Goal: Communication & Community: Share content

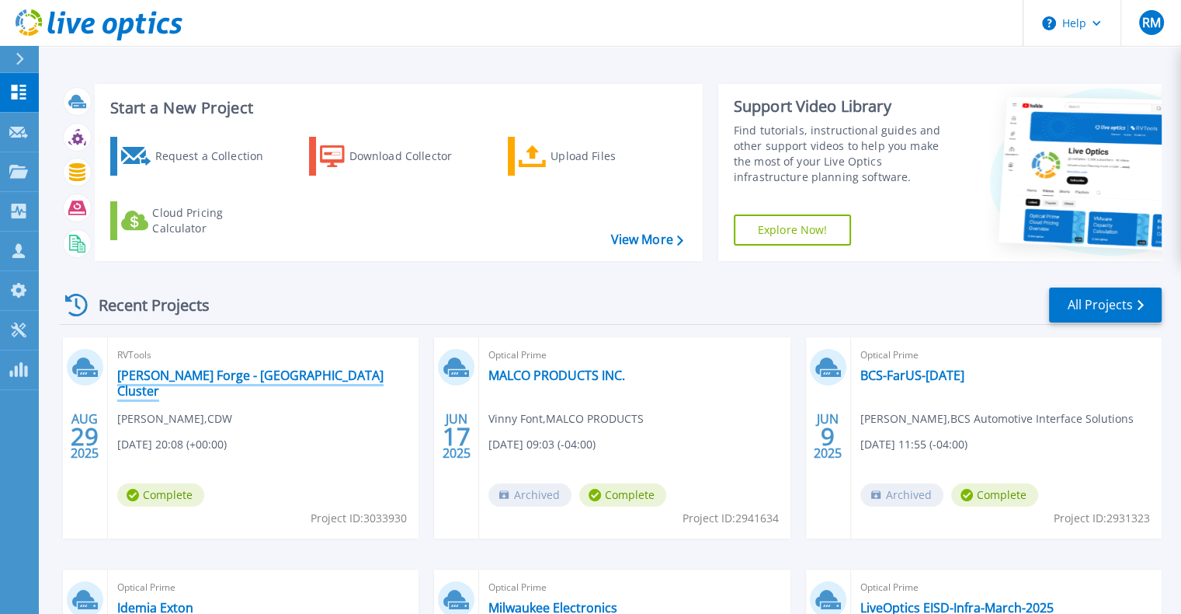
click at [218, 374] on link "[PERSON_NAME] Forge - [GEOGRAPHIC_DATA] Cluster" at bounding box center [263, 382] width 292 height 31
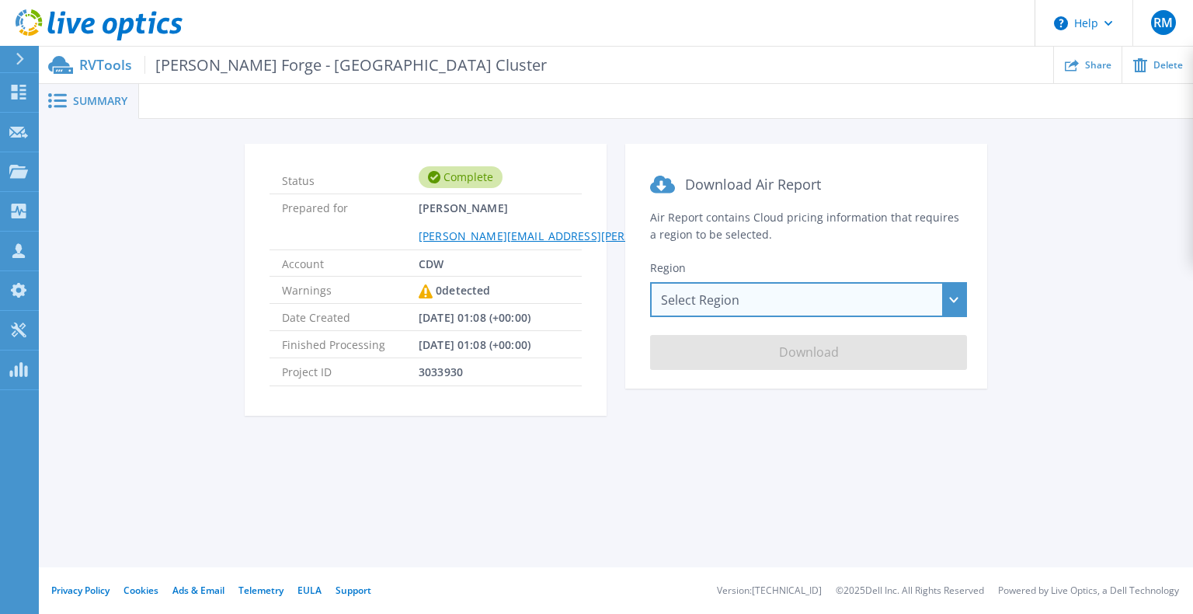
click at [733, 300] on div "Select Region Asia Pacific (Hong Kong) Asia Pacific (Mumbai) Asia Pacific (Seou…" at bounding box center [808, 299] width 317 height 35
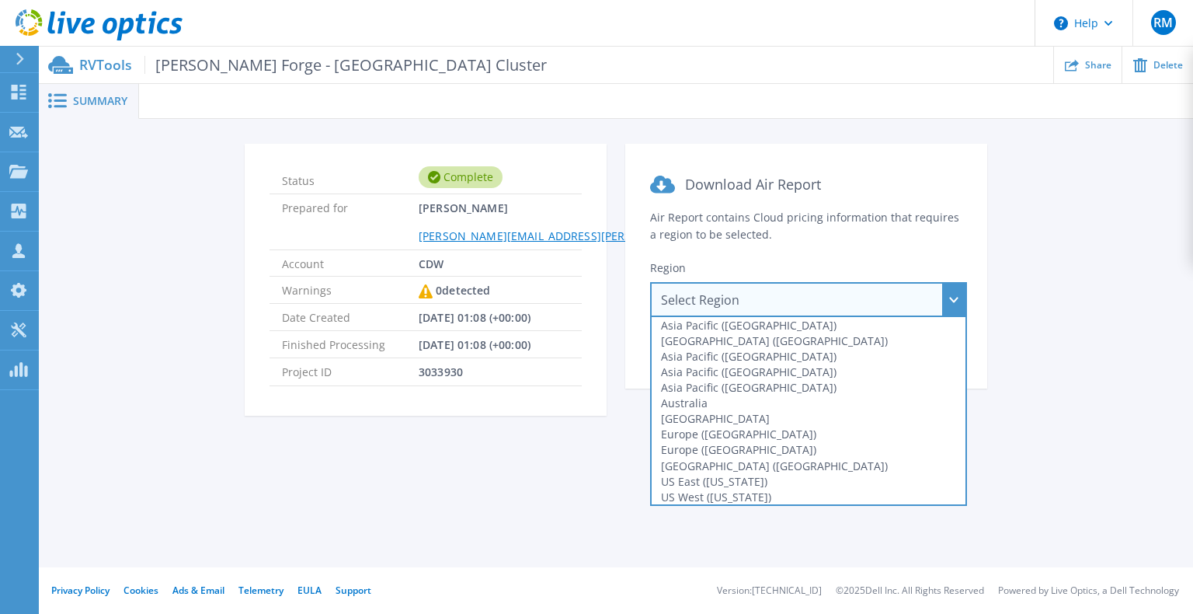
click at [733, 301] on div "Select Region Asia Pacific (Hong Kong) Asia Pacific (Mumbai) Asia Pacific (Seou…" at bounding box center [808, 299] width 317 height 35
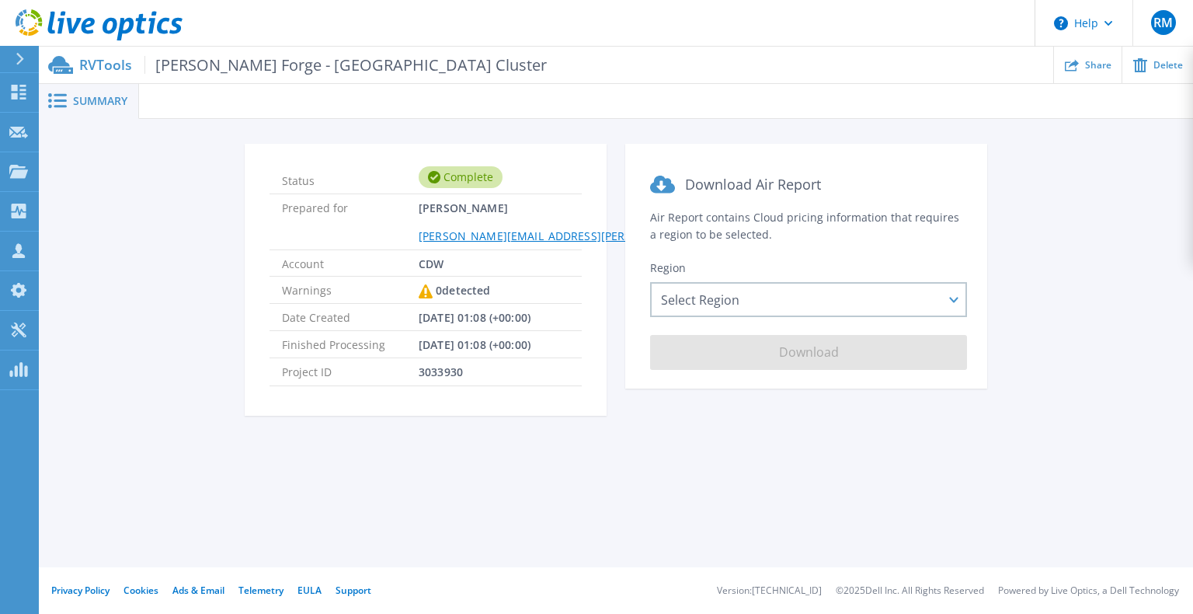
click at [674, 386] on section "Download Air Report Air Report contains Cloud pricing information that requires…" at bounding box center [806, 266] width 362 height 245
click at [452, 343] on span "08/30/2025, 01:08 (+00:00)" at bounding box center [475, 344] width 112 height 26
click at [64, 107] on icon at bounding box center [57, 100] width 19 height 15
click at [1102, 71] on div "Share" at bounding box center [1088, 65] width 68 height 37
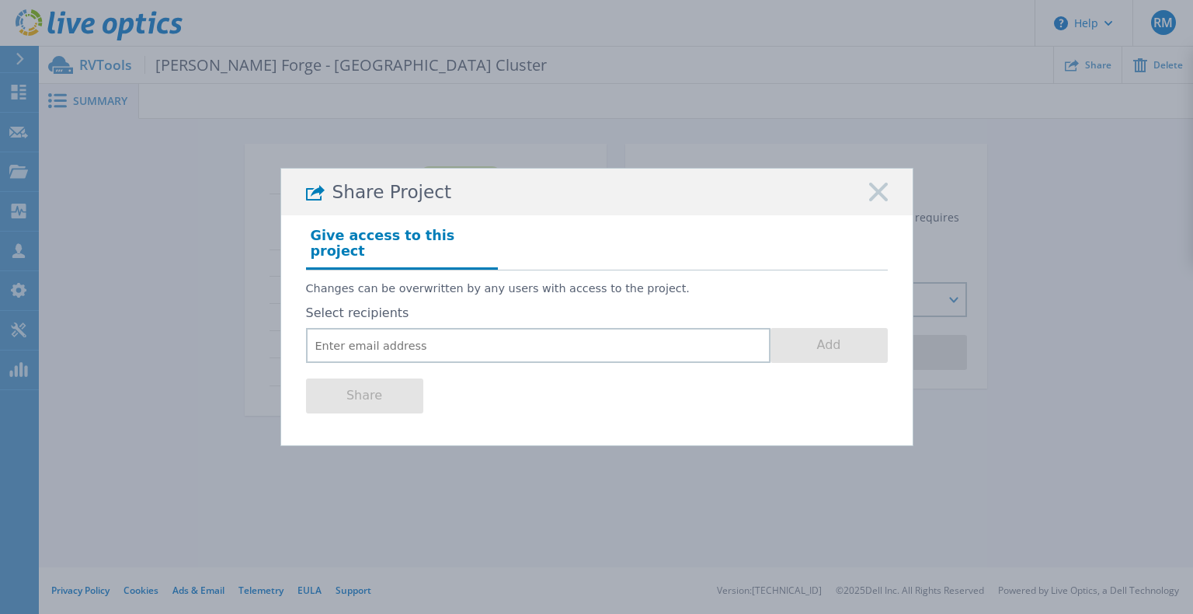
click at [879, 198] on rect at bounding box center [878, 192] width 20 height 20
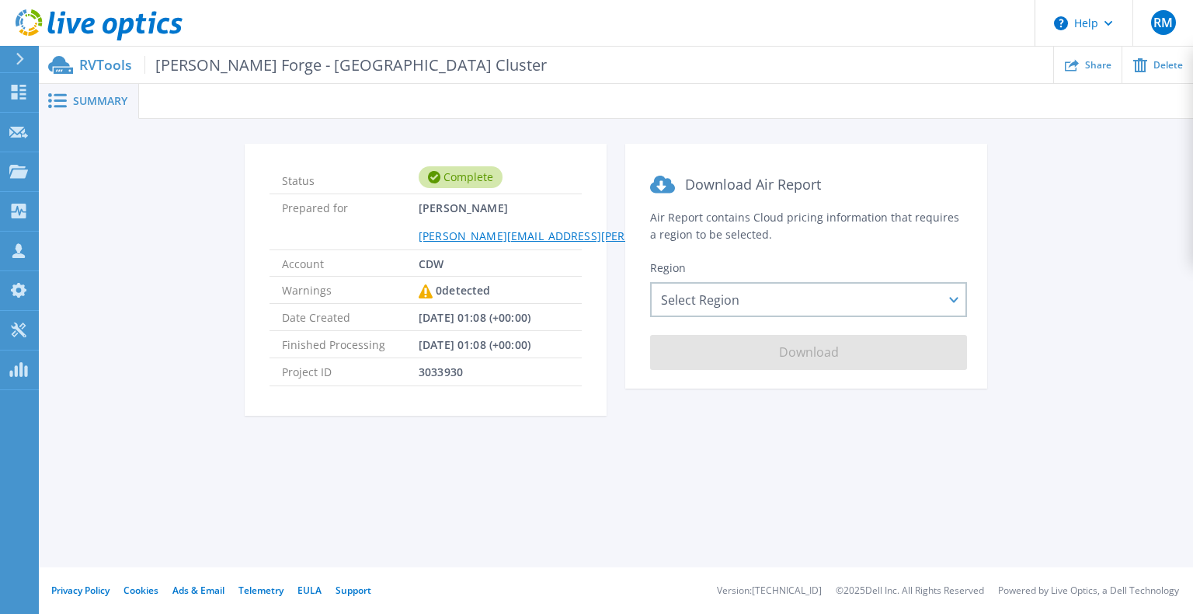
click at [18, 63] on icon at bounding box center [20, 59] width 8 height 12
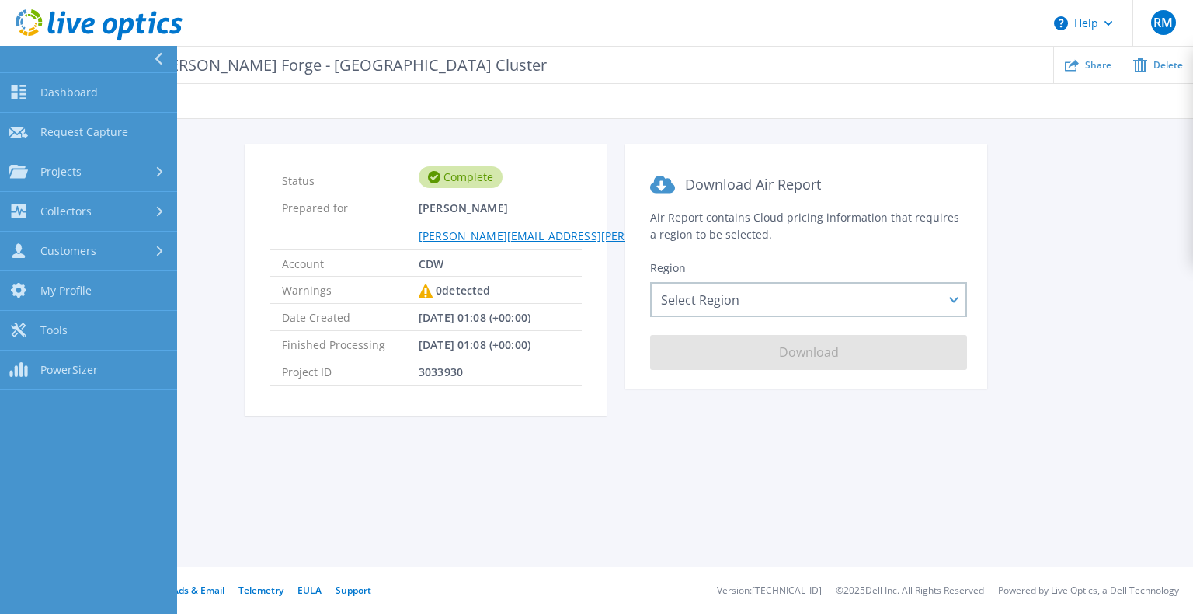
click at [207, 162] on div "Status Complete Prepared for Robert Middleton robert.middleton@cdw.com Account …" at bounding box center [616, 289] width 1108 height 290
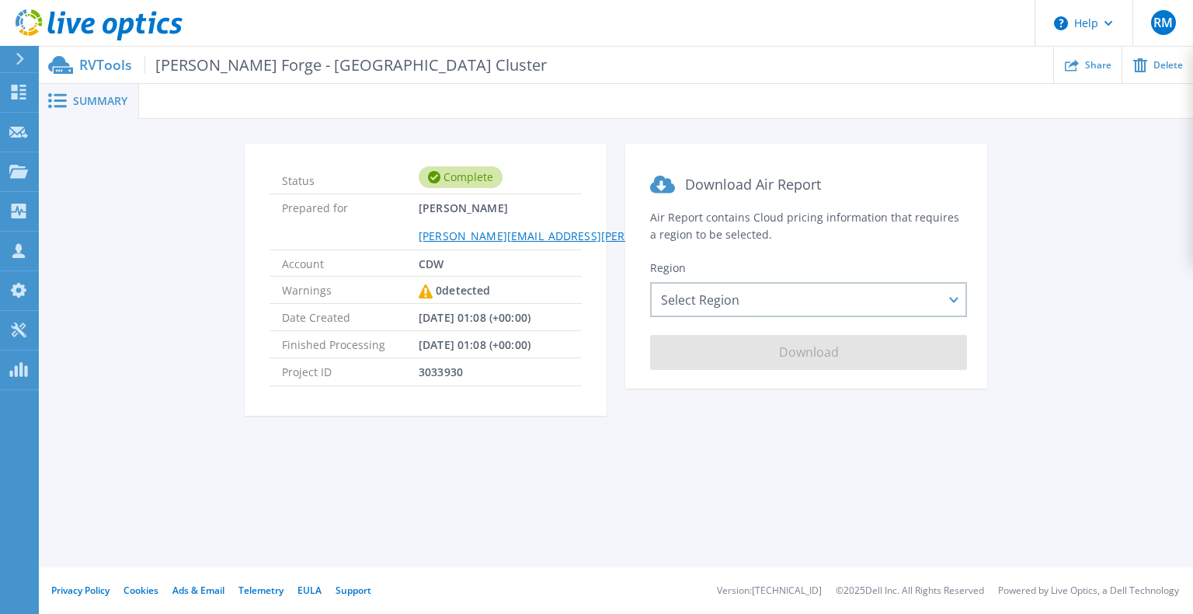
click at [106, 57] on p "RVTools Scot Forge - Spring Grove Cluster" at bounding box center [313, 65] width 468 height 18
click at [89, 70] on p "RVTools Scot Forge - Spring Grove Cluster" at bounding box center [313, 65] width 468 height 18
click at [107, 108] on div "Summary" at bounding box center [89, 101] width 100 height 35
click at [18, 90] on icon at bounding box center [18, 92] width 19 height 15
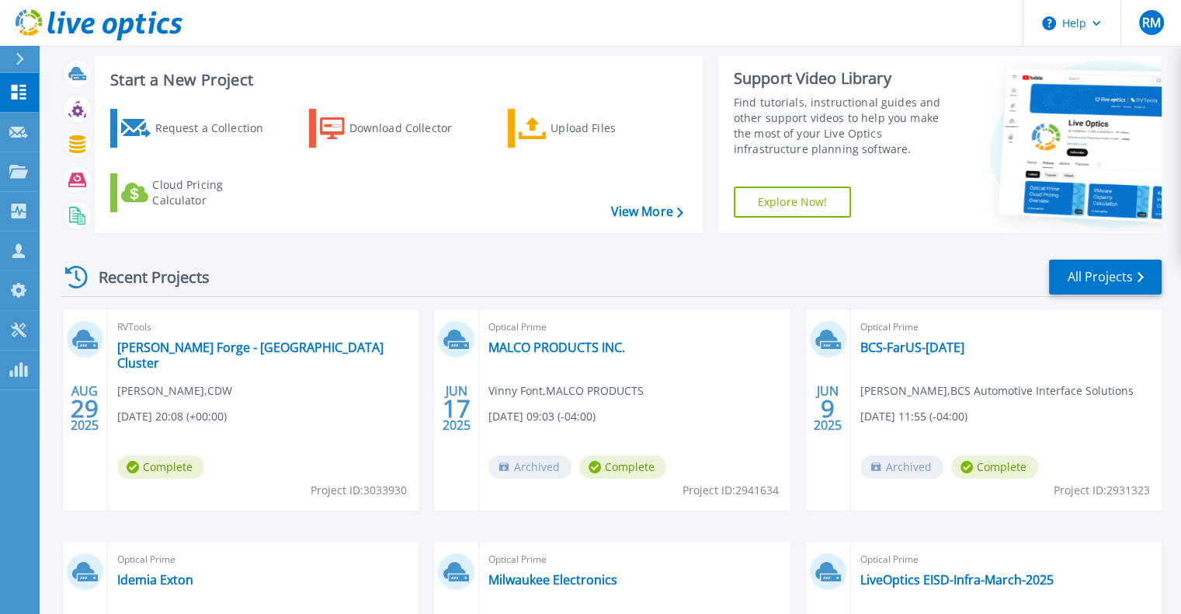
scroll to position [78, 0]
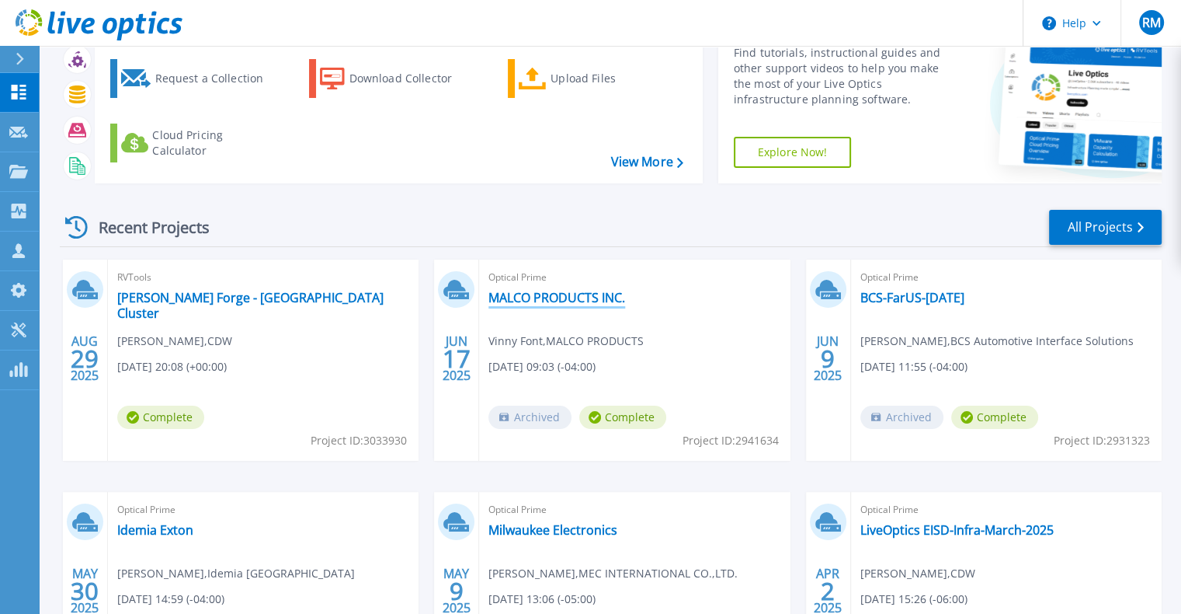
click at [610, 294] on link "MALCO PRODUCTS INC." at bounding box center [557, 298] width 137 height 16
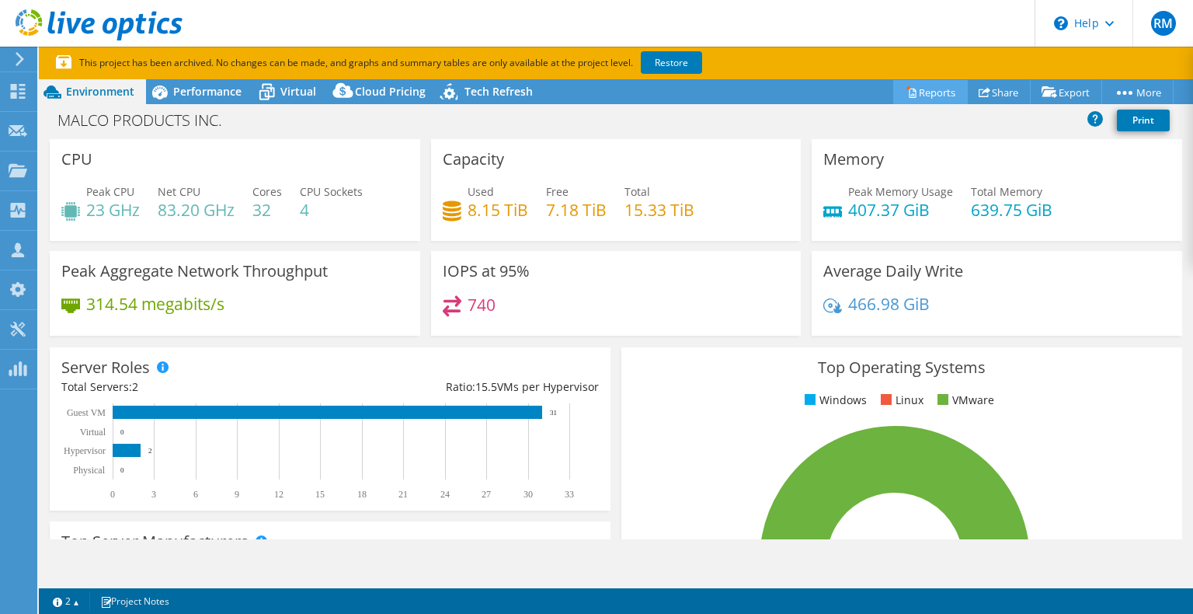
click at [916, 89] on link "Reports" at bounding box center [930, 92] width 75 height 24
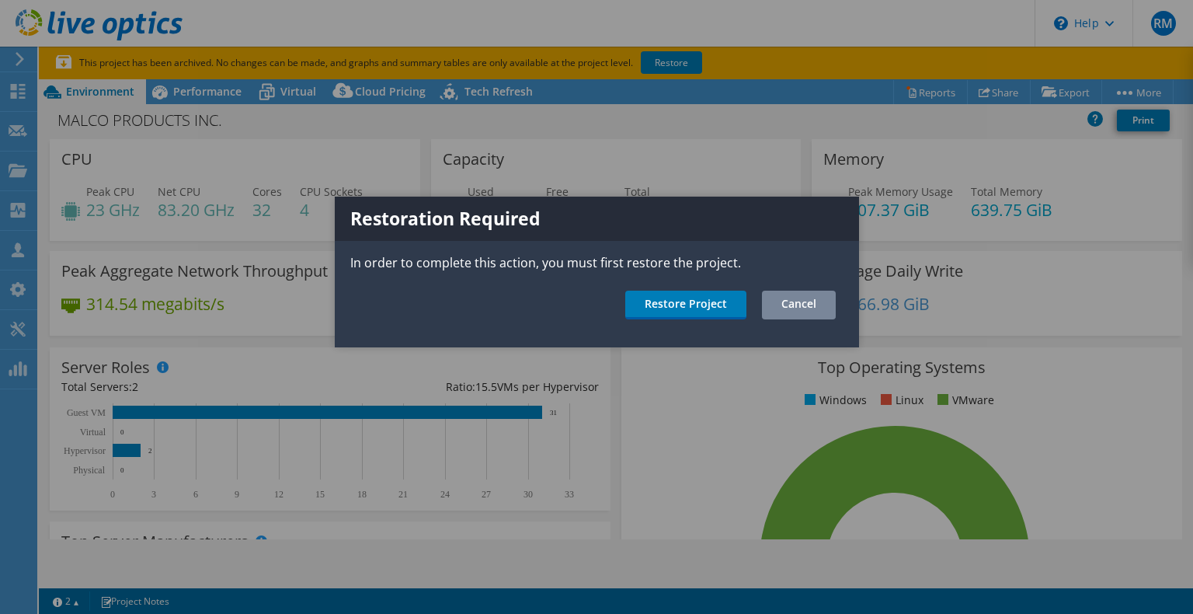
click at [816, 310] on link "Cancel" at bounding box center [799, 304] width 74 height 29
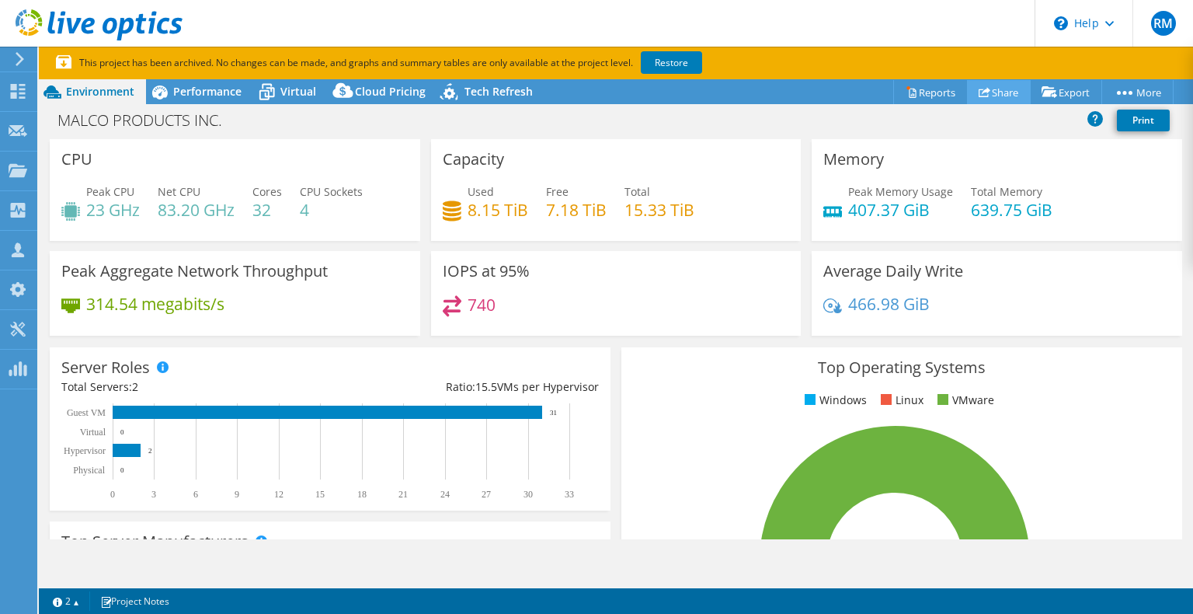
click at [979, 94] on icon at bounding box center [985, 92] width 12 height 12
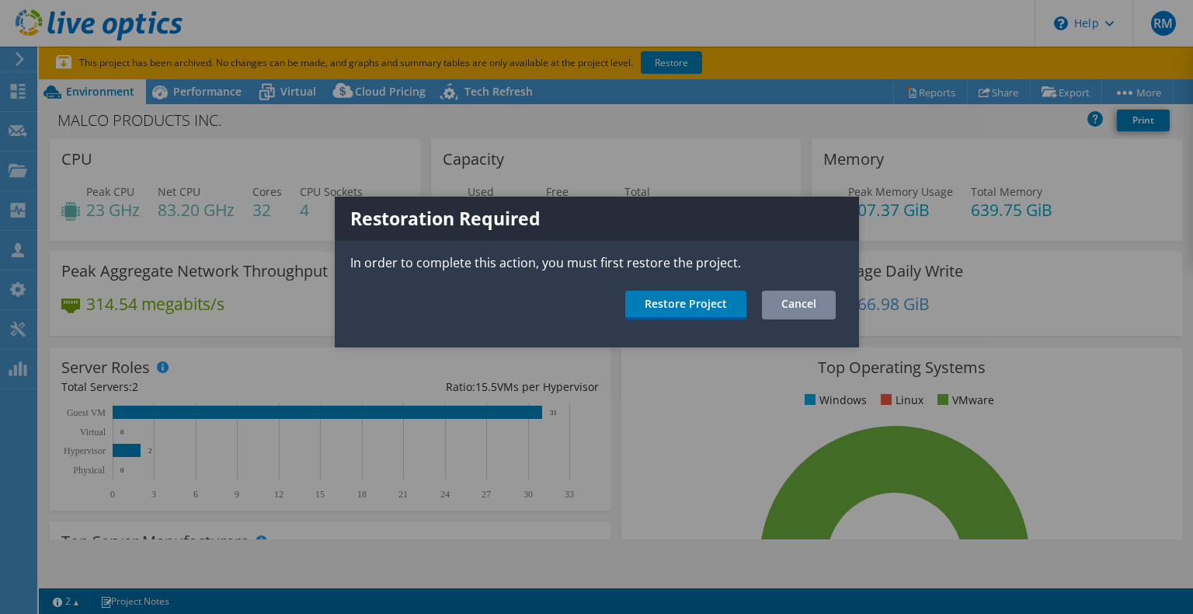
click at [809, 297] on link "Cancel" at bounding box center [799, 304] width 74 height 29
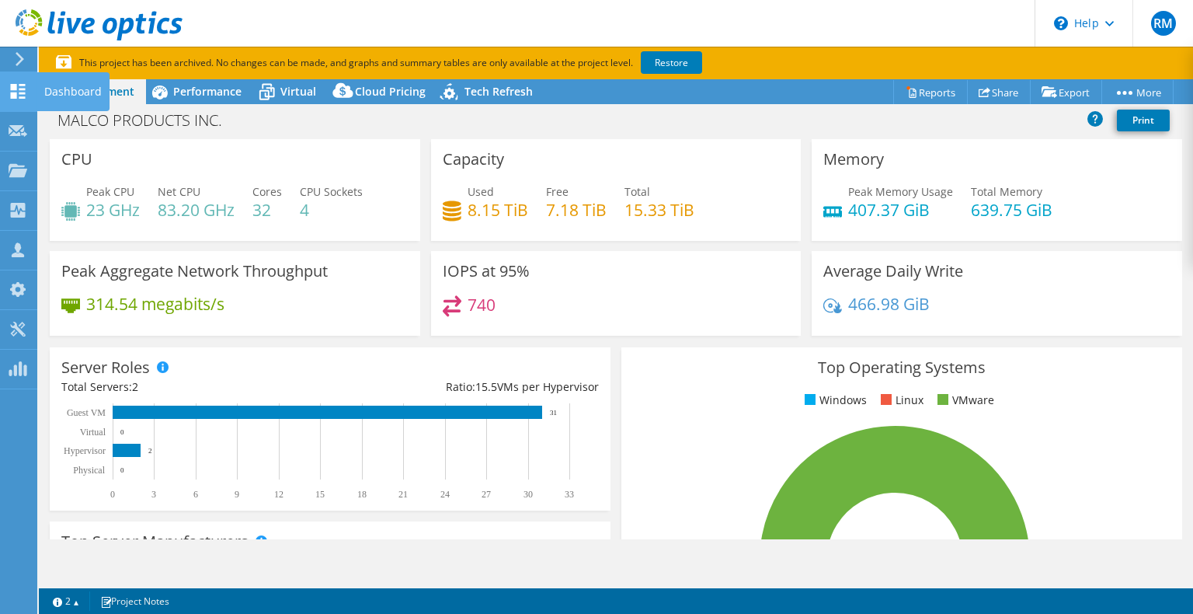
click at [19, 89] on icon at bounding box center [18, 91] width 19 height 15
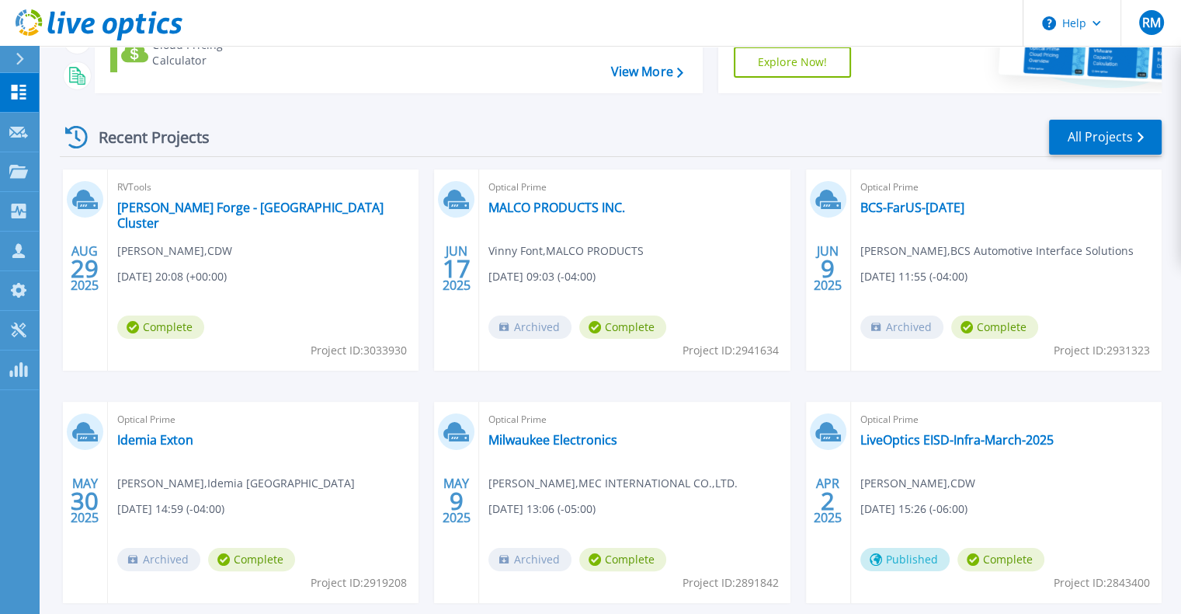
scroll to position [233, 0]
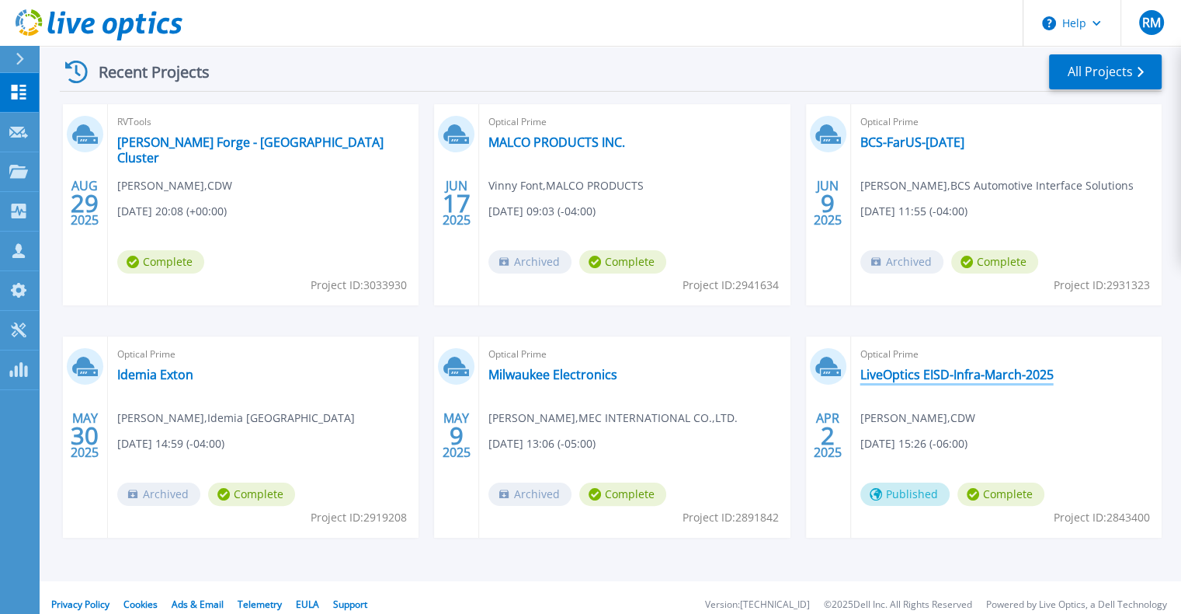
click at [937, 376] on link "LiveOptics EISD-Infra-March-2025" at bounding box center [957, 375] width 193 height 16
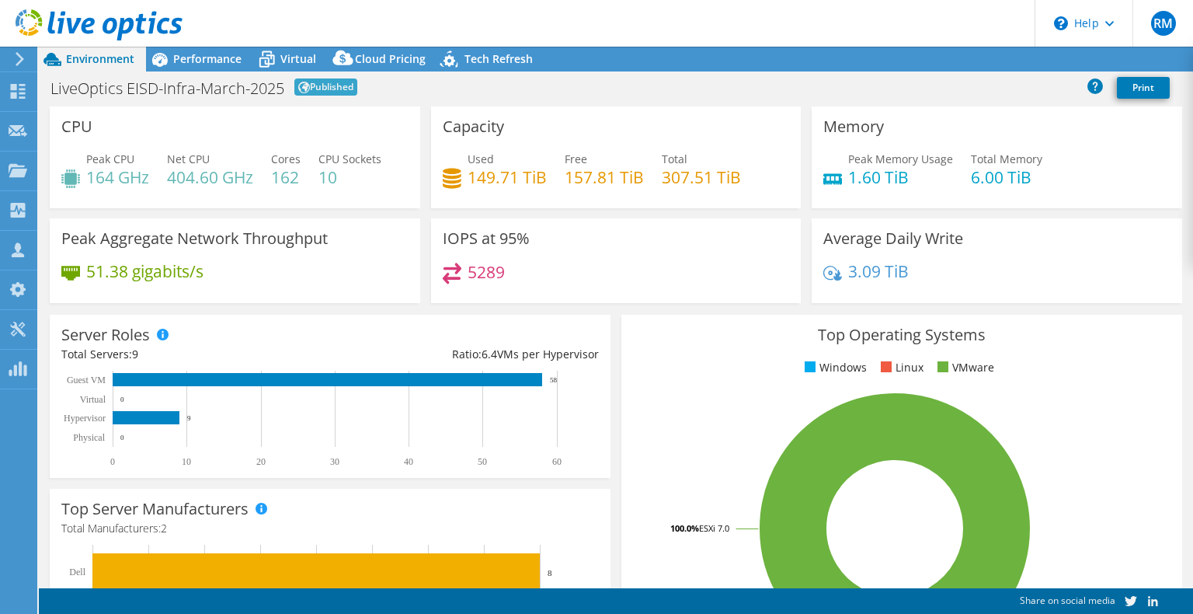
select select "USD"
click at [921, 49] on link "Reports" at bounding box center [930, 59] width 75 height 24
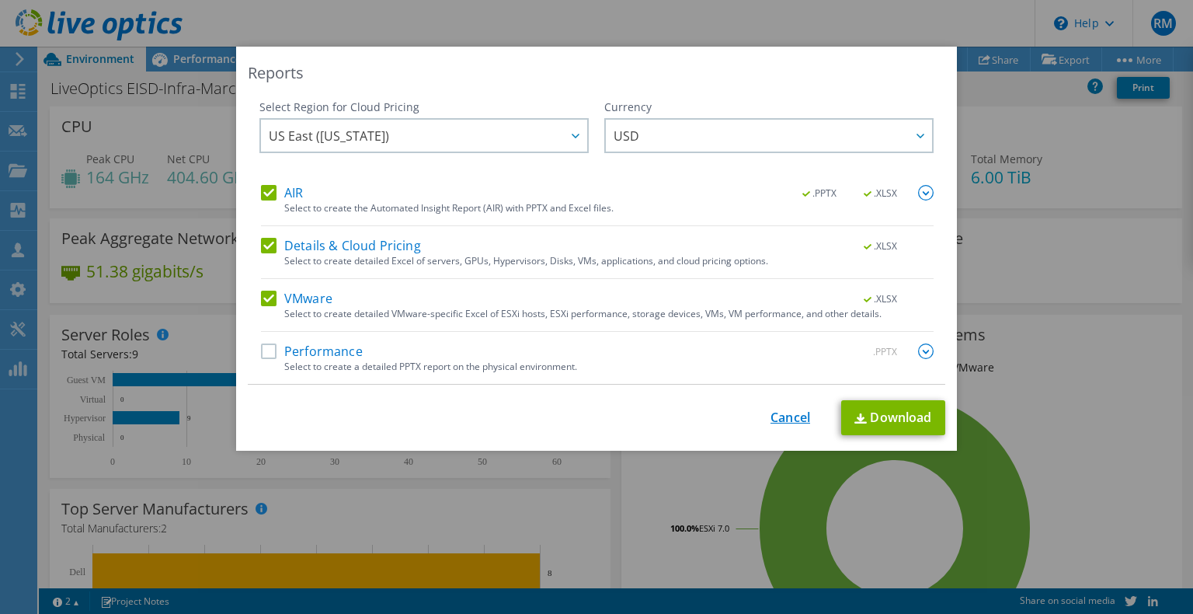
click at [786, 421] on link "Cancel" at bounding box center [790, 417] width 40 height 15
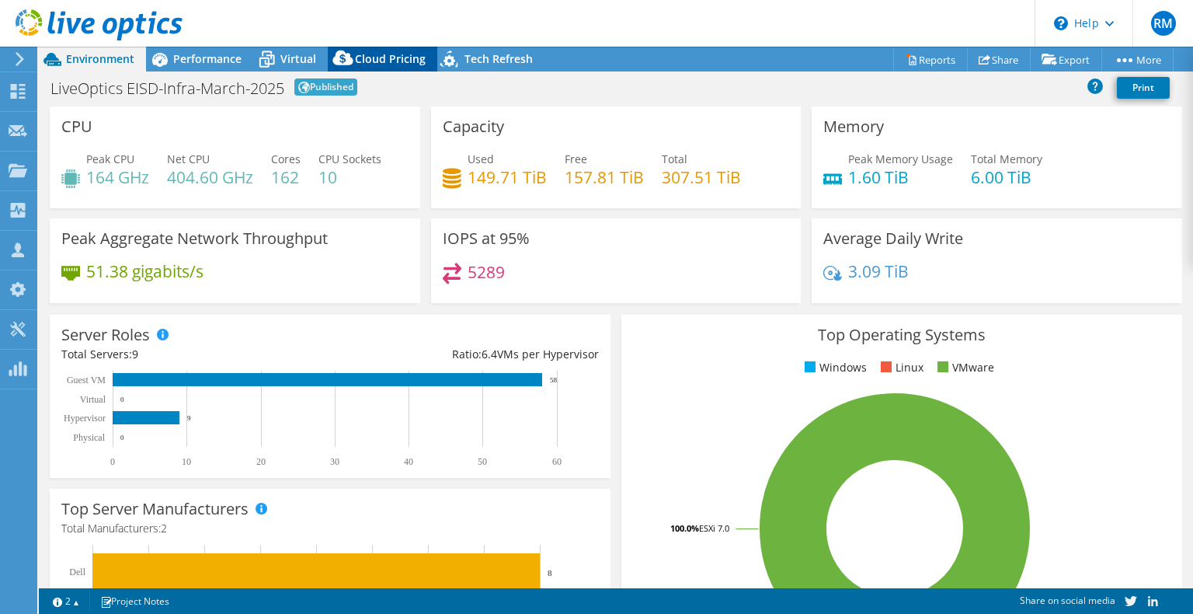
click at [365, 51] on span "Cloud Pricing" at bounding box center [390, 58] width 71 height 15
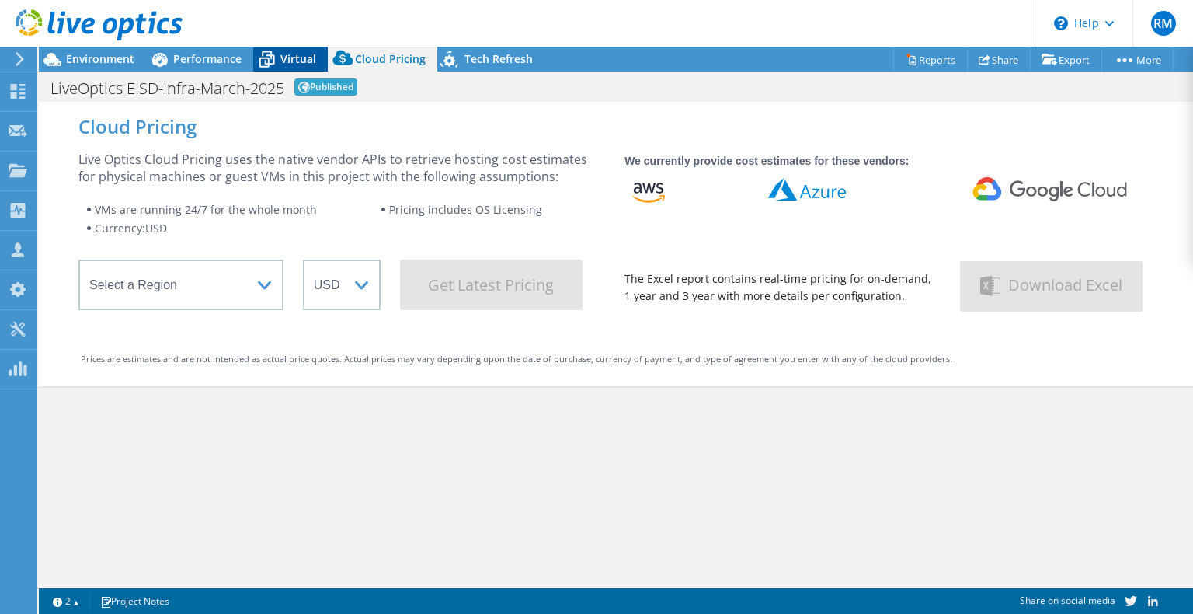
click at [280, 51] on span "Virtual" at bounding box center [298, 58] width 36 height 15
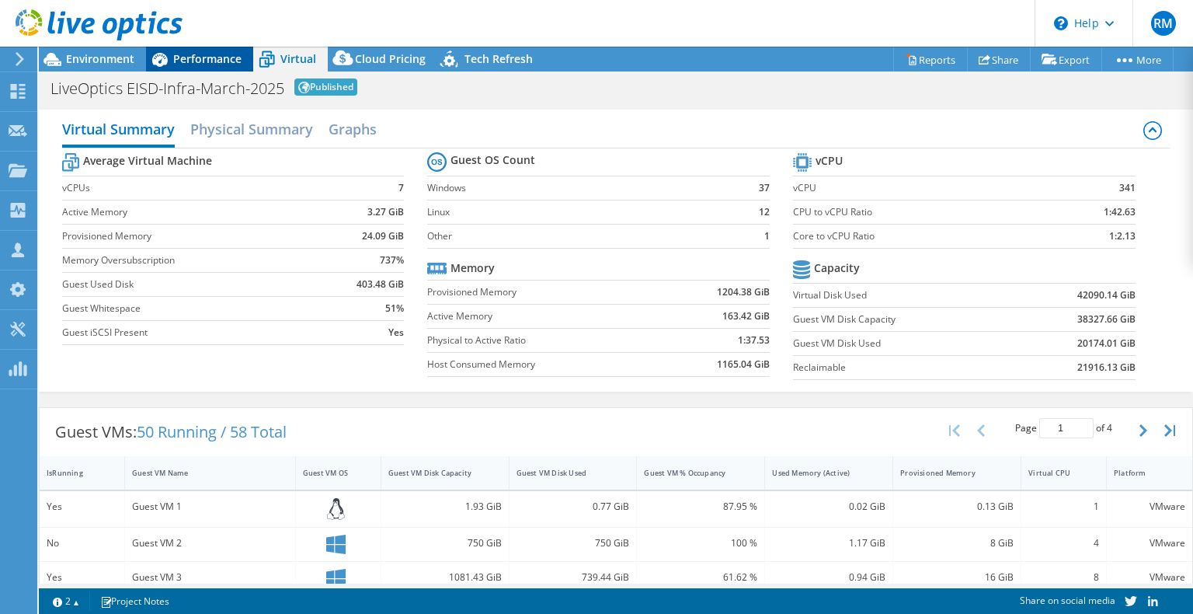
click at [228, 56] on span "Performance" at bounding box center [207, 58] width 68 height 15
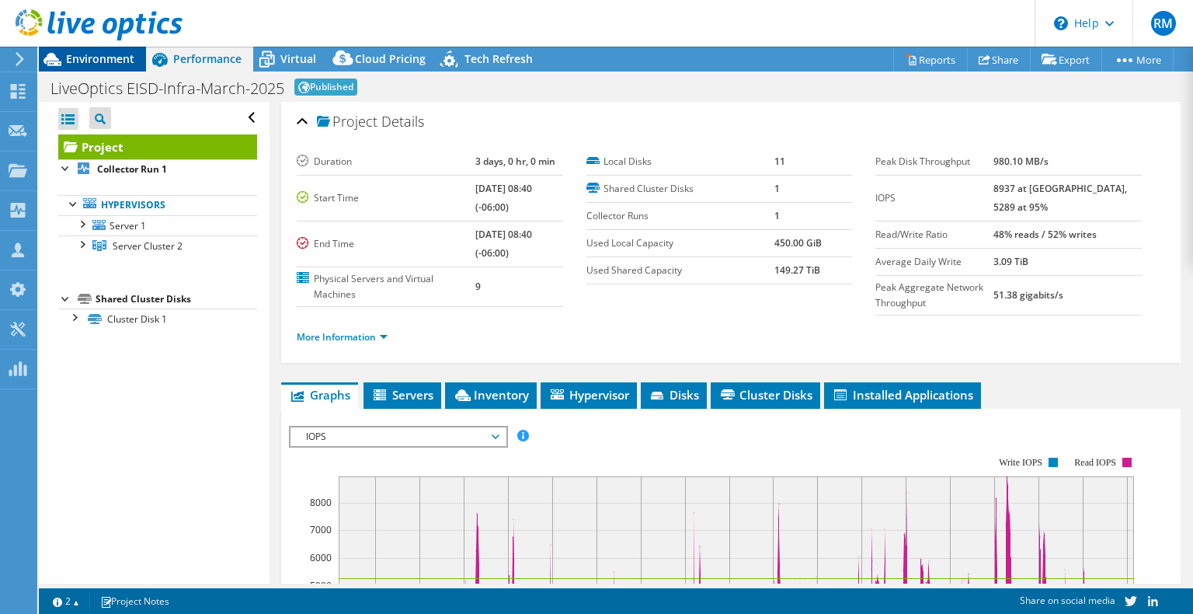
click at [103, 67] on div "Environment" at bounding box center [92, 59] width 107 height 25
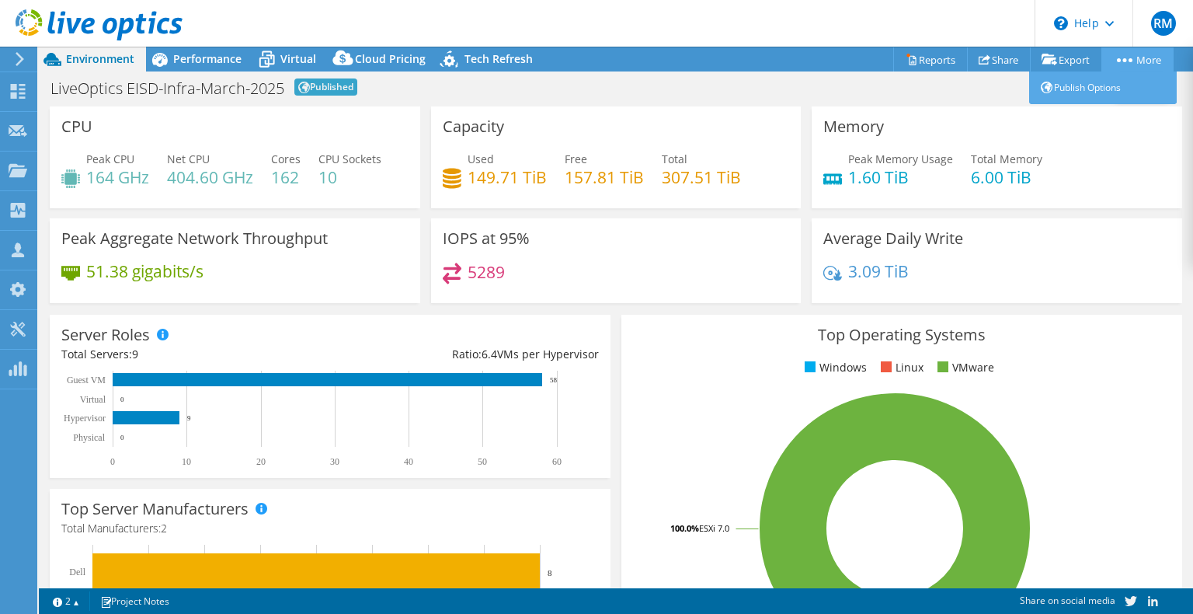
click at [1146, 48] on link "More" at bounding box center [1137, 59] width 72 height 24
click at [1090, 88] on link "Publish Options" at bounding box center [1103, 87] width 148 height 33
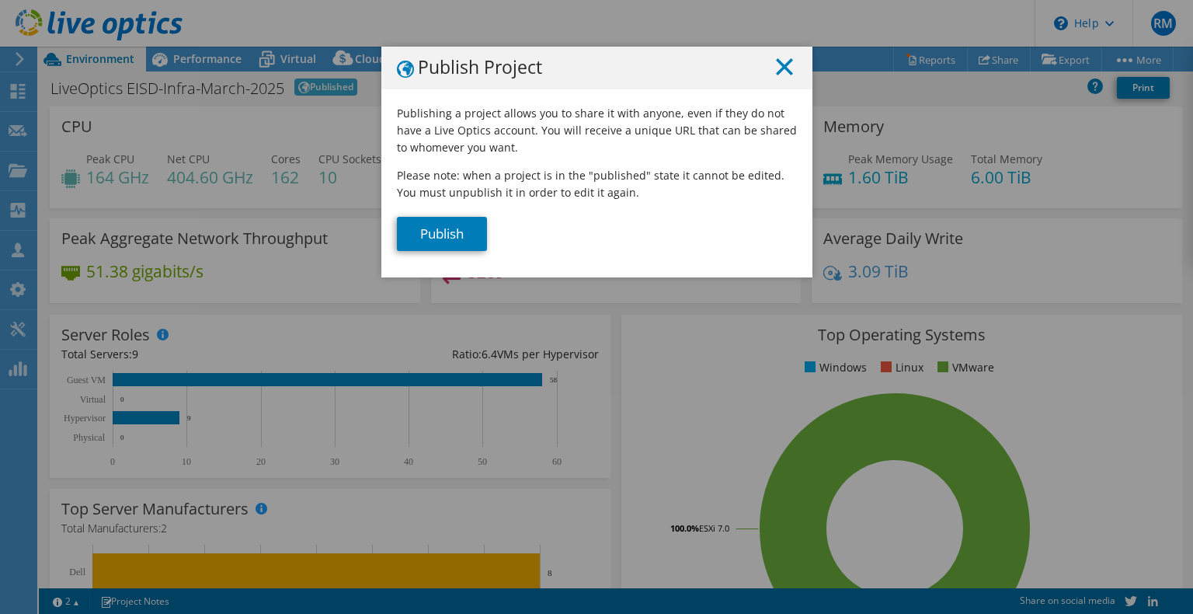
click at [782, 70] on line at bounding box center [785, 67] width 16 height 16
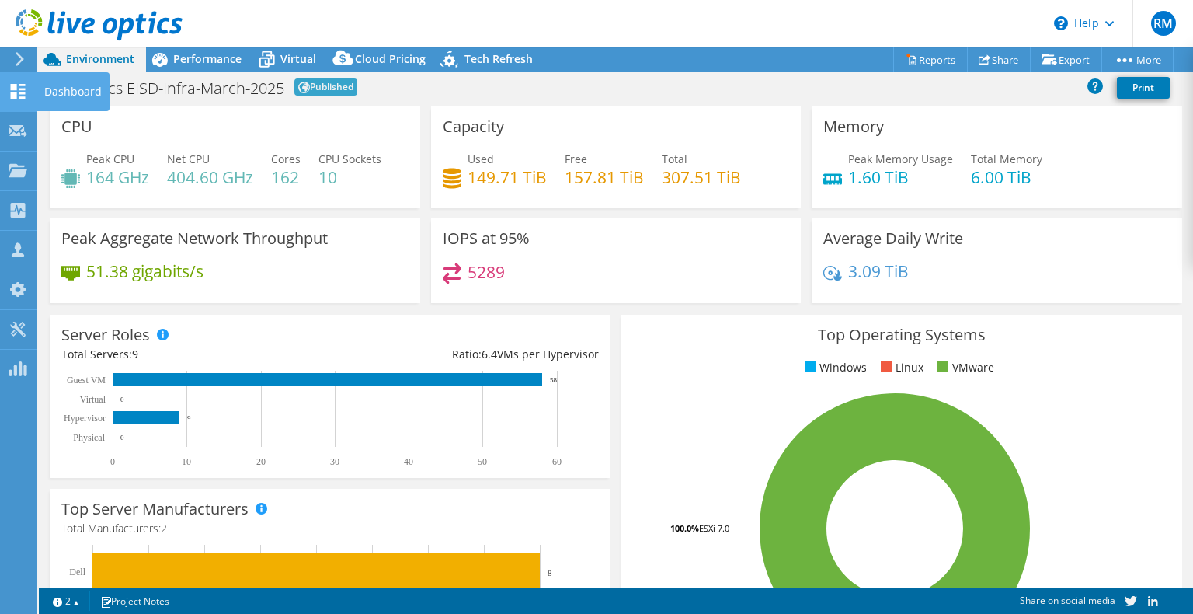
click at [26, 92] on icon at bounding box center [18, 91] width 19 height 15
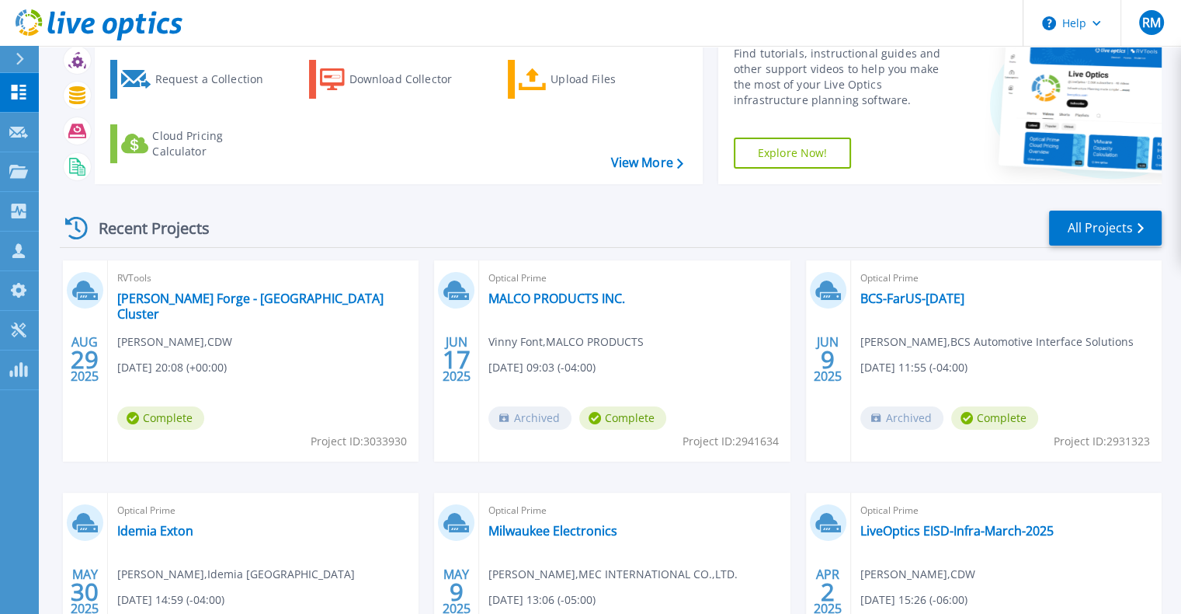
scroll to position [155, 0]
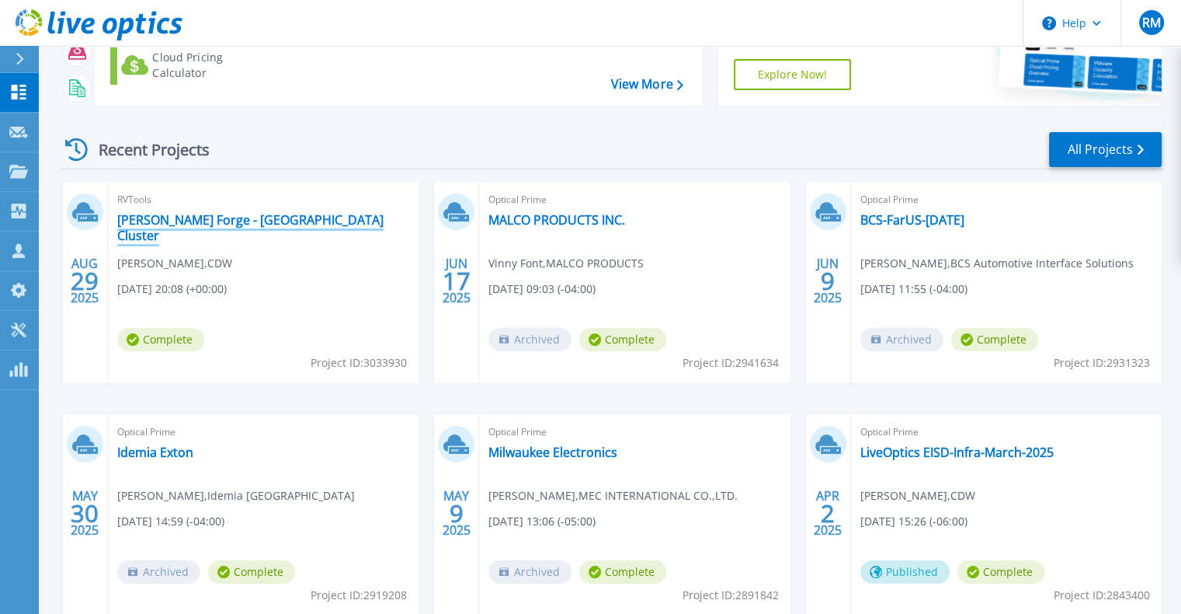
click at [228, 214] on link "[PERSON_NAME] Forge - [GEOGRAPHIC_DATA] Cluster" at bounding box center [263, 227] width 292 height 31
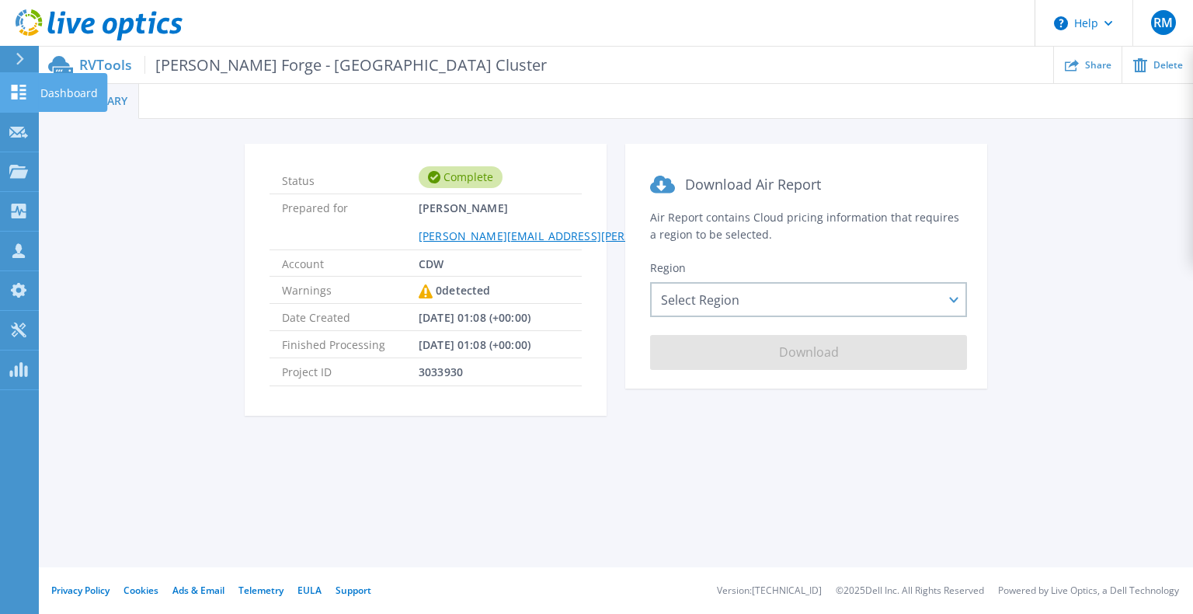
click at [23, 96] on icon at bounding box center [18, 92] width 19 height 15
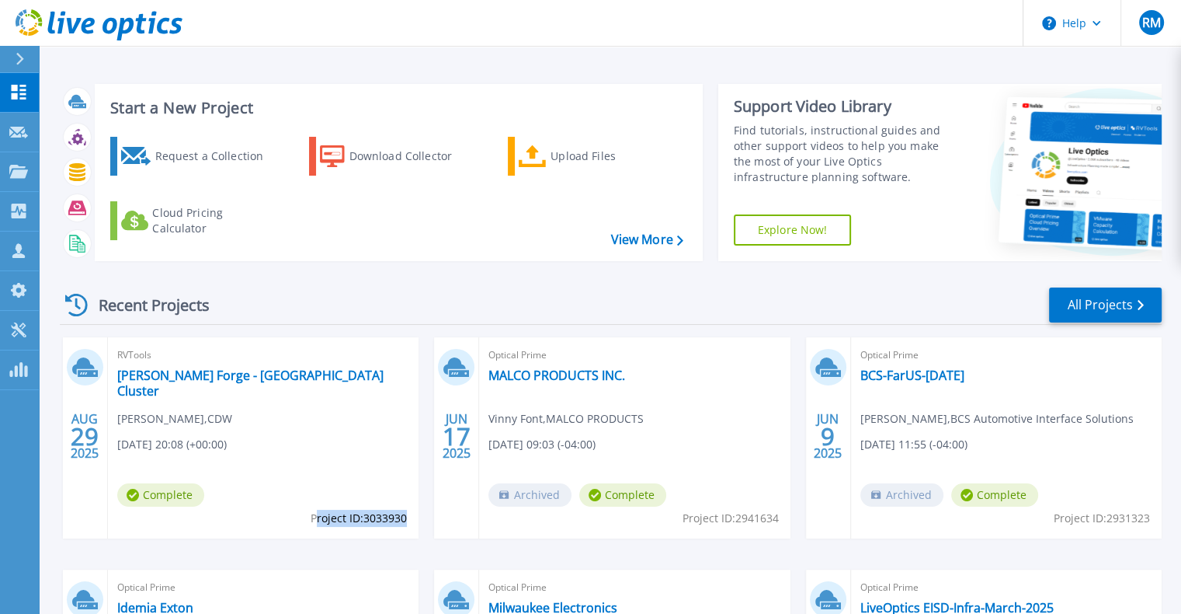
drag, startPoint x: 313, startPoint y: 518, endPoint x: 405, endPoint y: 522, distance: 91.7
click at [405, 522] on span "Project ID: 3033930" at bounding box center [359, 518] width 96 height 17
click at [391, 525] on span "Project ID: 3033930" at bounding box center [359, 518] width 96 height 17
click at [314, 522] on span "Project ID: 3033930" at bounding box center [359, 518] width 96 height 17
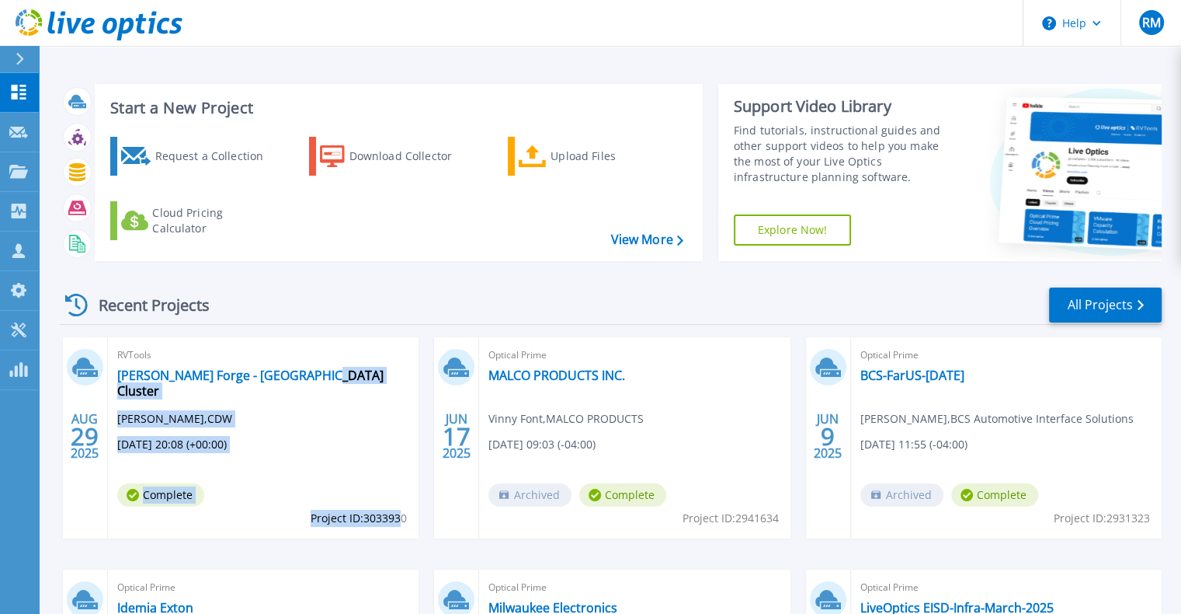
drag, startPoint x: 305, startPoint y: 517, endPoint x: 403, endPoint y: 524, distance: 98.1
click at [403, 524] on div "RVTools [PERSON_NAME] Forge - Spring Grove Cluster [PERSON_NAME] , CDW [DATE] 2…" at bounding box center [263, 437] width 311 height 201
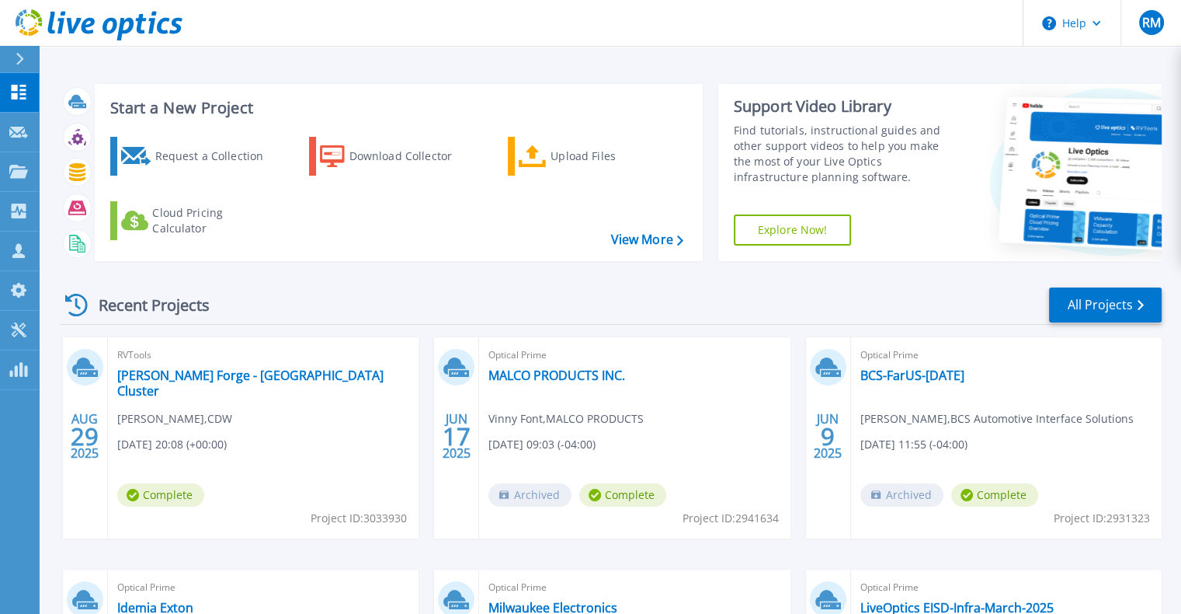
click at [405, 523] on span "Project ID: 3033930" at bounding box center [359, 518] width 96 height 17
drag, startPoint x: 407, startPoint y: 520, endPoint x: 311, endPoint y: 523, distance: 95.6
click at [311, 523] on span "Project ID: 3033930" at bounding box center [359, 518] width 96 height 17
copy span "Project ID: 3033930"
click at [16, 181] on link "Projects Projects" at bounding box center [19, 172] width 39 height 40
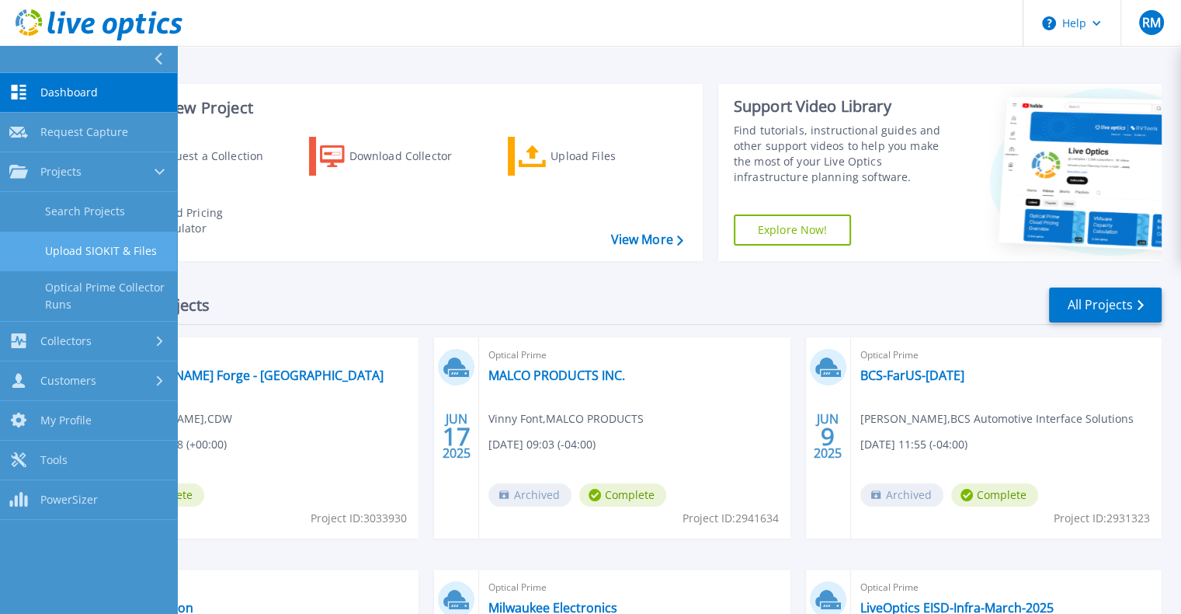
click at [103, 259] on link "Upload SIOKIT & Files" at bounding box center [88, 251] width 177 height 40
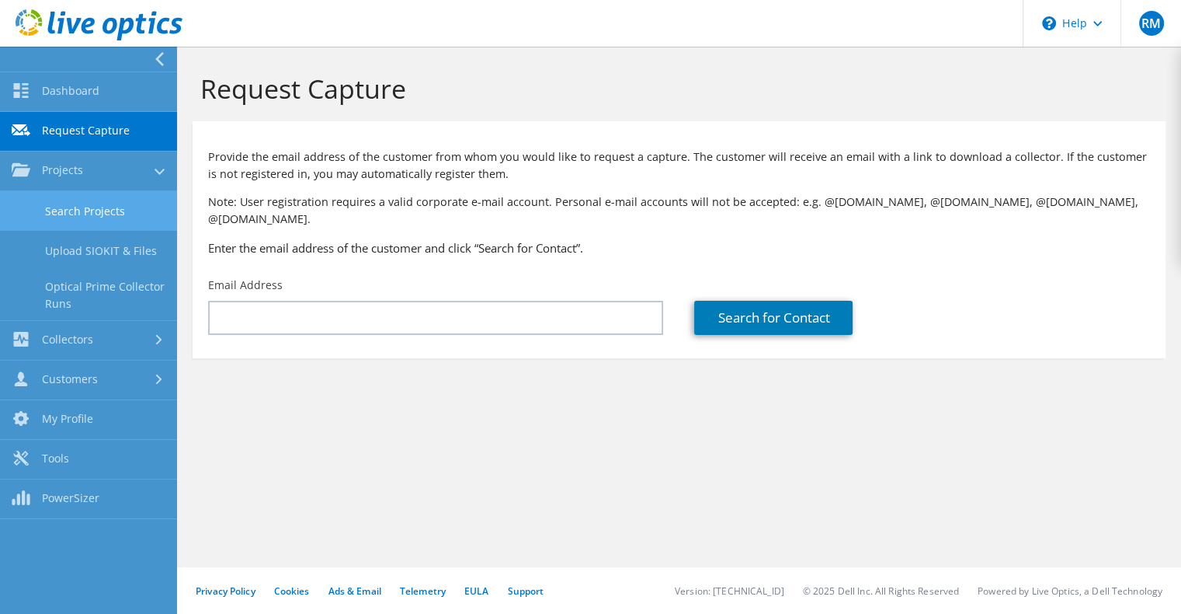
click at [95, 201] on link "Search Projects" at bounding box center [88, 211] width 177 height 40
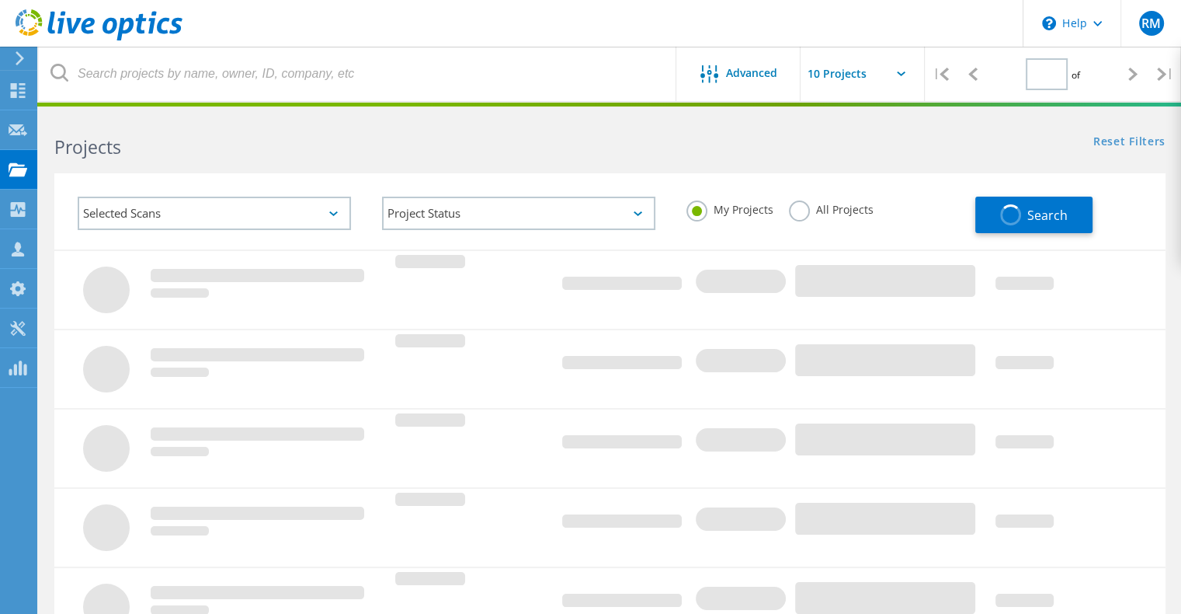
type input "1"
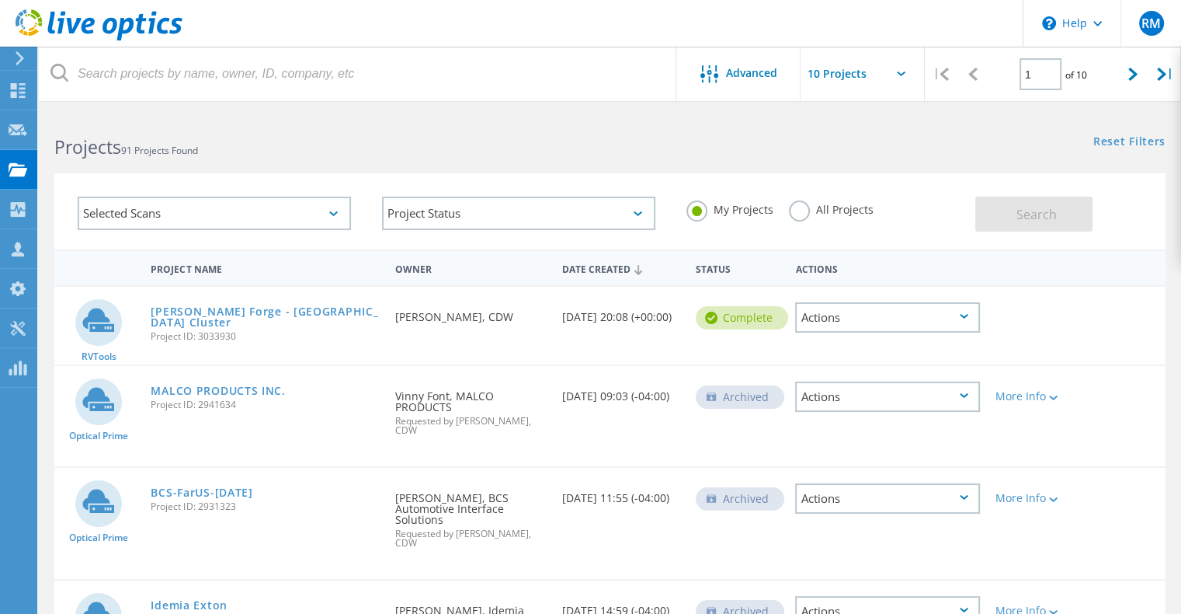
click at [836, 310] on div "Actions" at bounding box center [887, 317] width 185 height 30
click at [858, 294] on div "Project Details" at bounding box center [888, 293] width 182 height 24
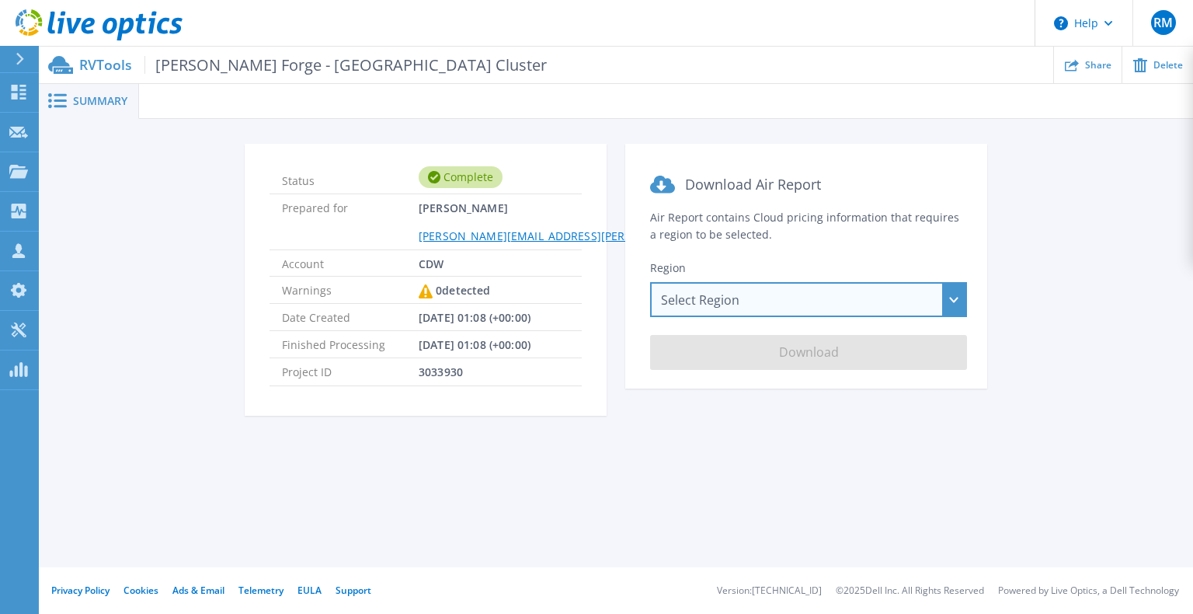
click at [733, 306] on div "Select Region [GEOGRAPHIC_DATA] ([GEOGRAPHIC_DATA]) [GEOGRAPHIC_DATA] ([GEOGRAP…" at bounding box center [808, 299] width 317 height 35
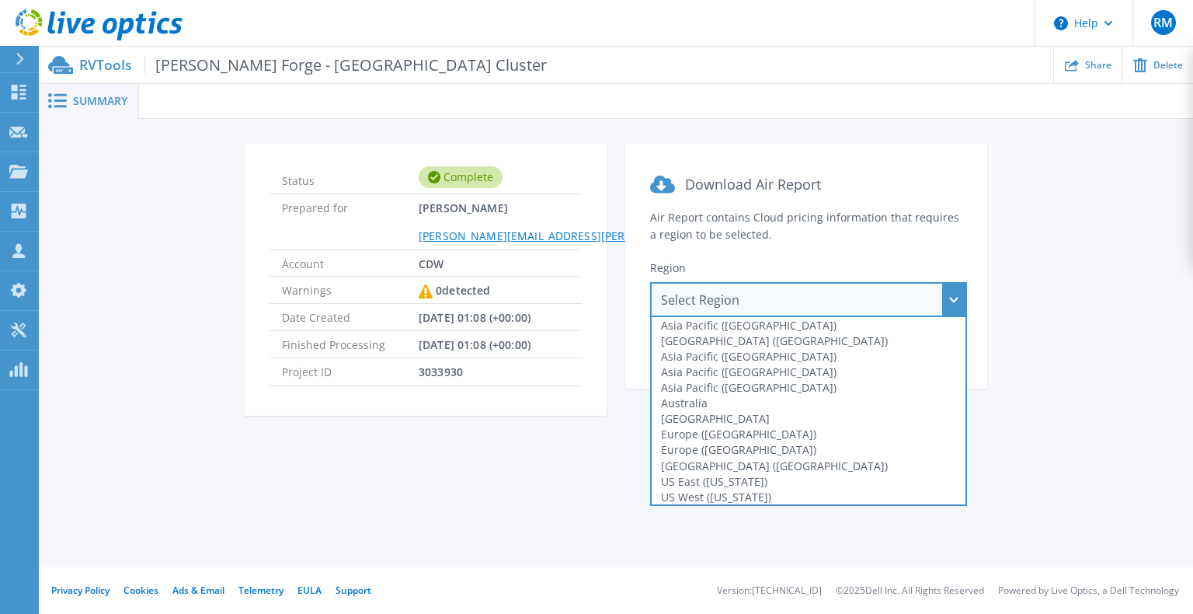
click at [541, 518] on div "Summary Status Complete Prepared for [PERSON_NAME] [PERSON_NAME][EMAIL_ADDRESS]…" at bounding box center [616, 283] width 1154 height 567
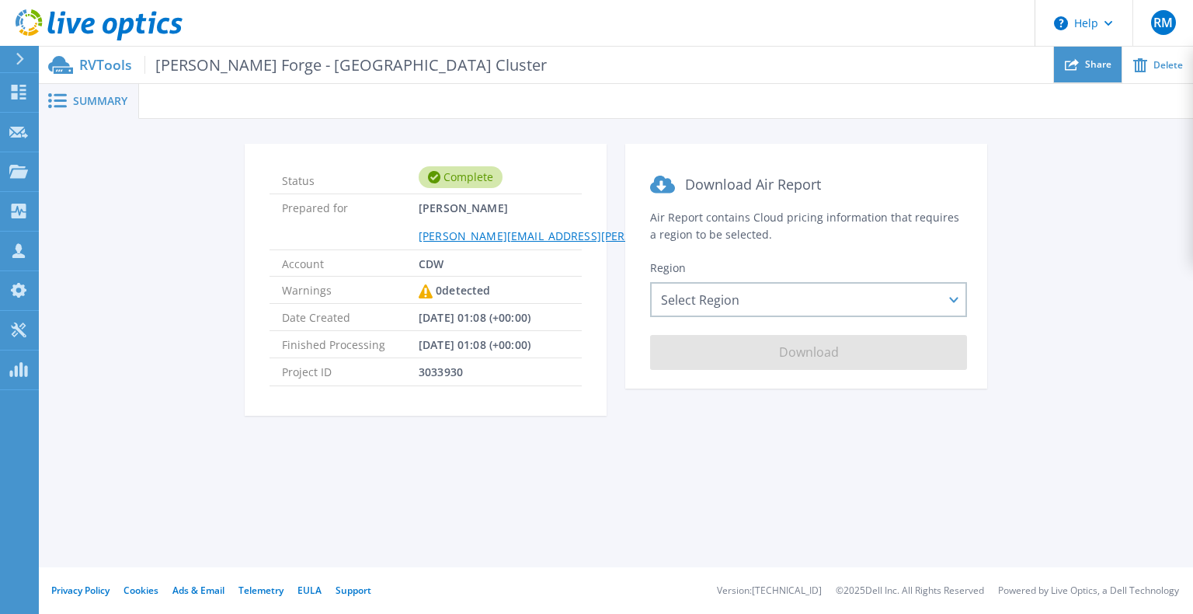
click at [1081, 65] on div "Share" at bounding box center [1088, 65] width 68 height 37
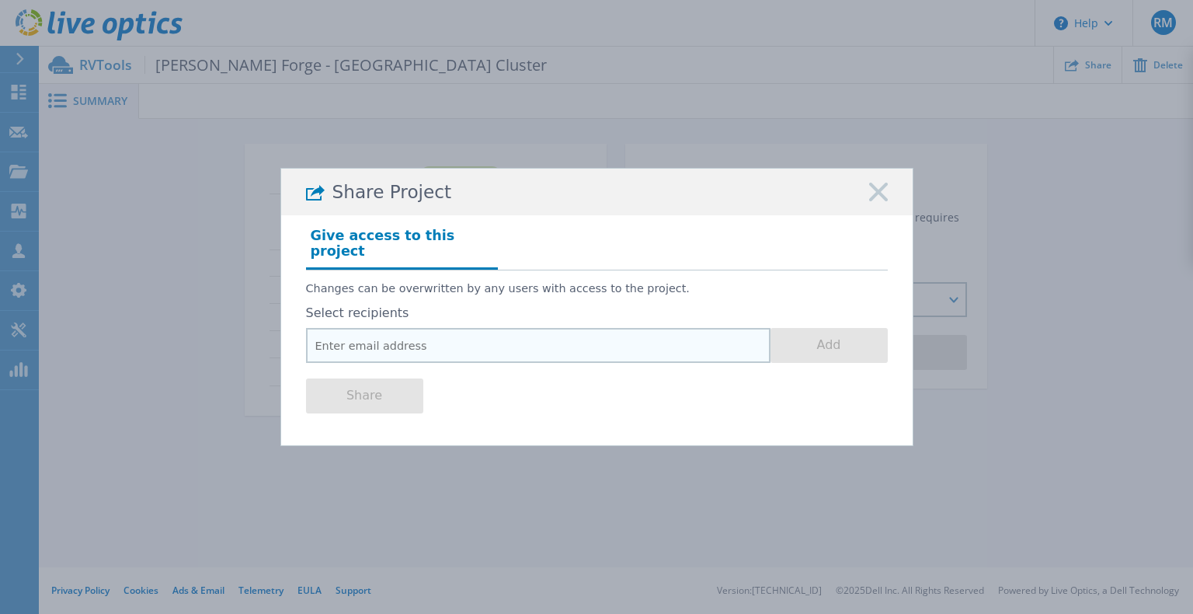
click at [412, 342] on input "email" at bounding box center [538, 345] width 464 height 35
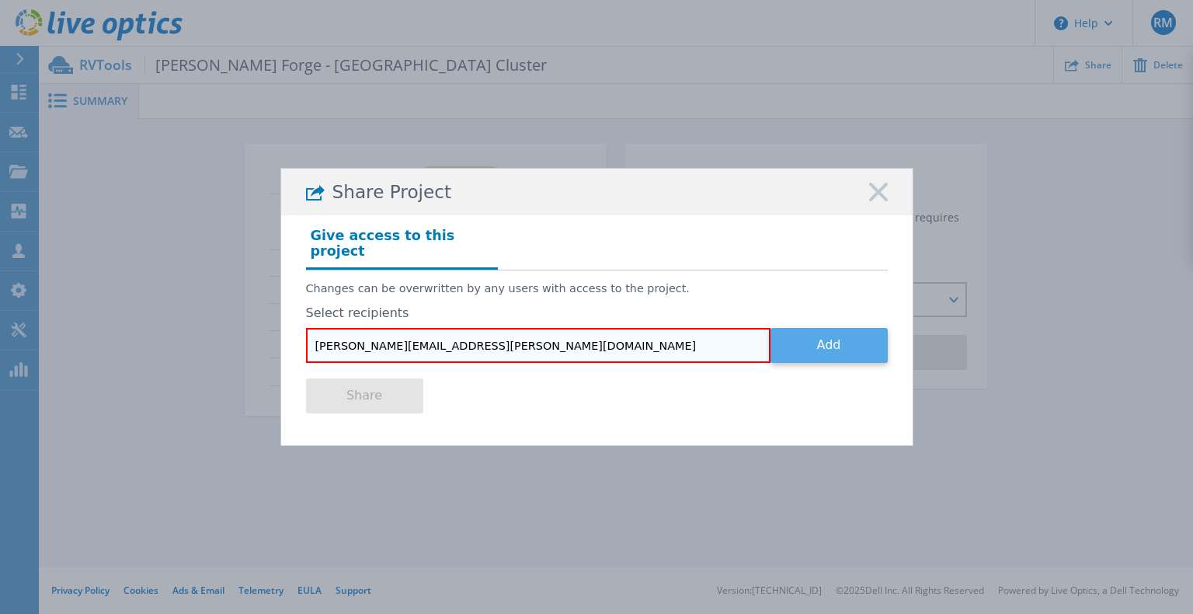
type input "[PERSON_NAME][EMAIL_ADDRESS][PERSON_NAME][DOMAIN_NAME]"
click at [819, 346] on button "Add" at bounding box center [828, 345] width 117 height 35
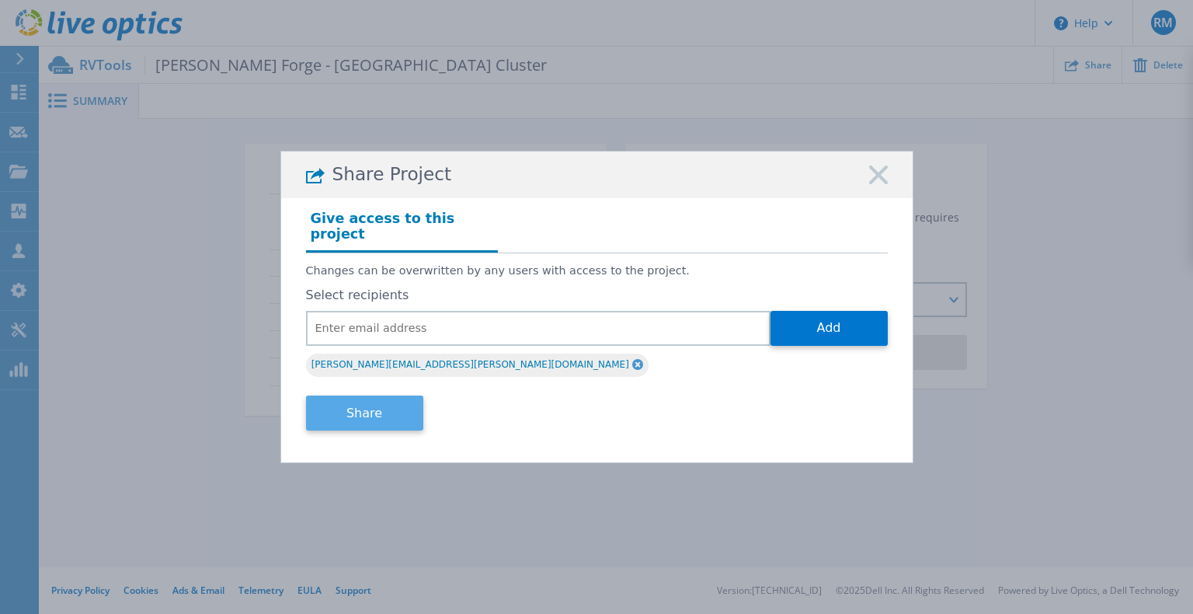
click at [381, 400] on button "Share" at bounding box center [364, 412] width 117 height 35
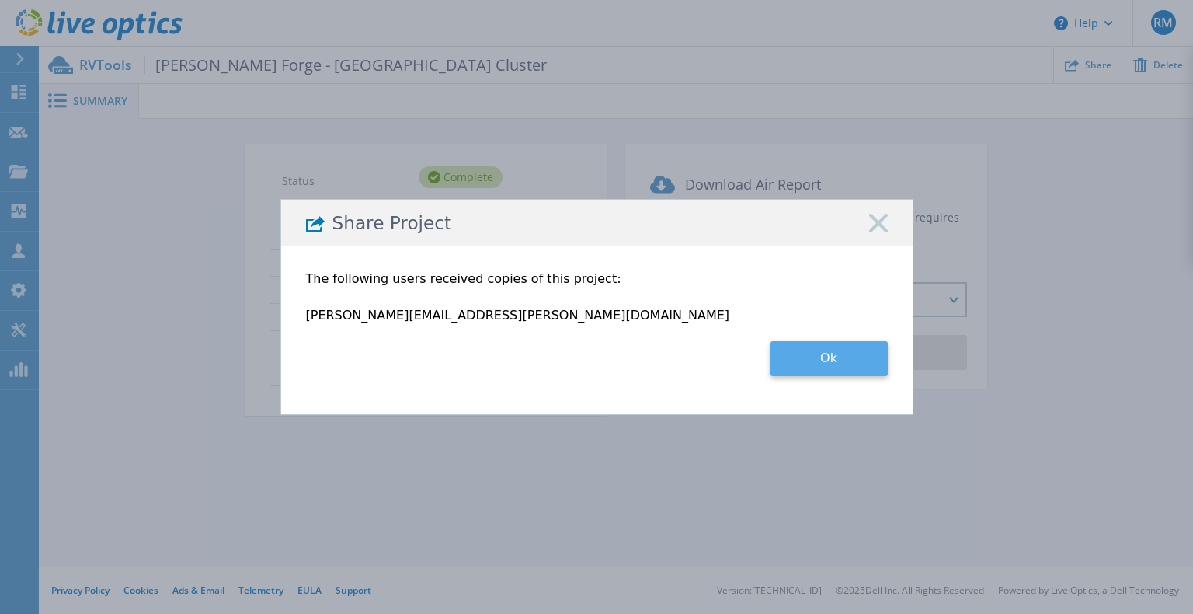
click at [830, 356] on button "Ok" at bounding box center [828, 358] width 117 height 35
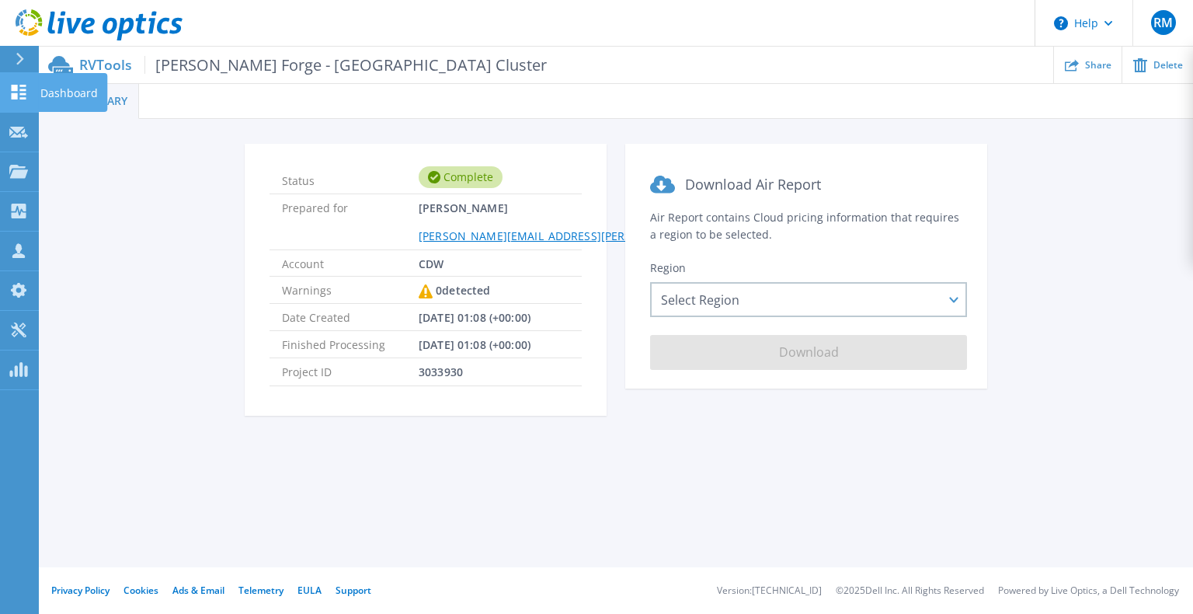
click at [26, 95] on icon at bounding box center [18, 92] width 19 height 15
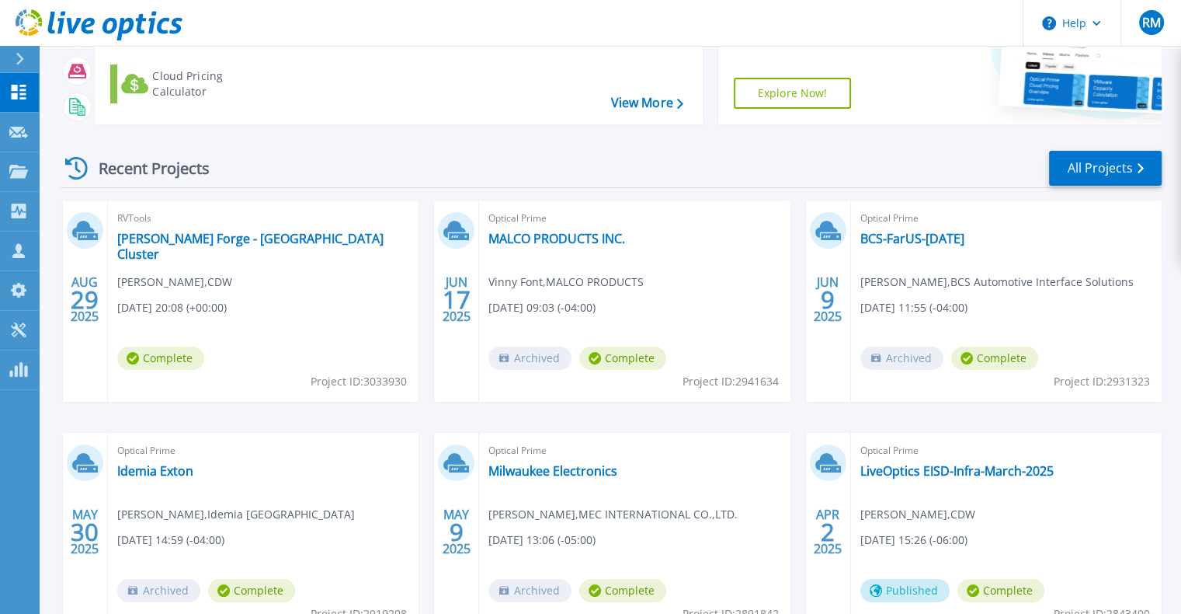
scroll to position [155, 0]
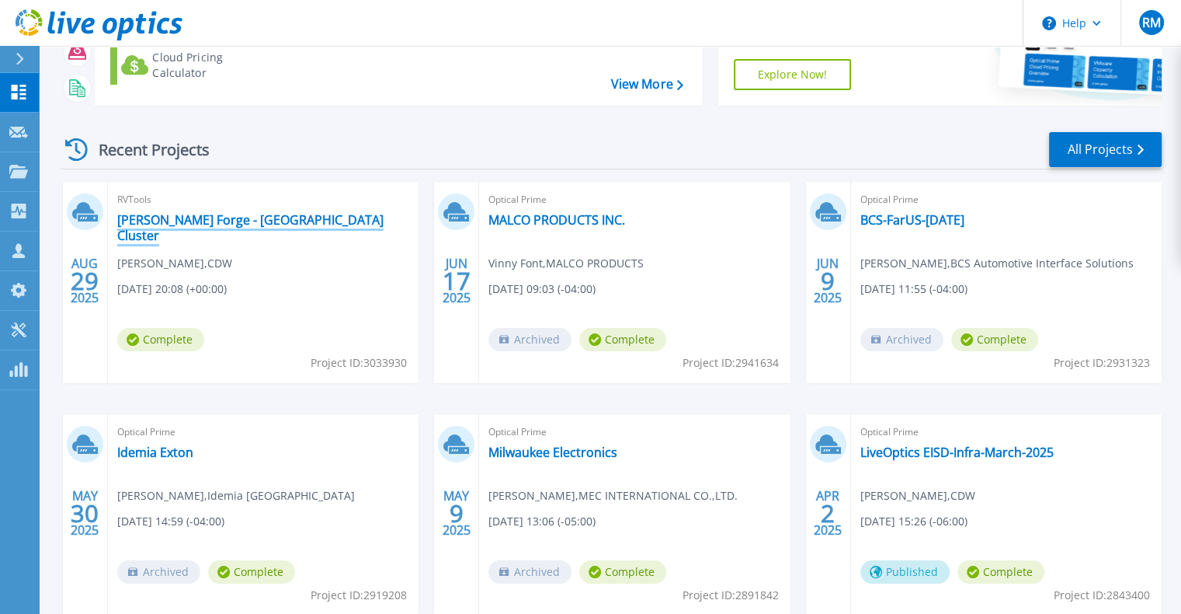
click at [143, 221] on link "[PERSON_NAME] Forge - [GEOGRAPHIC_DATA] Cluster" at bounding box center [263, 227] width 292 height 31
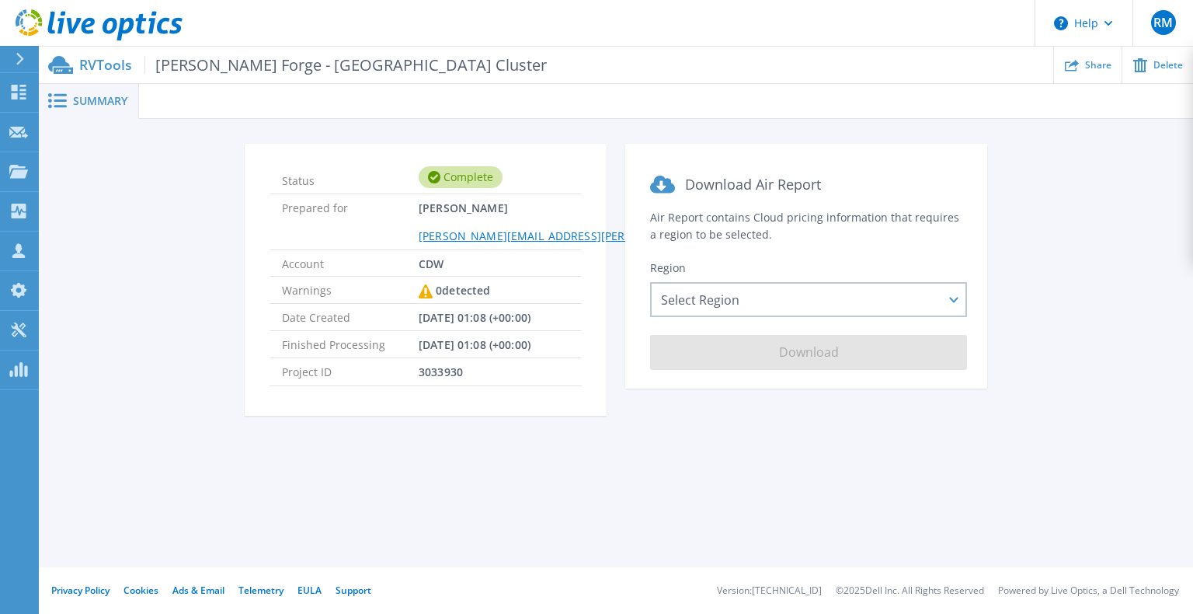
click at [92, 96] on span "Summary" at bounding box center [100, 101] width 54 height 11
click at [16, 90] on icon at bounding box center [19, 92] width 15 height 15
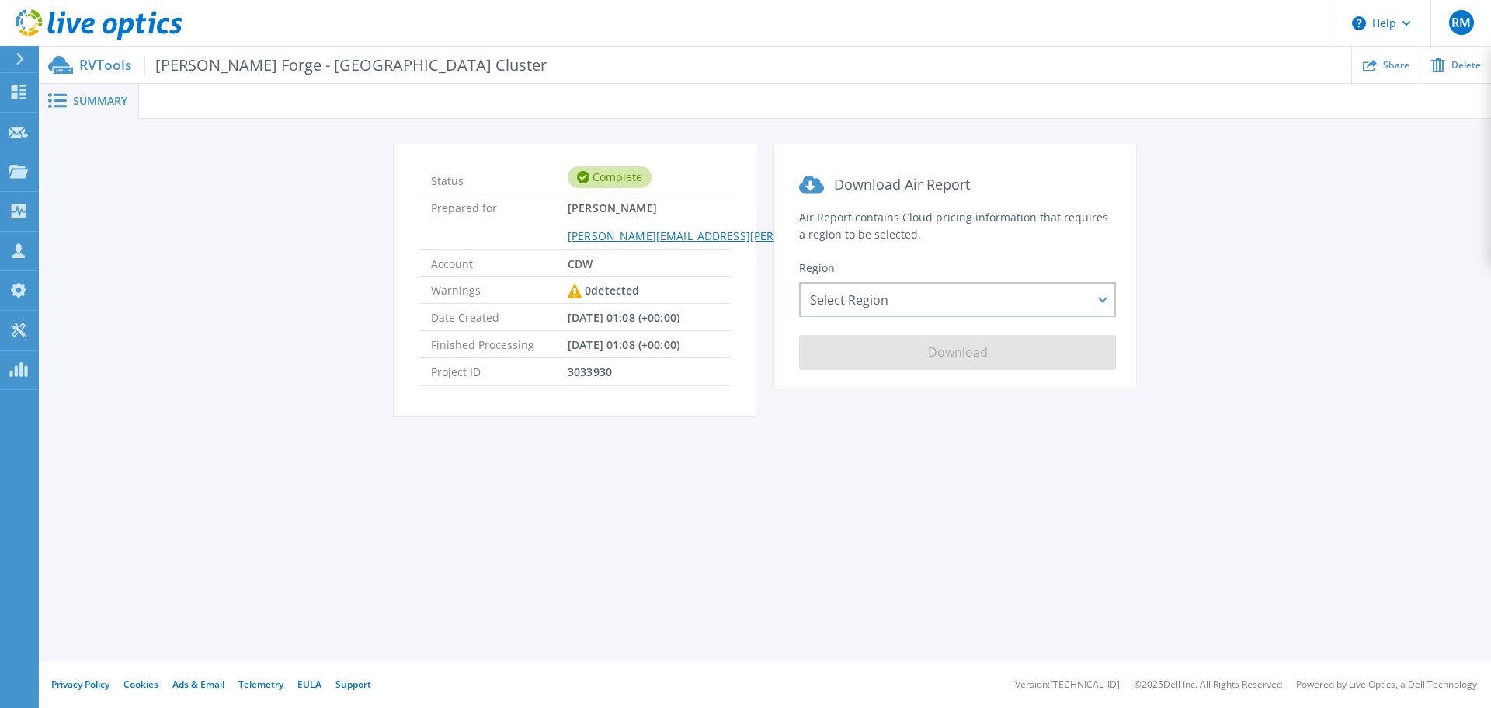
click at [629, 235] on link "[PERSON_NAME][EMAIL_ADDRESS][PERSON_NAME][DOMAIN_NAME]" at bounding box center [749, 235] width 362 height 15
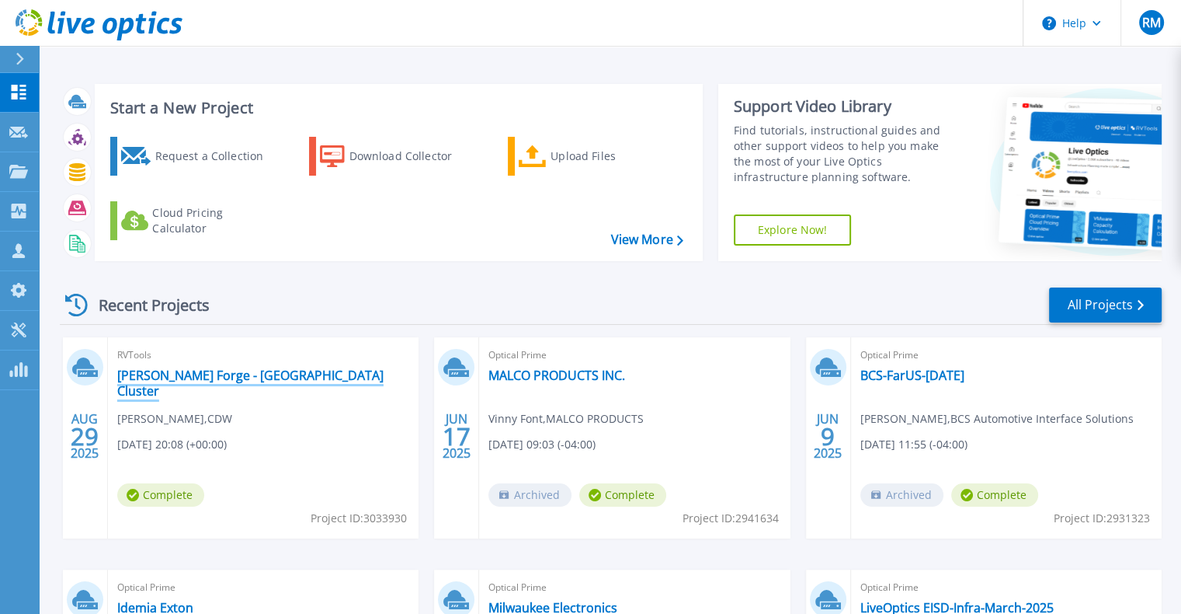
click at [264, 381] on link "[PERSON_NAME] Forge - [GEOGRAPHIC_DATA] Cluster" at bounding box center [263, 382] width 292 height 31
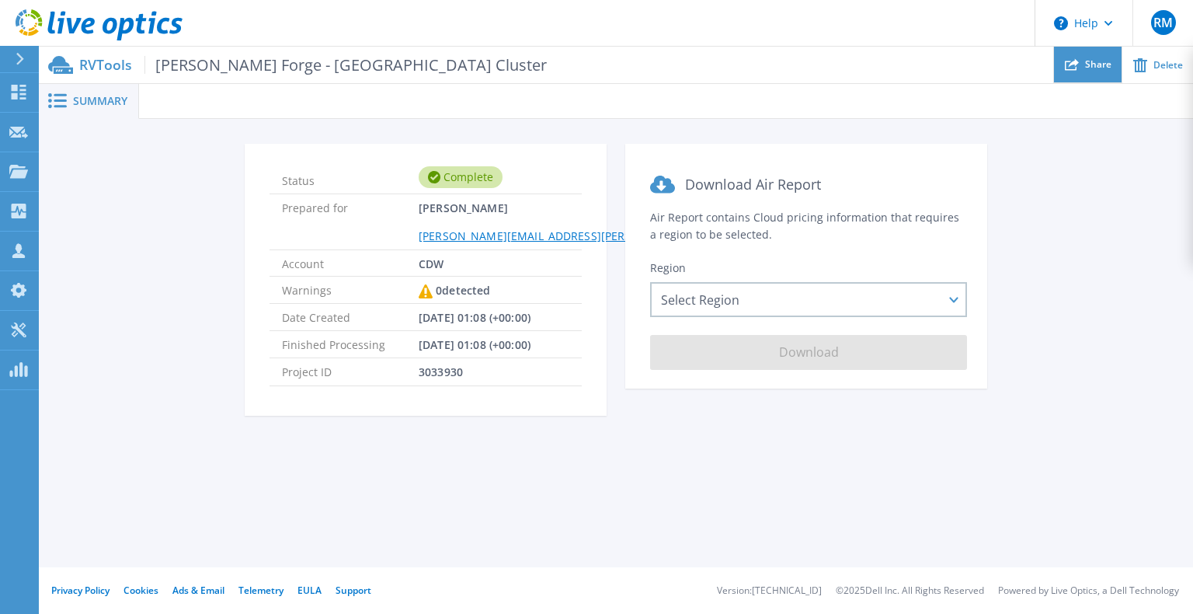
click at [1104, 70] on div "Share" at bounding box center [1088, 65] width 68 height 37
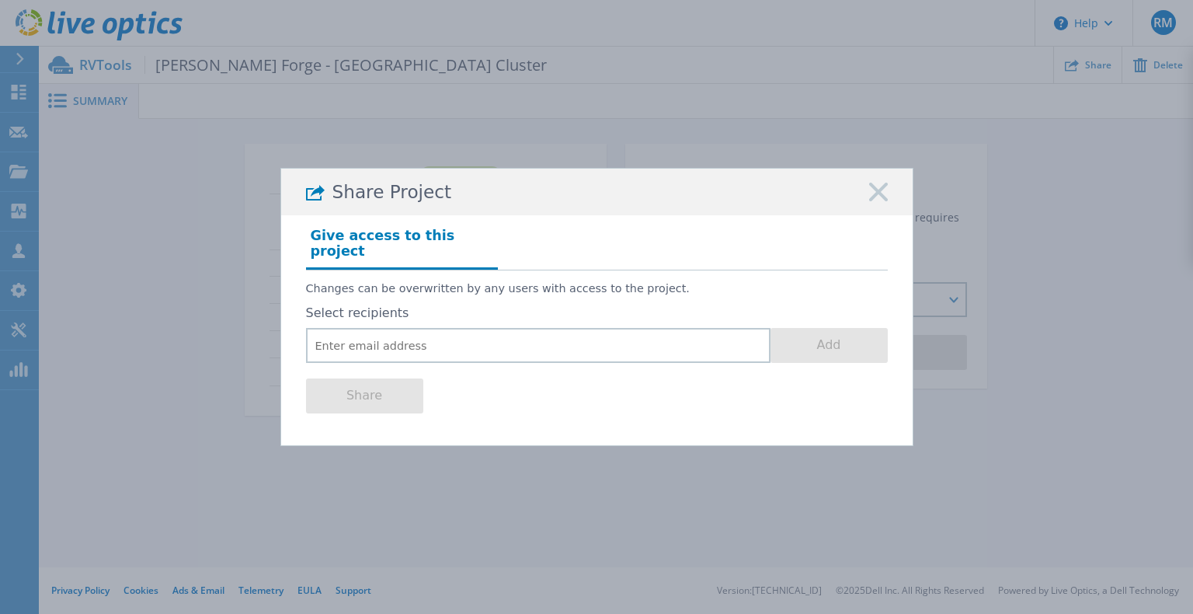
click at [885, 199] on icon at bounding box center [878, 192] width 19 height 19
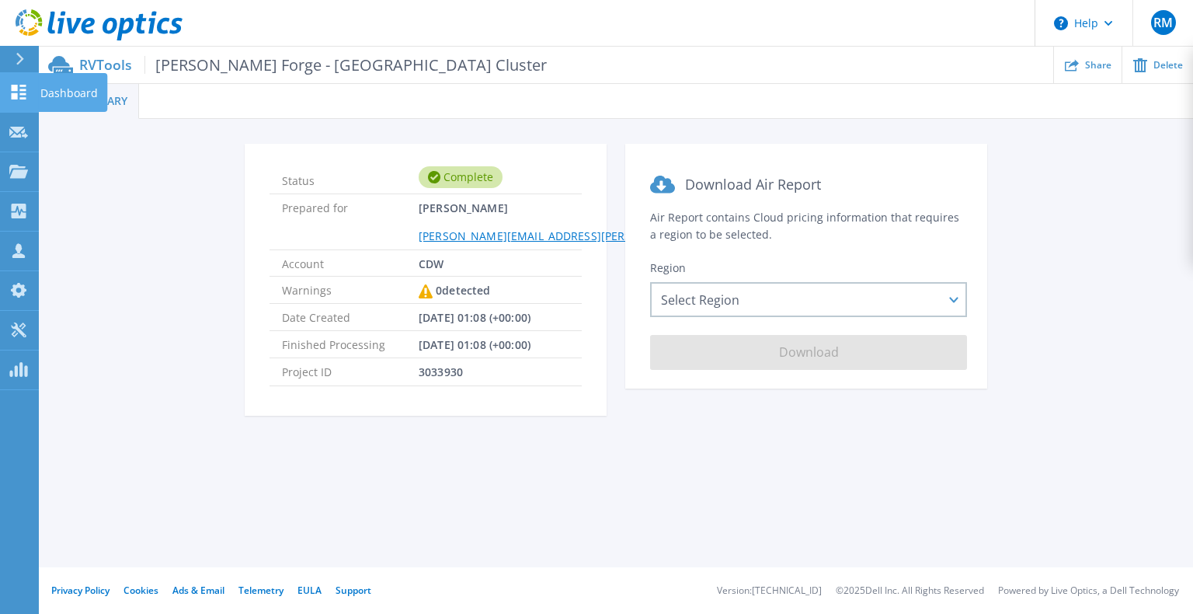
click at [16, 110] on link "Dashboard Dashboard" at bounding box center [19, 93] width 39 height 40
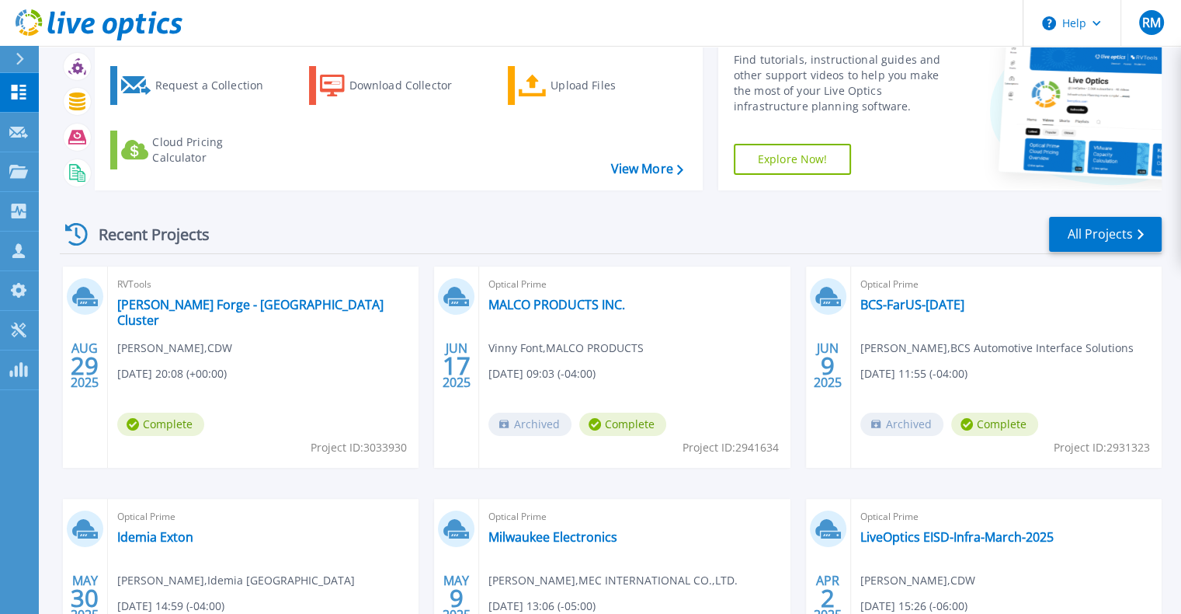
scroll to position [246, 0]
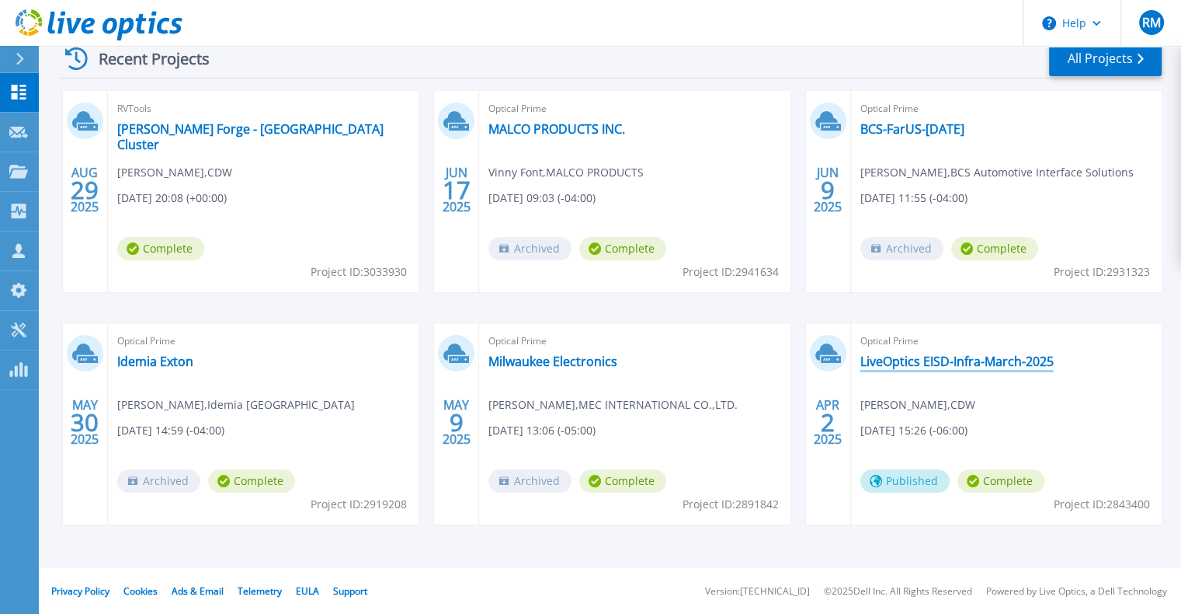
click at [913, 357] on link "LiveOptics EISD-Infra-March-2025" at bounding box center [957, 361] width 193 height 16
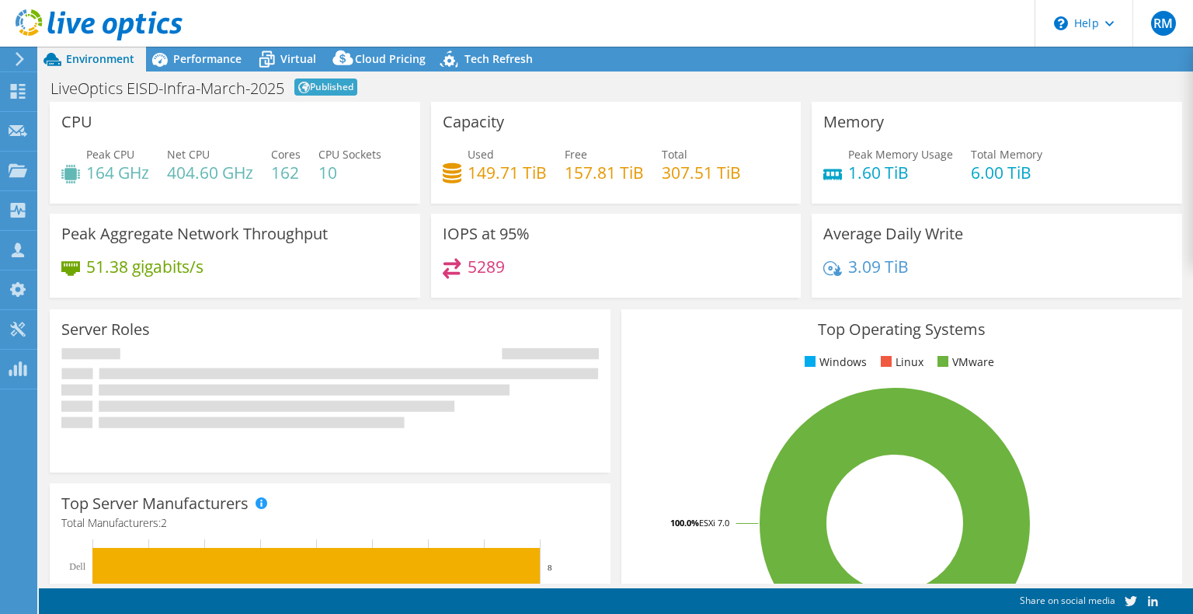
select select "USD"
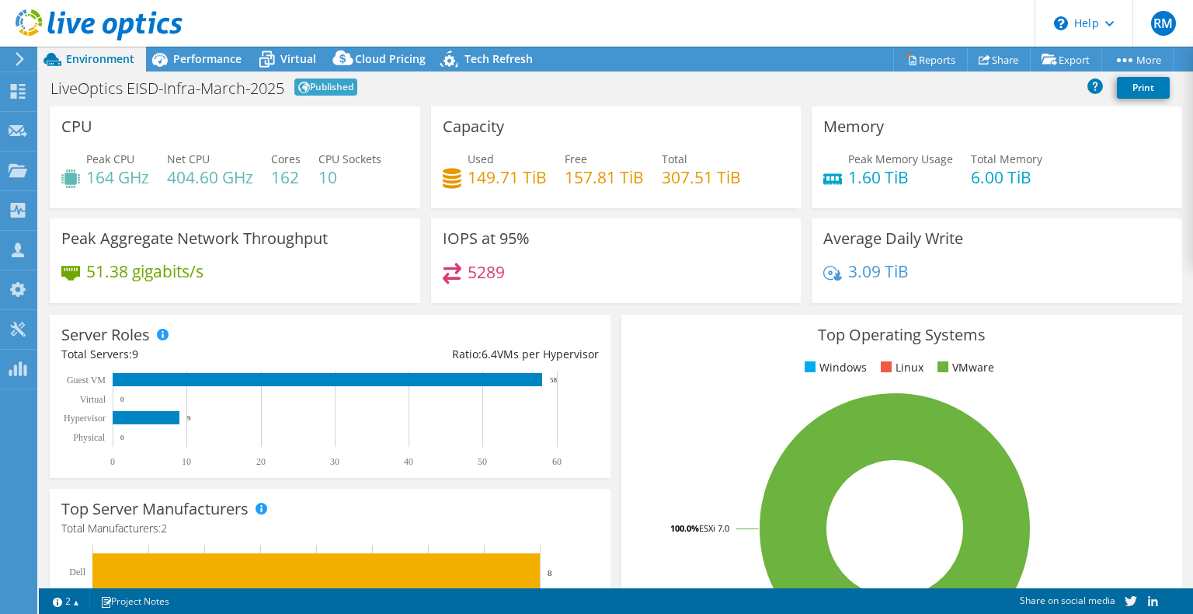
radio input "true"
radio input "false"
click at [1147, 64] on link "More" at bounding box center [1137, 59] width 72 height 24
click at [1072, 89] on link "Publish Options" at bounding box center [1103, 87] width 148 height 33
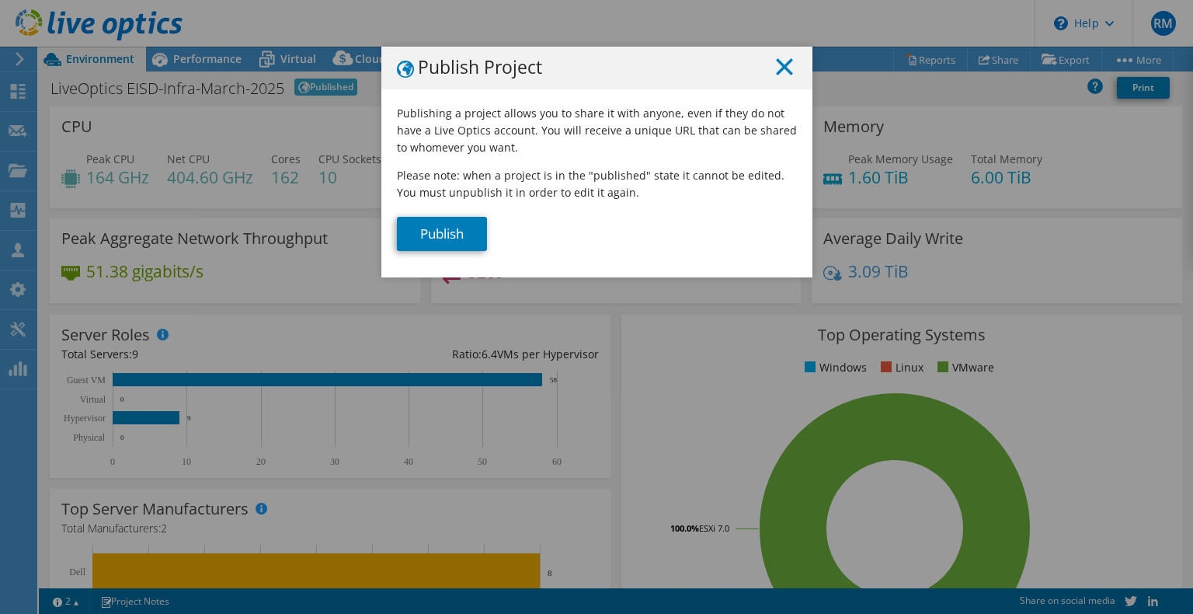
click at [778, 69] on icon at bounding box center [784, 66] width 17 height 17
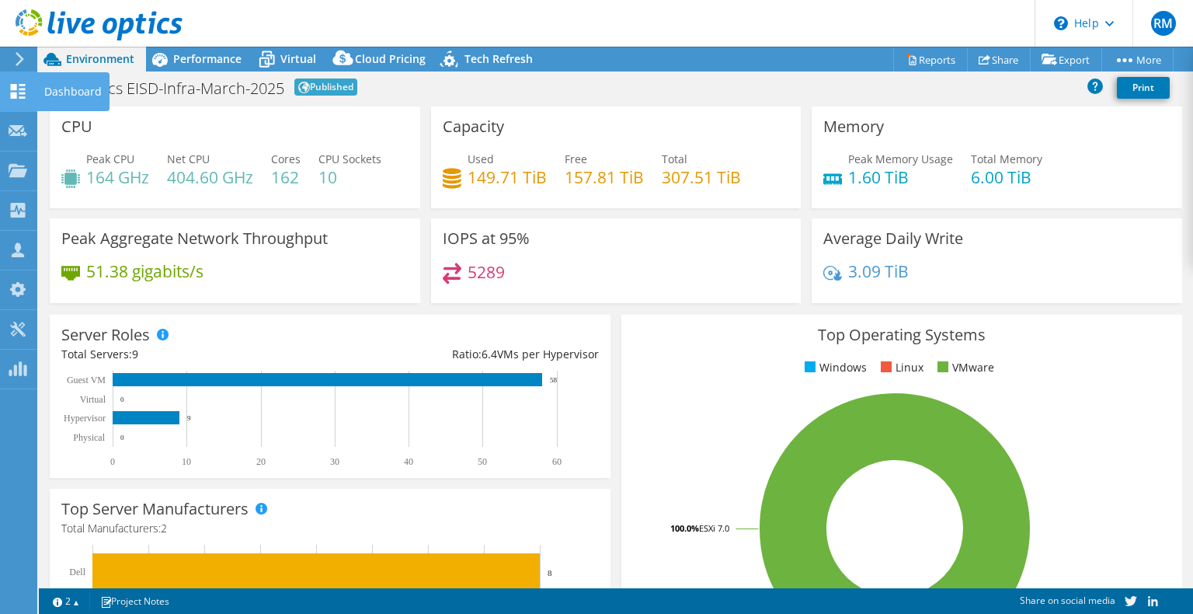
click at [21, 101] on div at bounding box center [18, 93] width 19 height 17
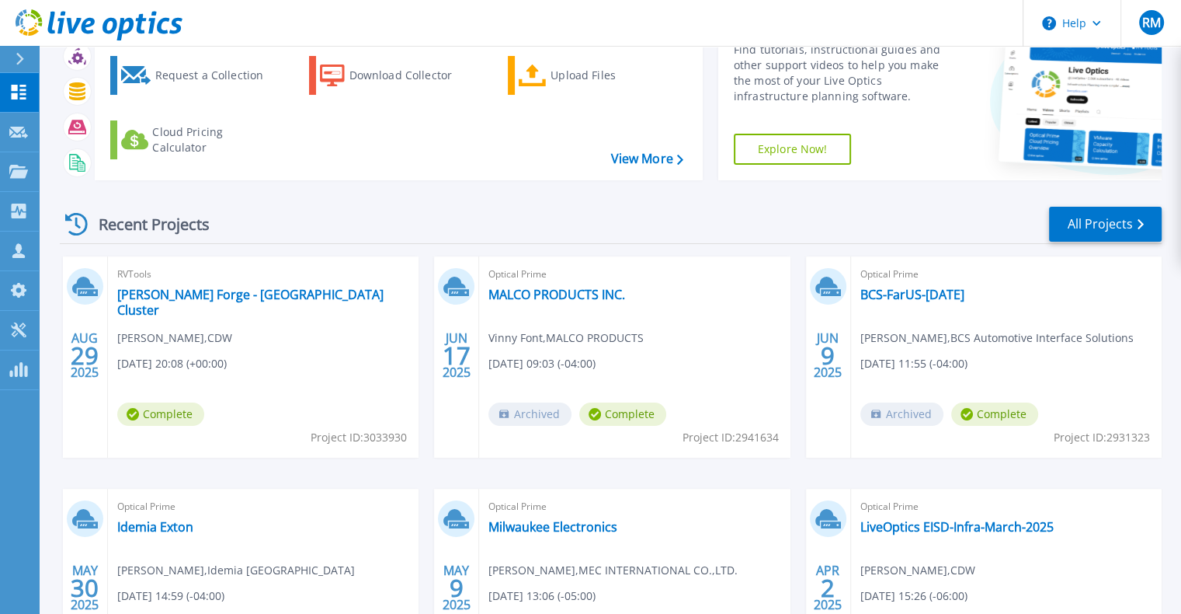
scroll to position [233, 0]
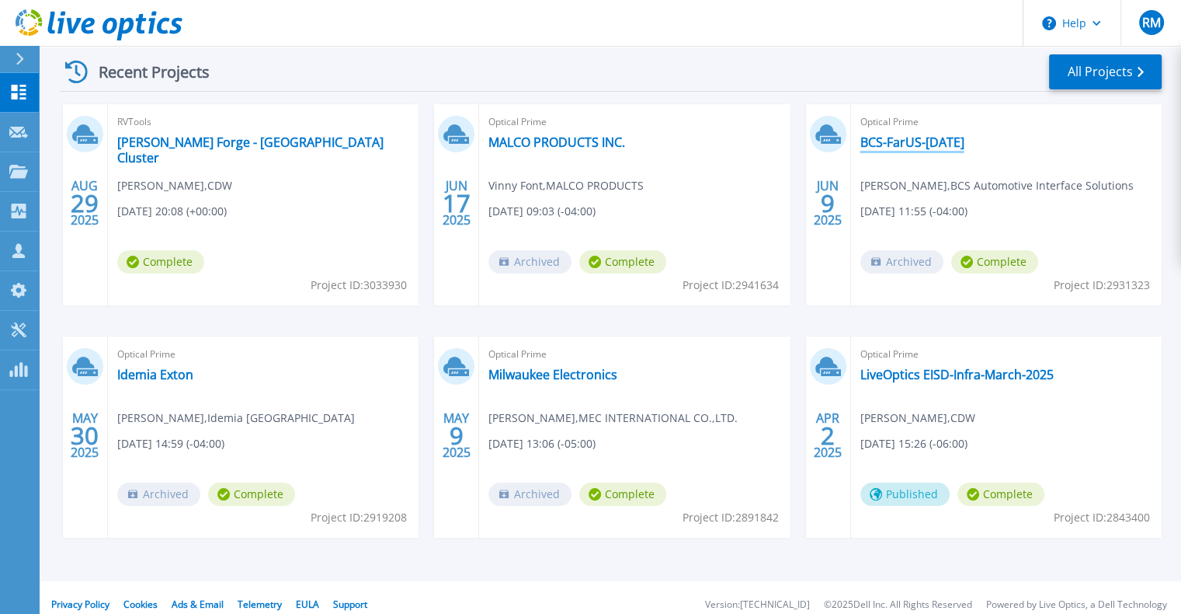
click at [902, 139] on link "BCS-FarUS-[DATE]" at bounding box center [913, 142] width 104 height 16
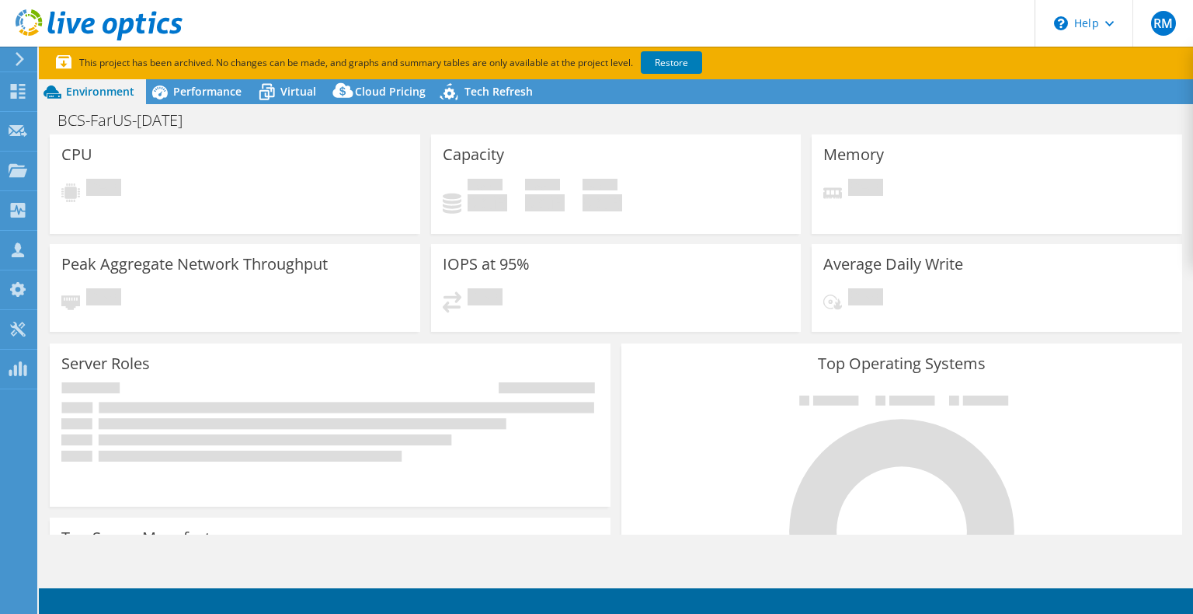
select select "USD"
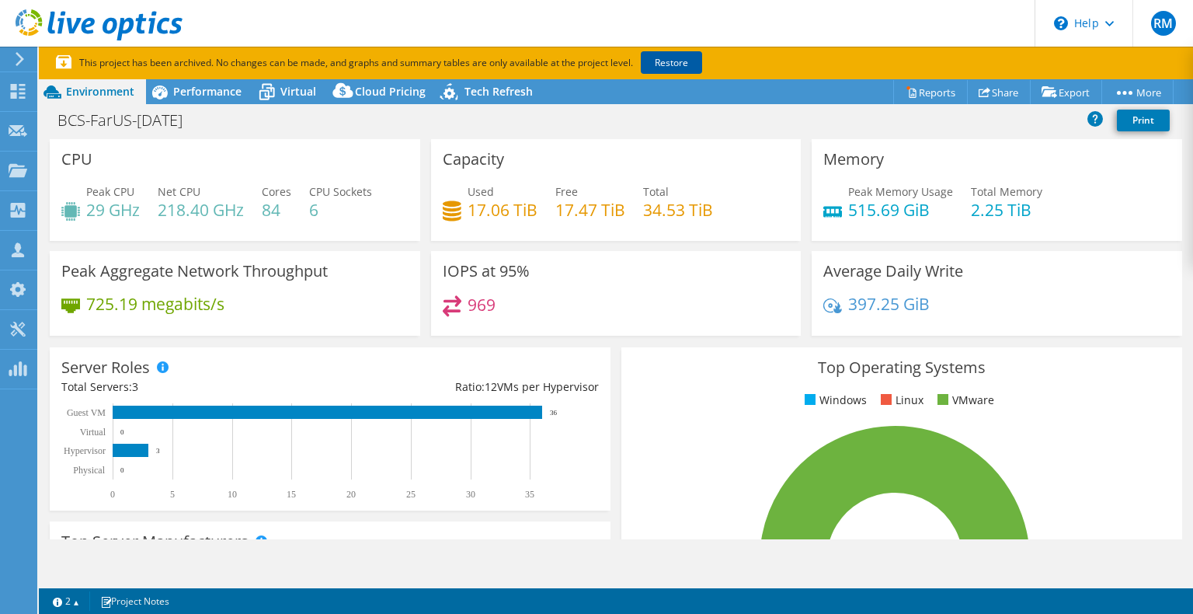
click at [676, 59] on link "Restore" at bounding box center [671, 62] width 61 height 23
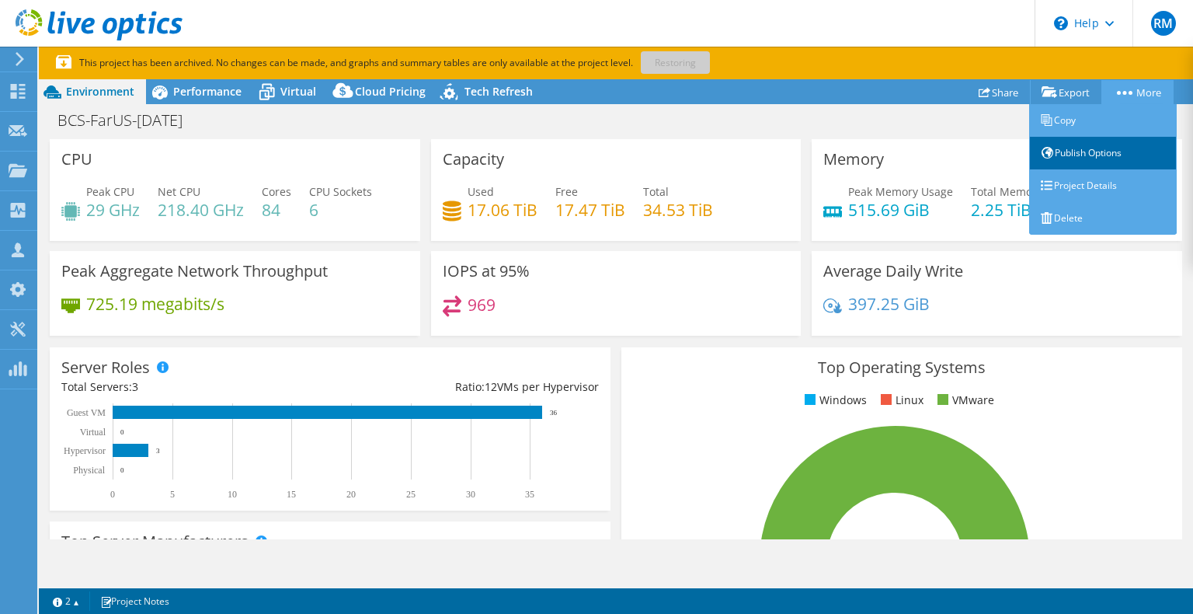
click at [1088, 150] on link "Publish Options" at bounding box center [1103, 153] width 148 height 33
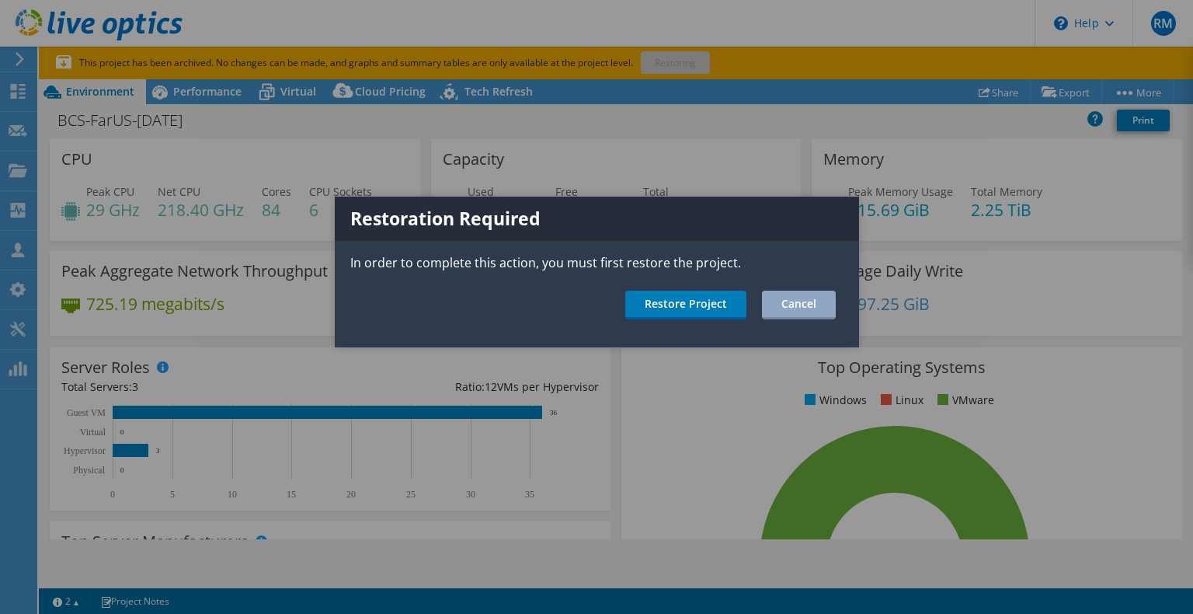
click at [656, 327] on div "Restoration Required In order to complete this action, you must first restore t…" at bounding box center [597, 272] width 524 height 151
click at [665, 300] on link "Restore Project" at bounding box center [685, 304] width 121 height 29
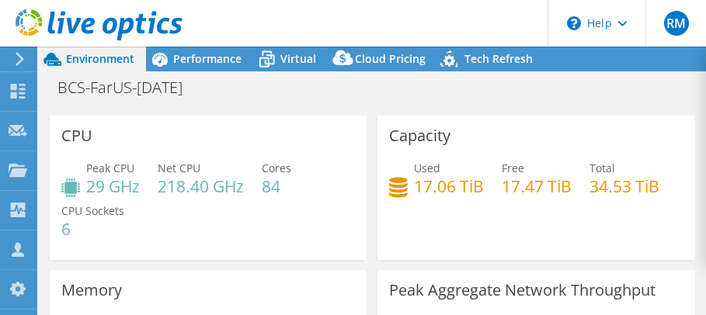
select select "USD"
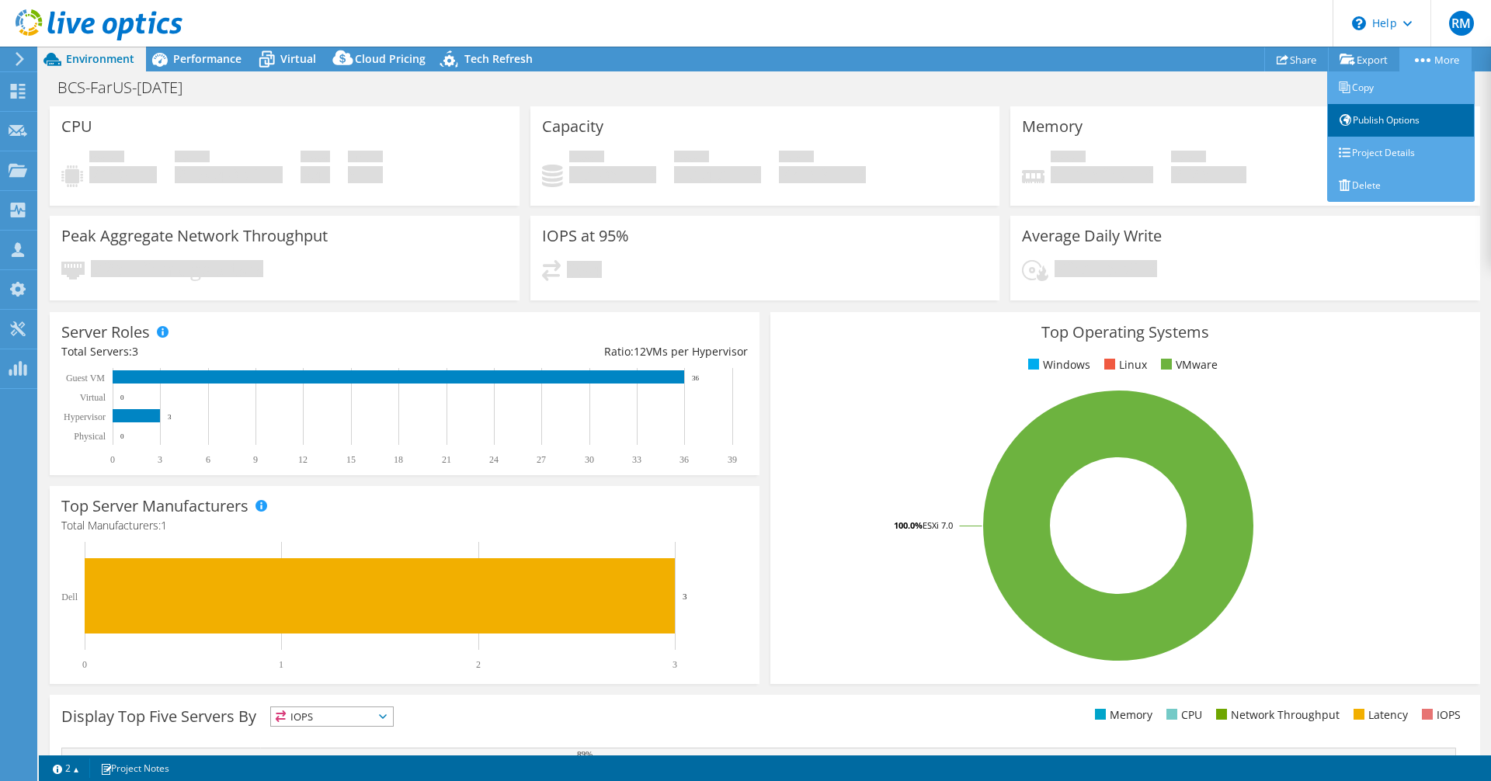
click at [705, 121] on link "Publish Options" at bounding box center [1401, 120] width 148 height 33
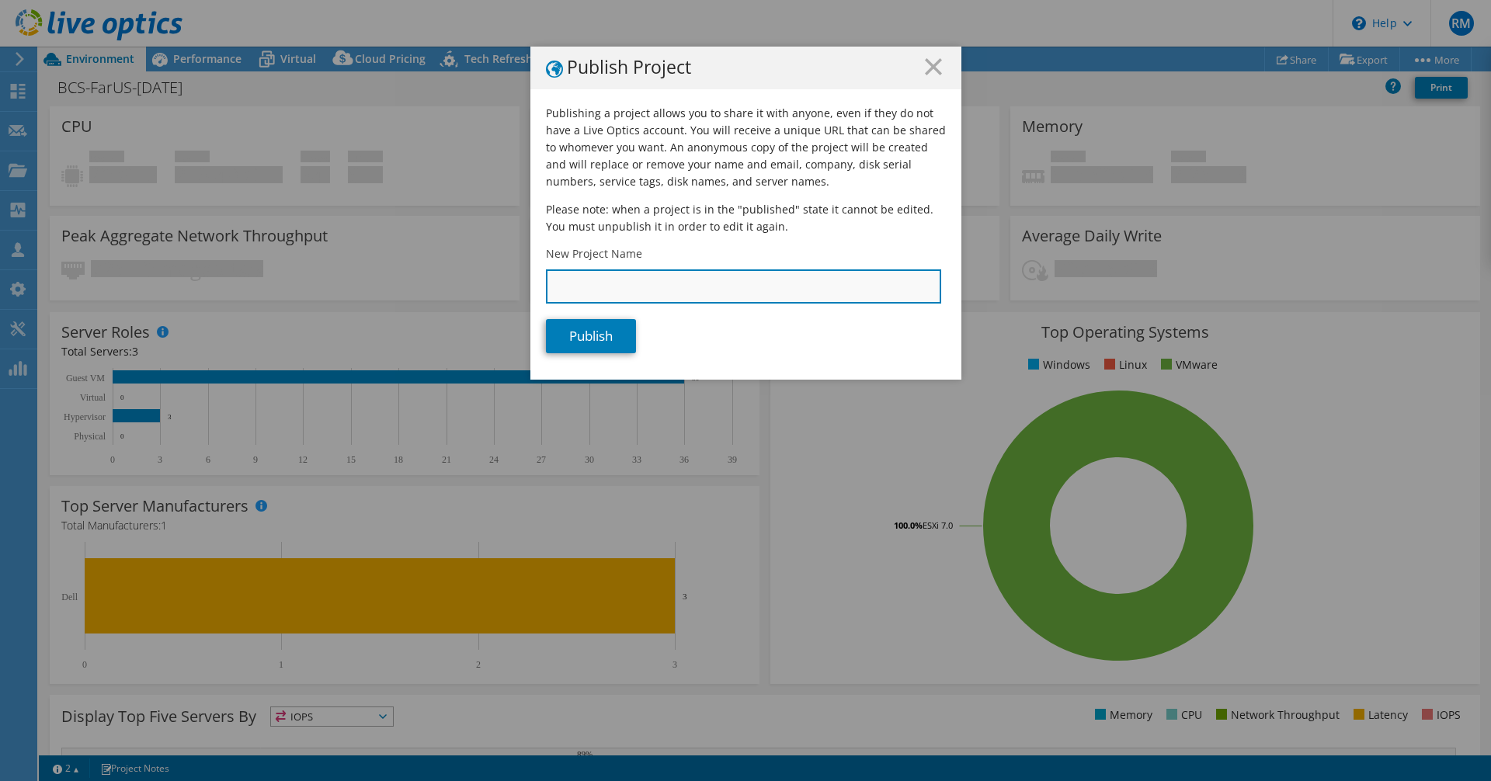
click at [695, 287] on input "New Project Name" at bounding box center [743, 287] width 395 height 34
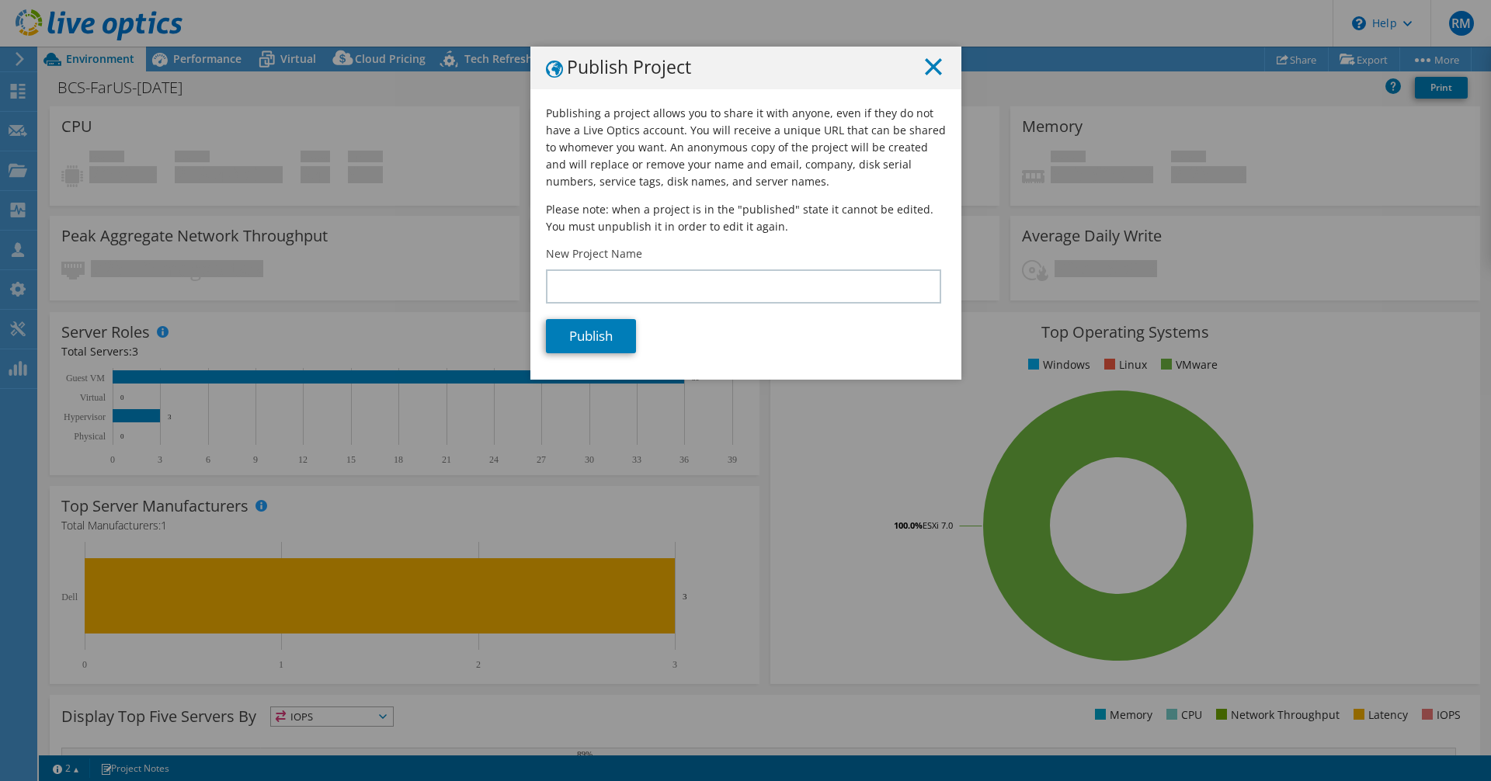
click at [705, 62] on line at bounding box center [934, 67] width 16 height 16
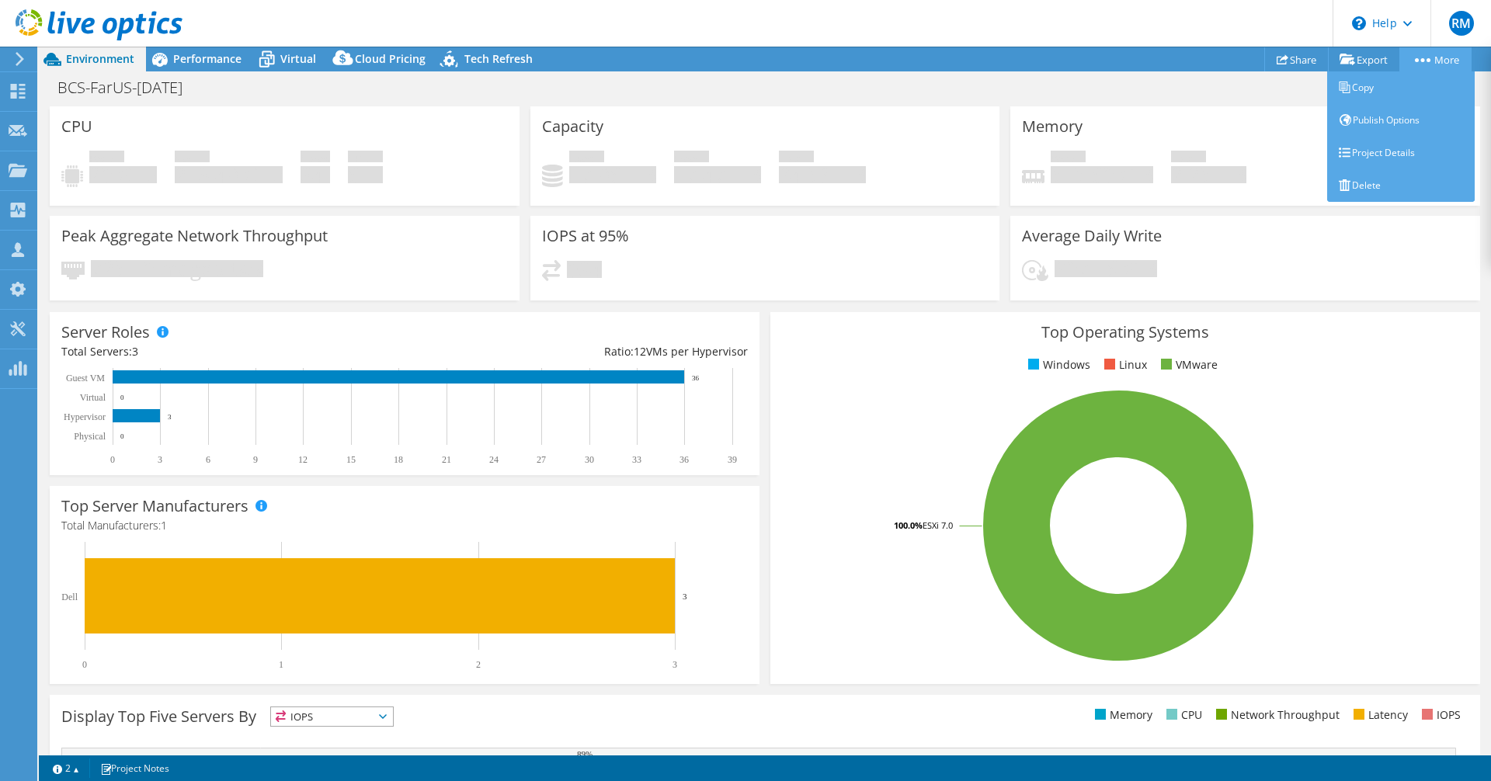
click at [705, 59] on link "More" at bounding box center [1436, 59] width 72 height 24
click at [705, 58] on icon at bounding box center [1423, 60] width 16 height 4
click at [705, 127] on link "Publish Options" at bounding box center [1401, 120] width 148 height 33
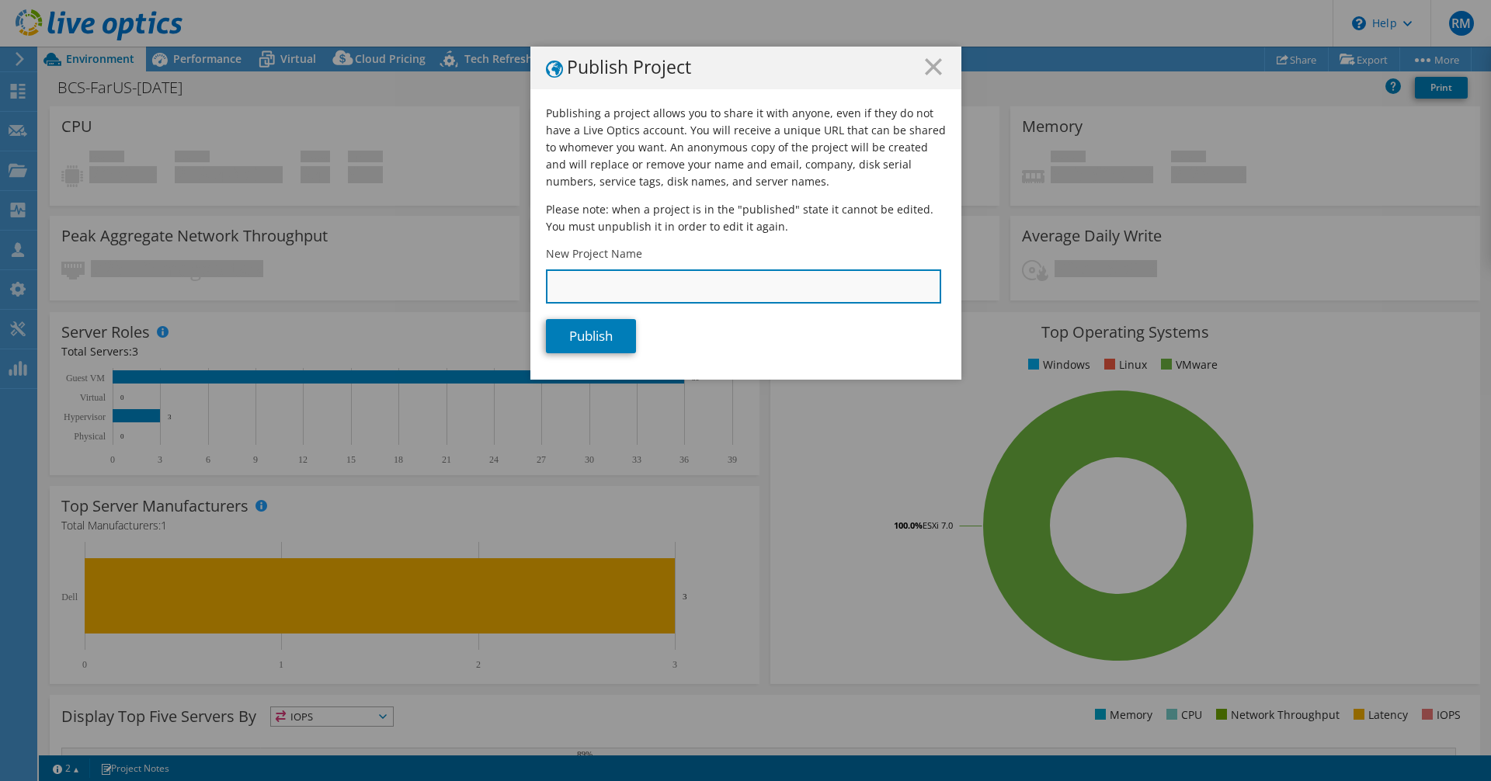
click at [663, 298] on input "New Project Name" at bounding box center [743, 287] width 395 height 34
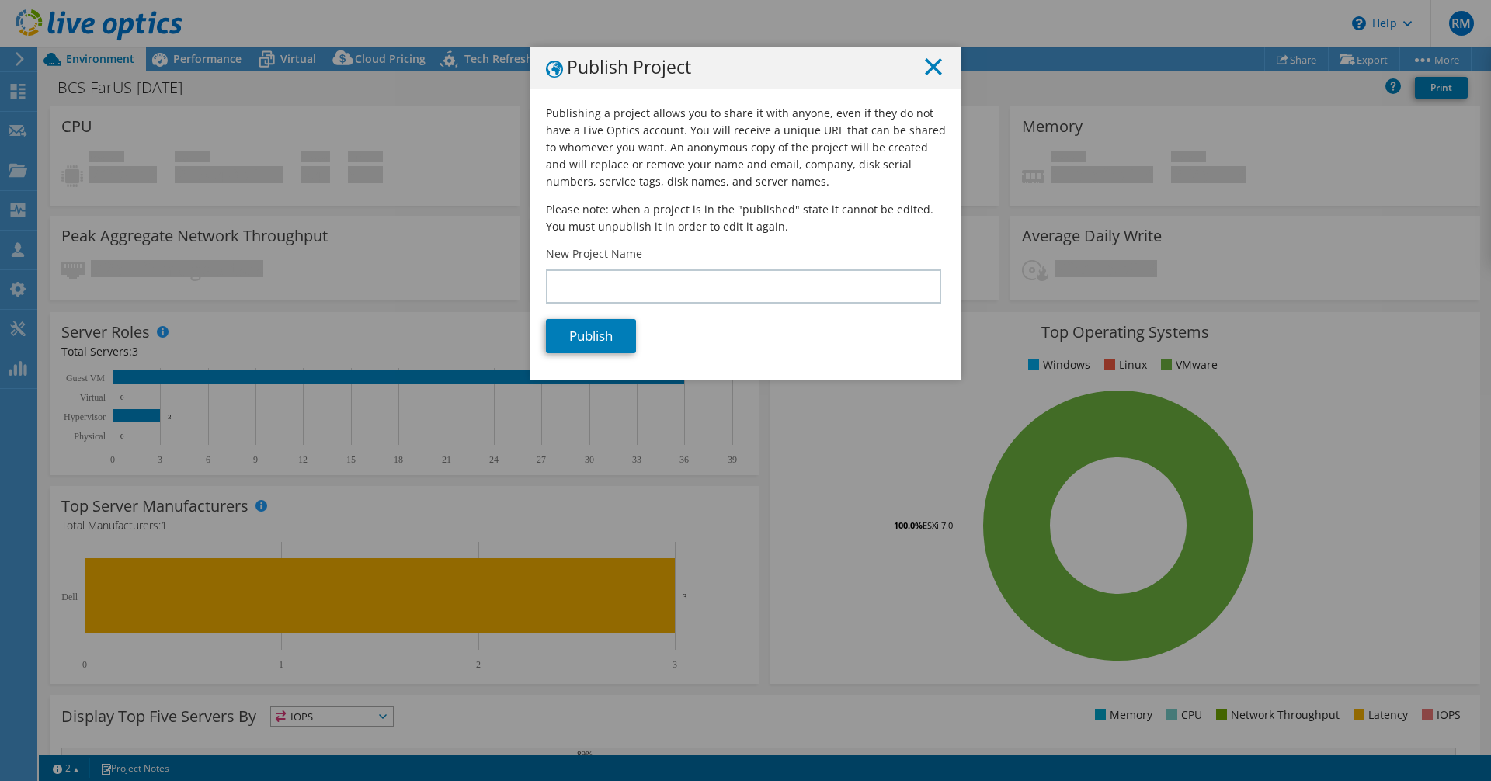
click at [705, 64] on line at bounding box center [934, 67] width 16 height 16
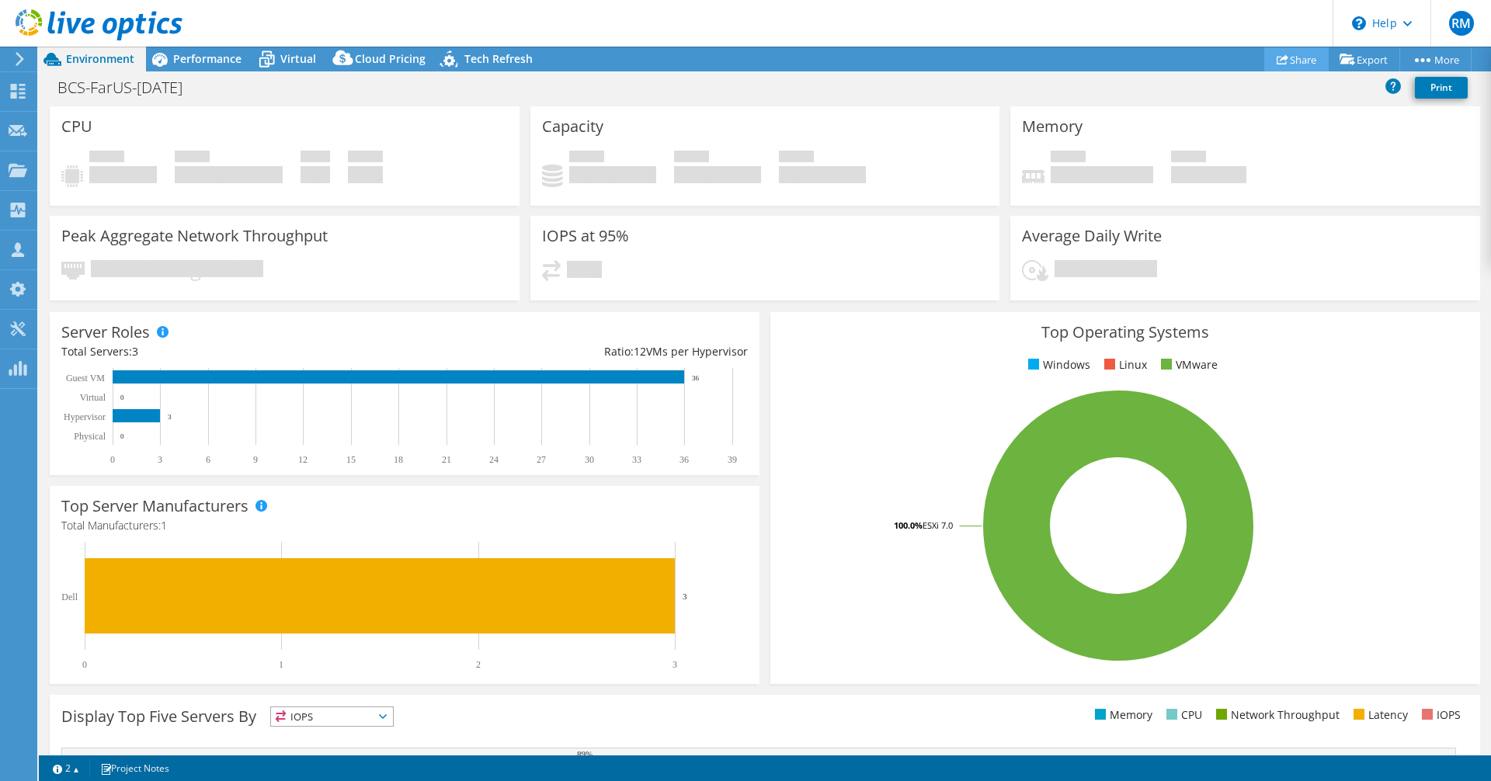
click at [705, 60] on icon at bounding box center [1283, 60] width 12 height 12
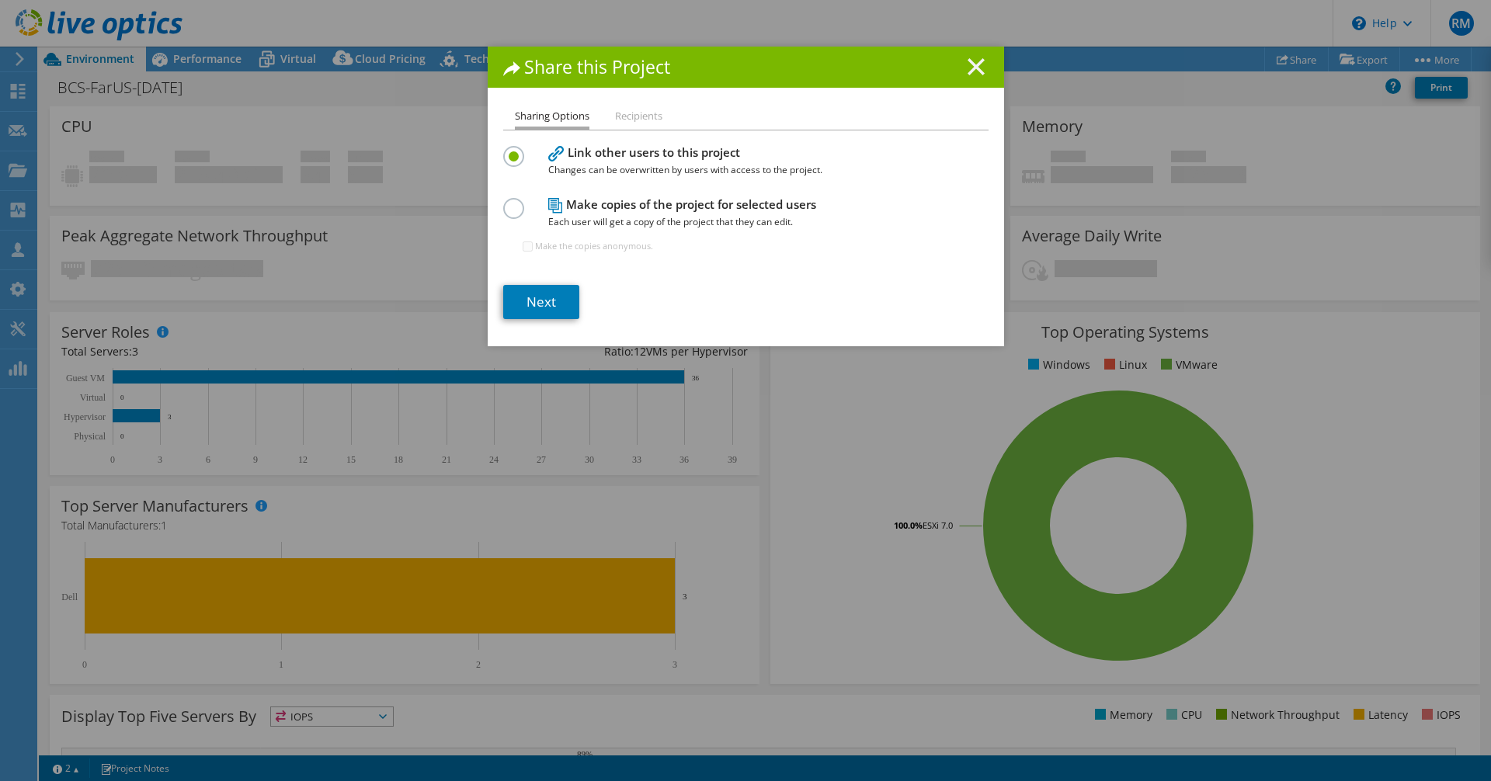
click at [705, 64] on line at bounding box center [977, 67] width 16 height 16
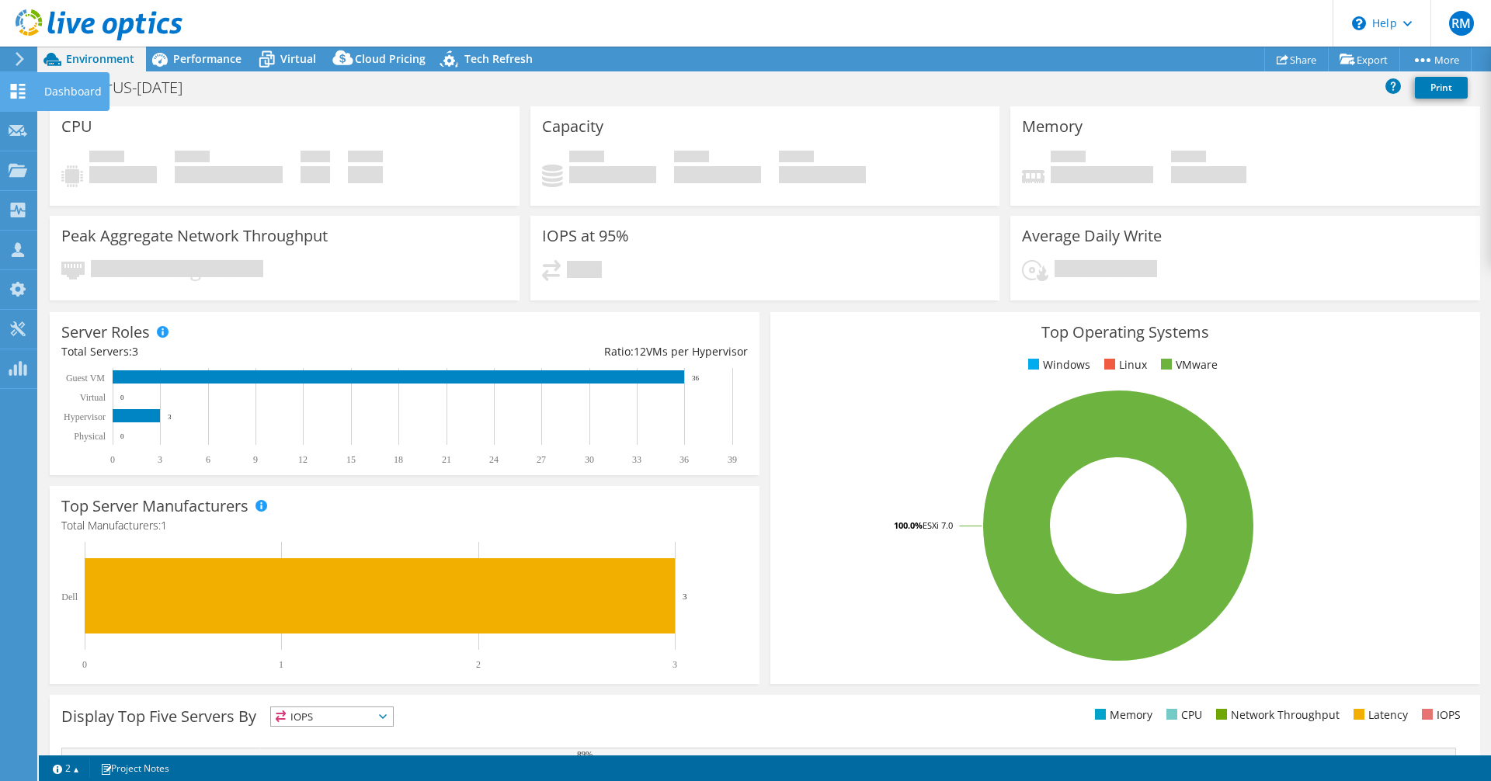
click at [20, 98] on use at bounding box center [18, 91] width 15 height 15
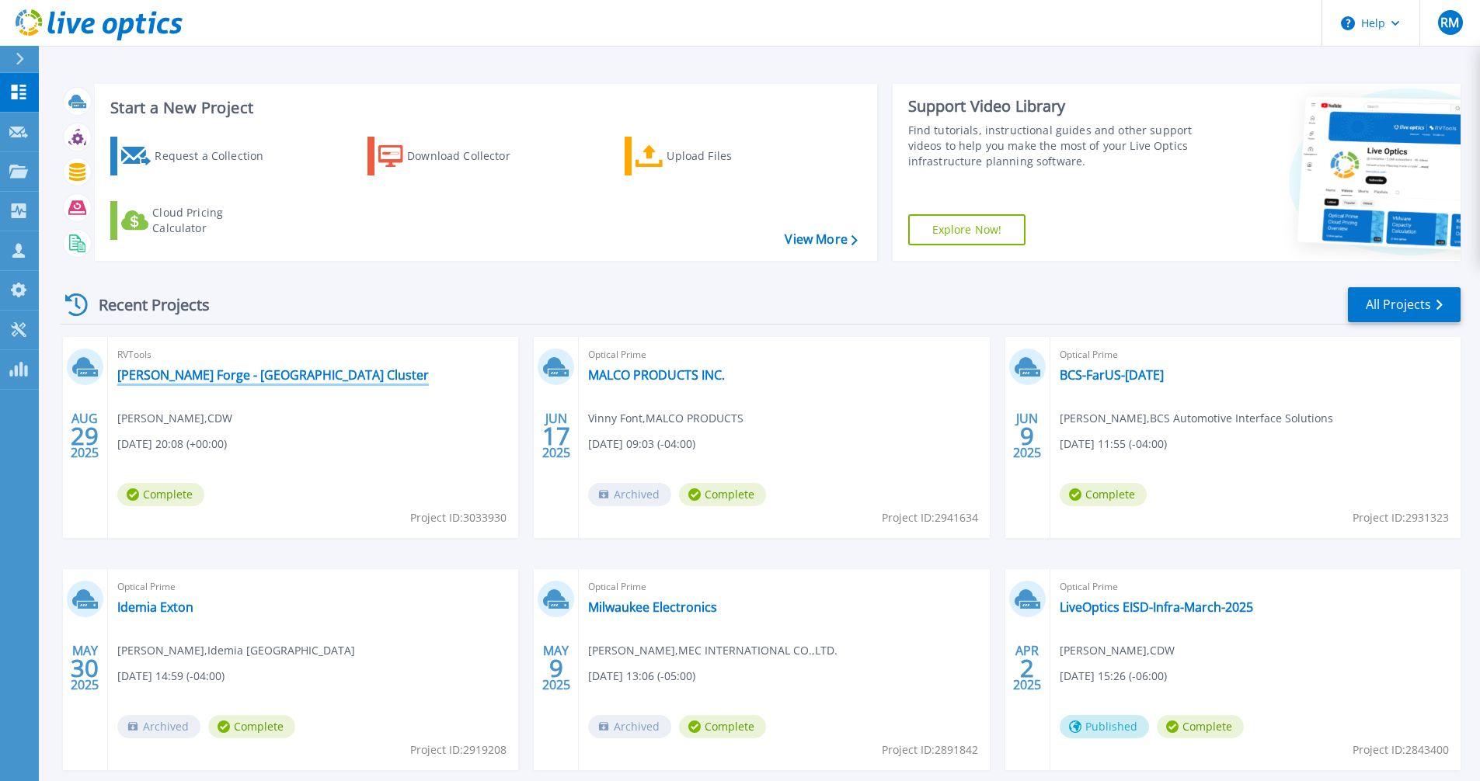
click at [214, 380] on link "[PERSON_NAME] Forge - [GEOGRAPHIC_DATA] Cluster" at bounding box center [272, 375] width 311 height 16
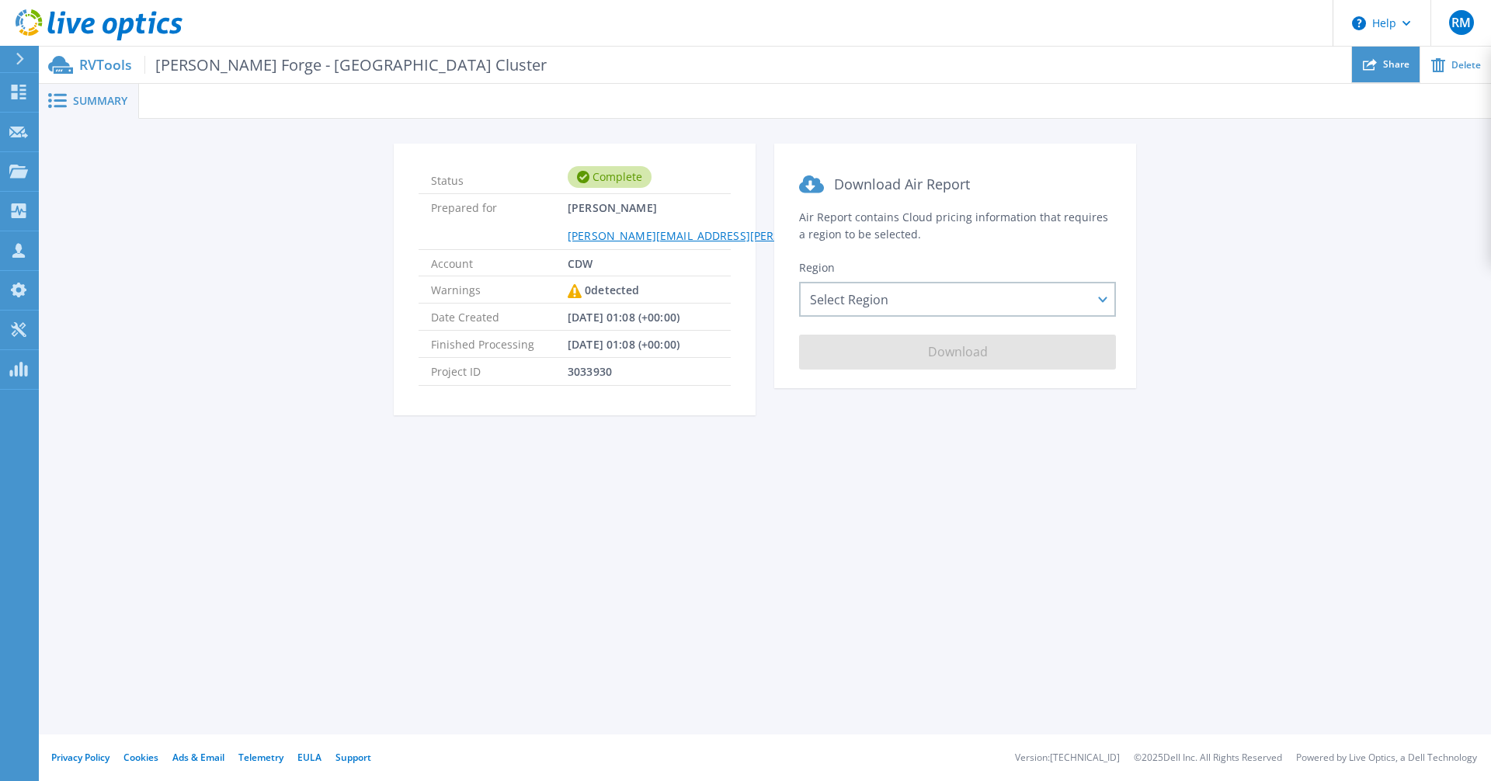
click at [1373, 61] on icon at bounding box center [1370, 64] width 14 height 14
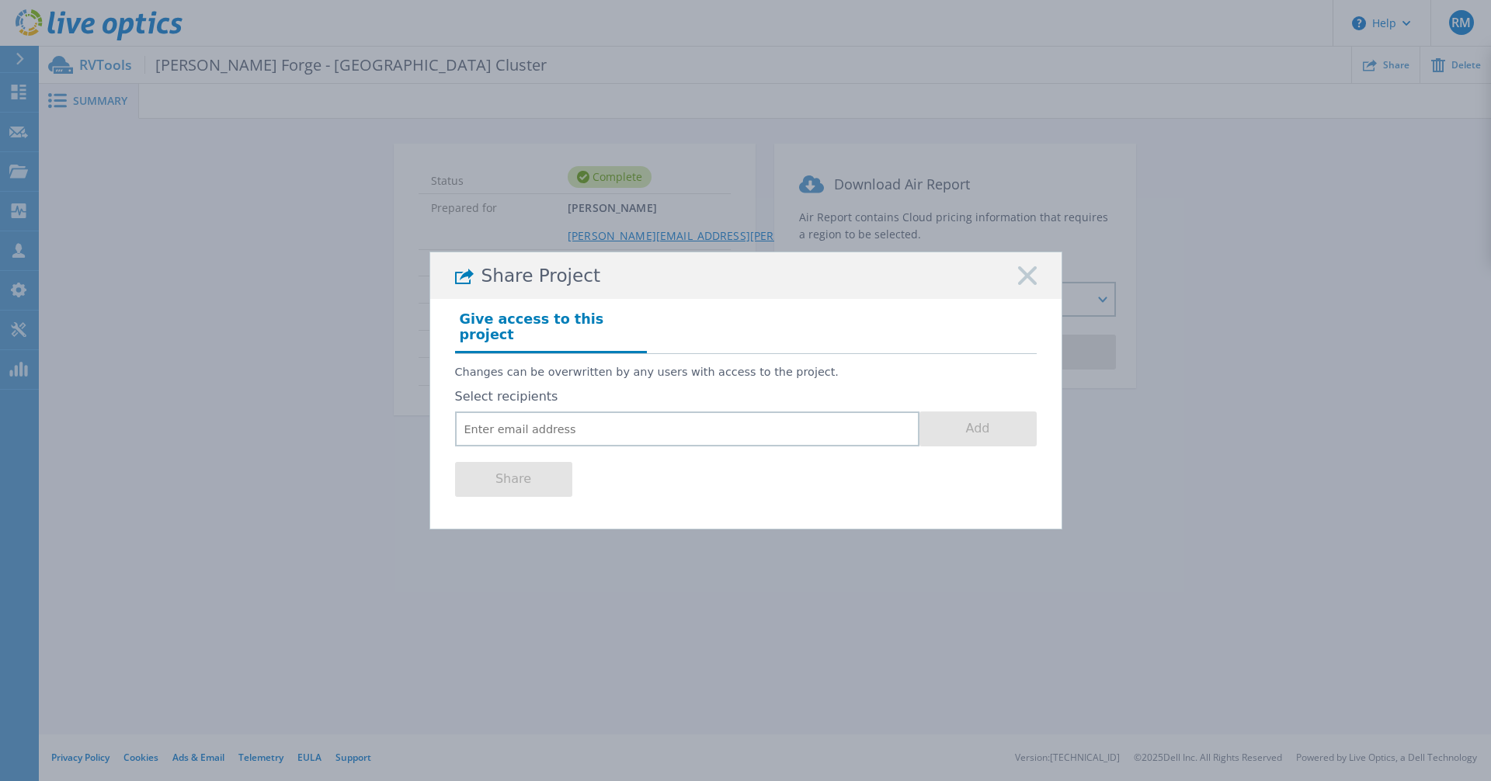
click at [1021, 282] on icon at bounding box center [1027, 275] width 19 height 19
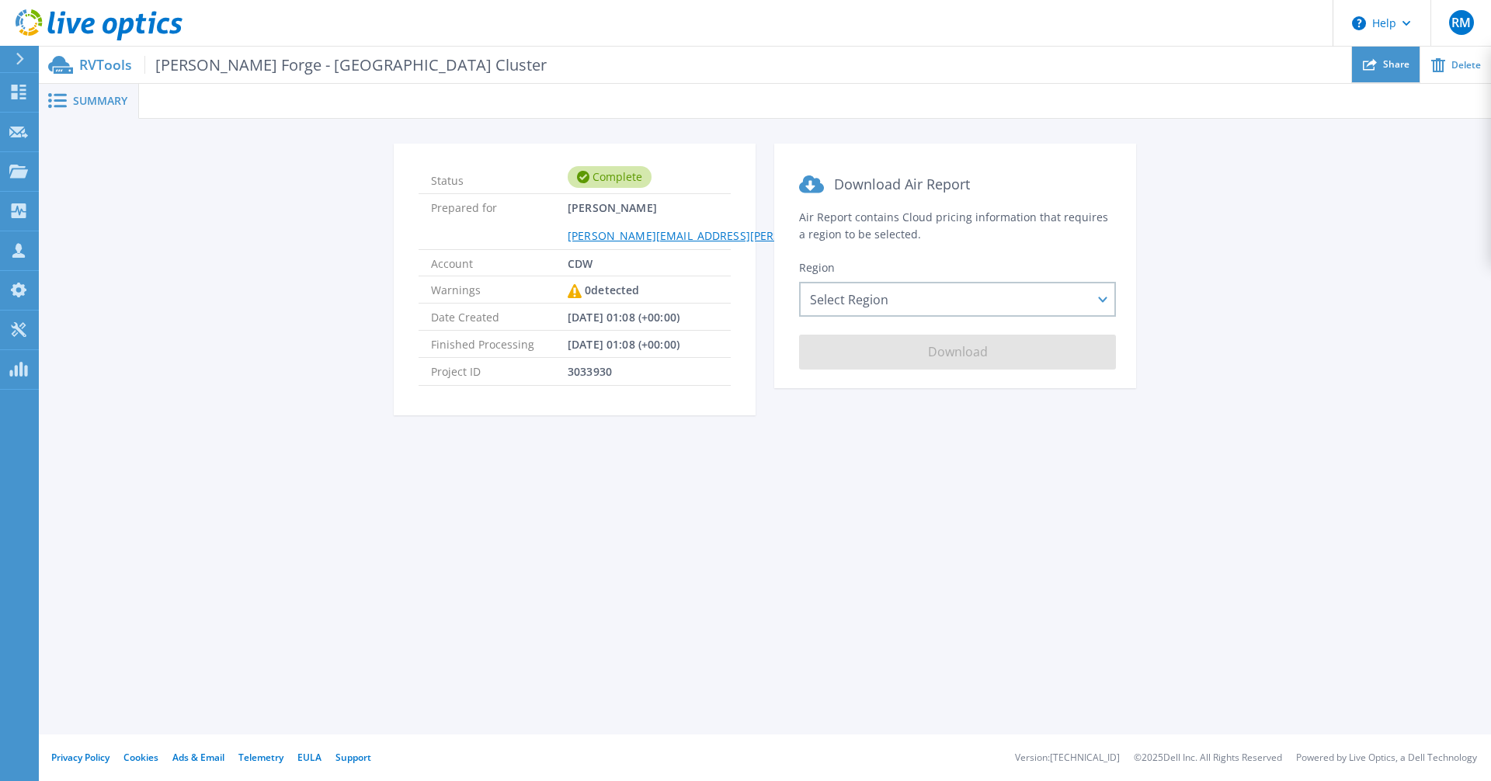
click at [1395, 65] on span "Share" at bounding box center [1396, 64] width 26 height 9
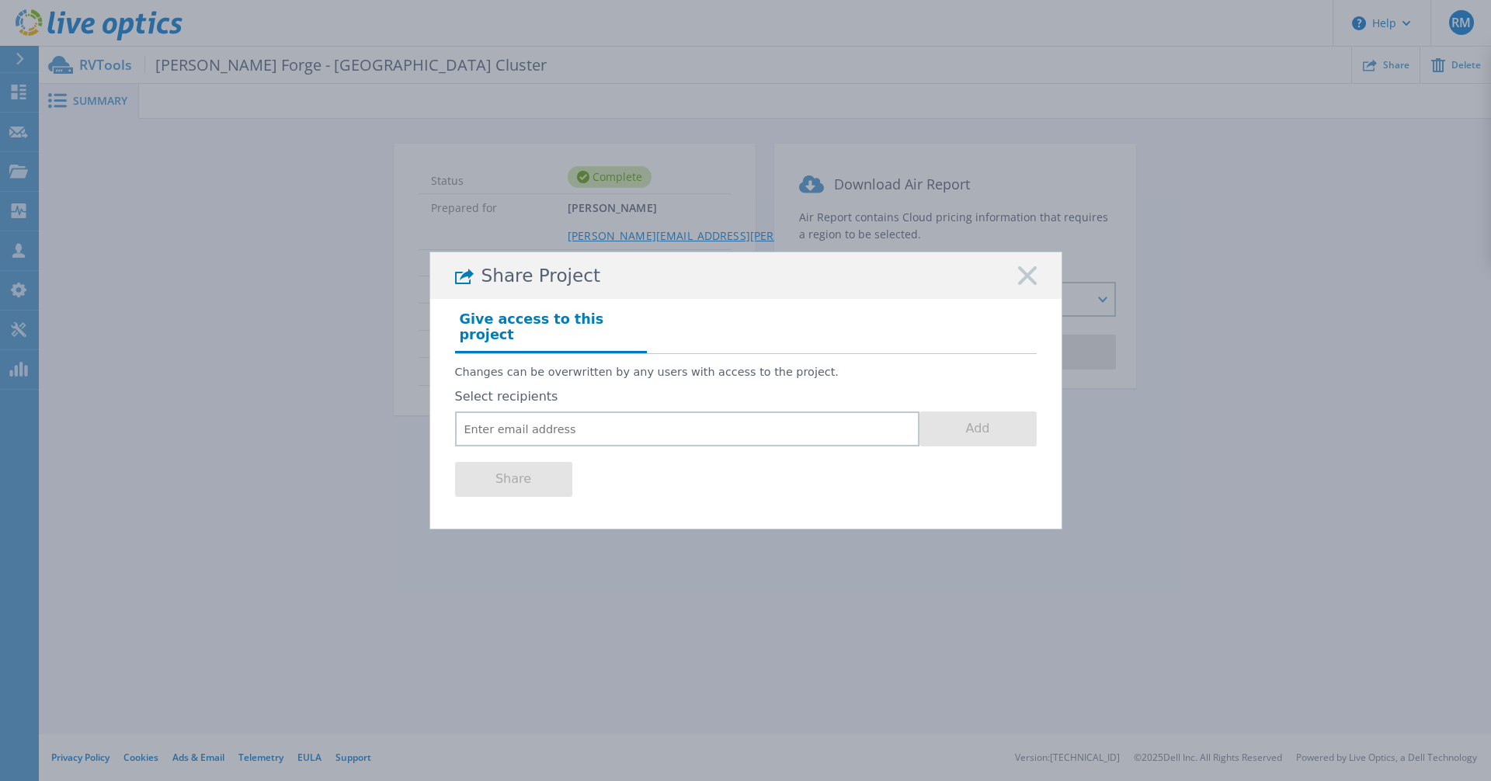
click at [1042, 285] on div "Share Project" at bounding box center [745, 275] width 631 height 47
click at [1033, 283] on icon at bounding box center [1027, 275] width 19 height 19
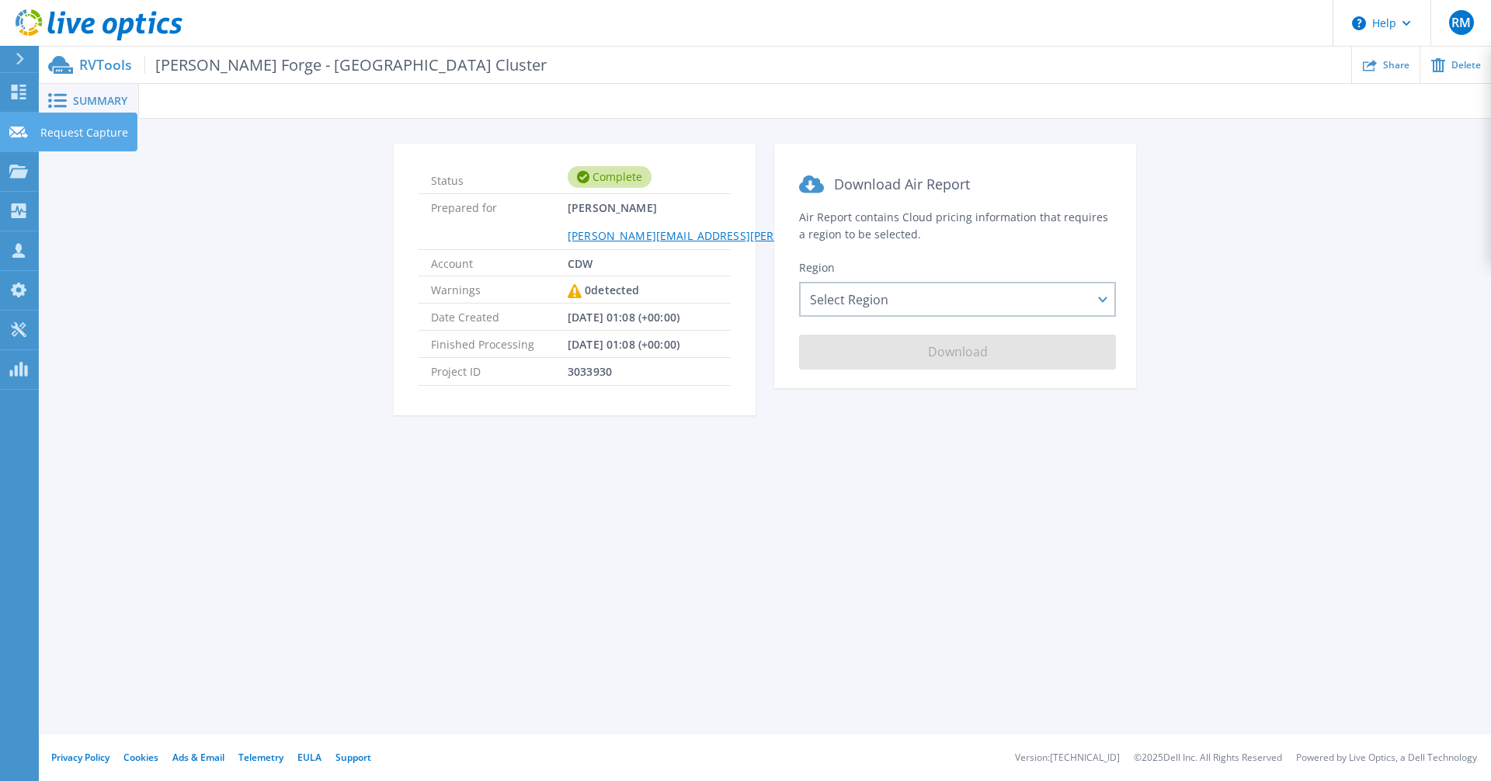
click at [13, 134] on icon at bounding box center [18, 133] width 19 height 12
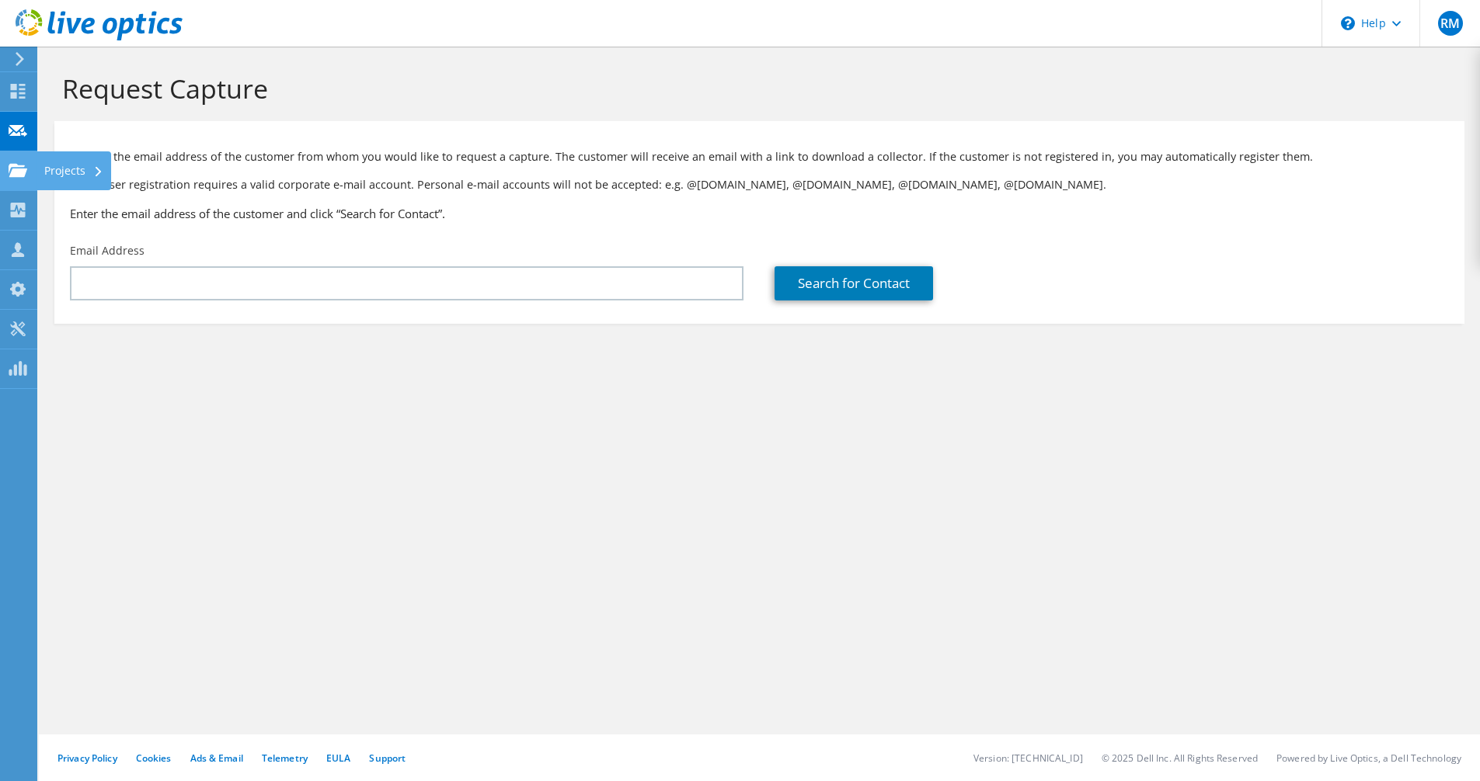
click at [16, 166] on use at bounding box center [18, 169] width 19 height 13
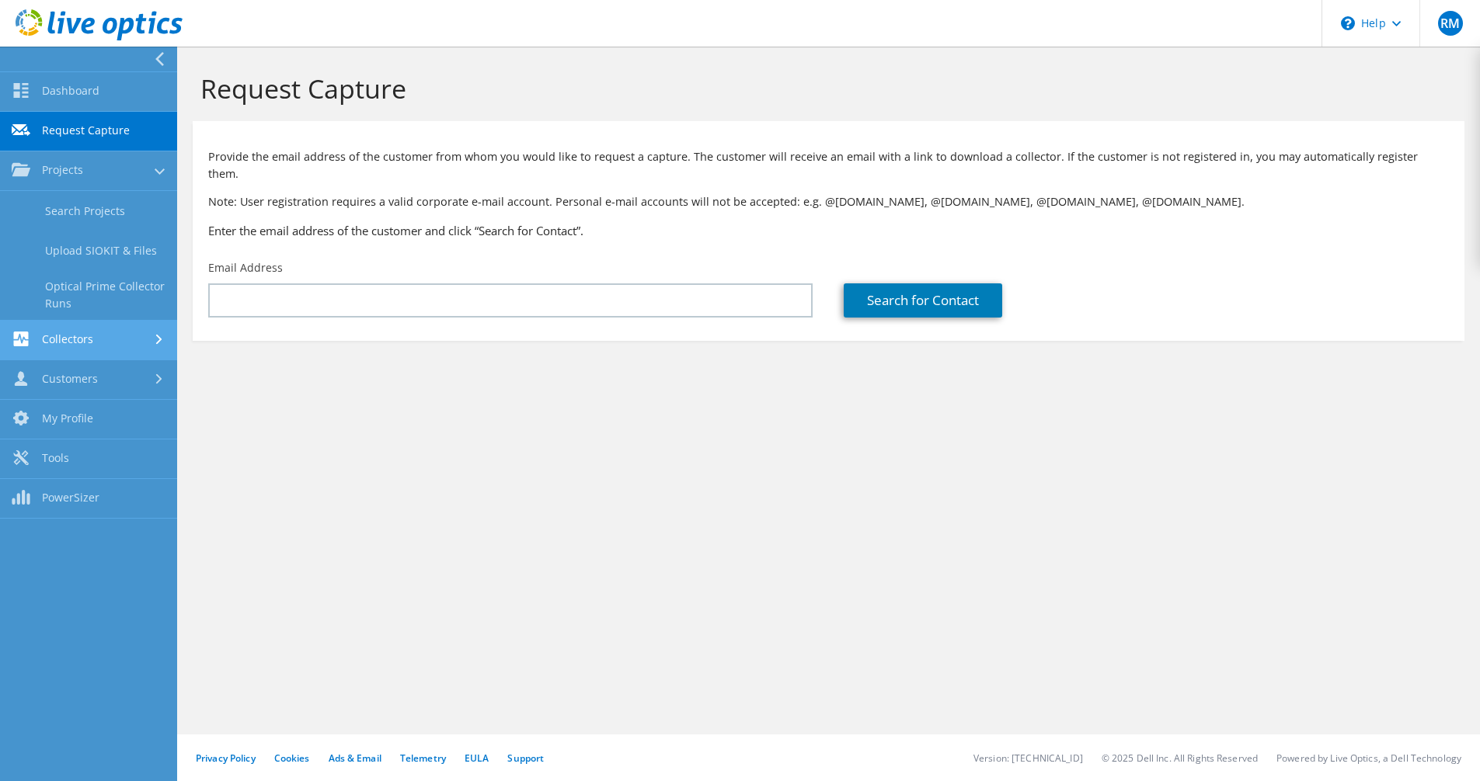
click at [82, 346] on link "Collectors" at bounding box center [88, 341] width 177 height 40
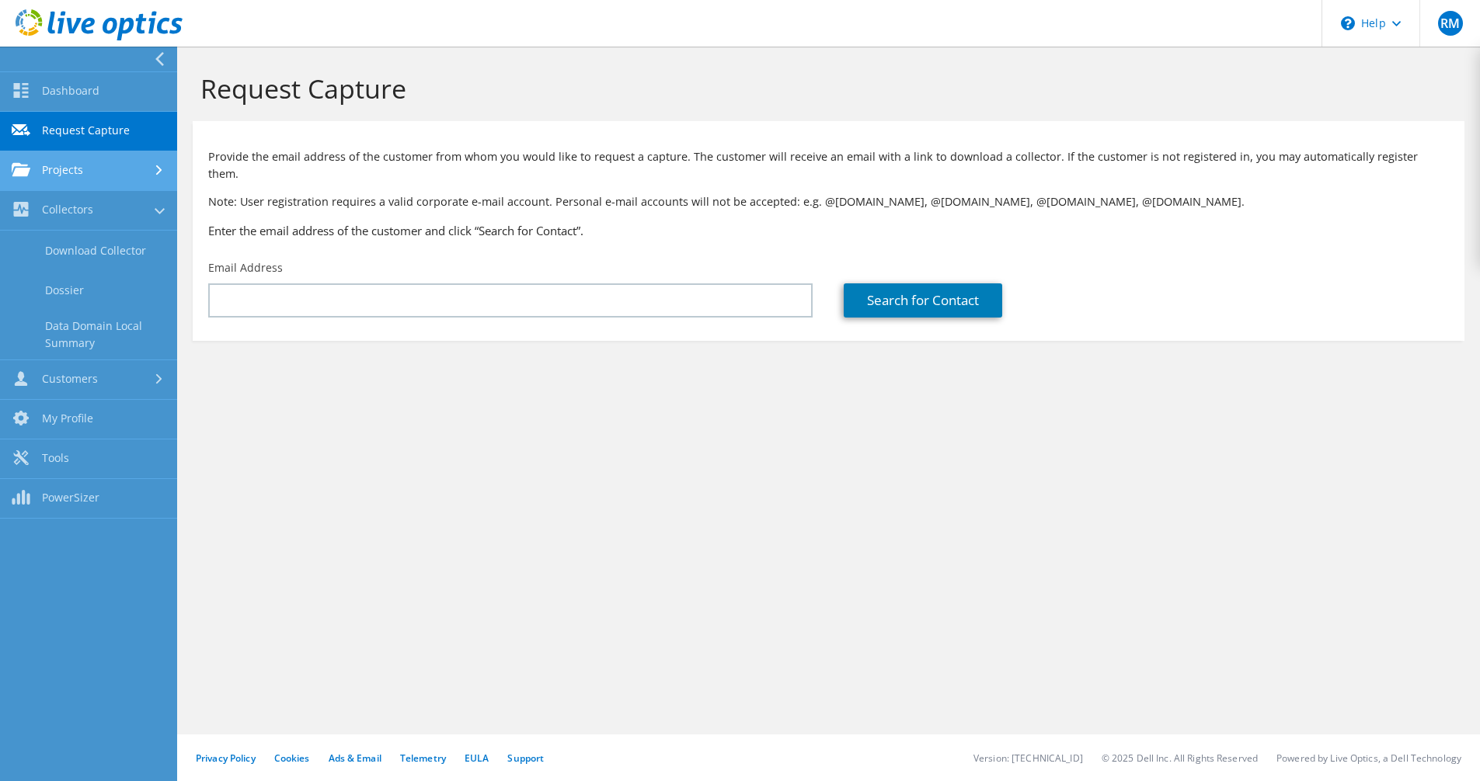
click at [99, 157] on link "Projects" at bounding box center [88, 171] width 177 height 40
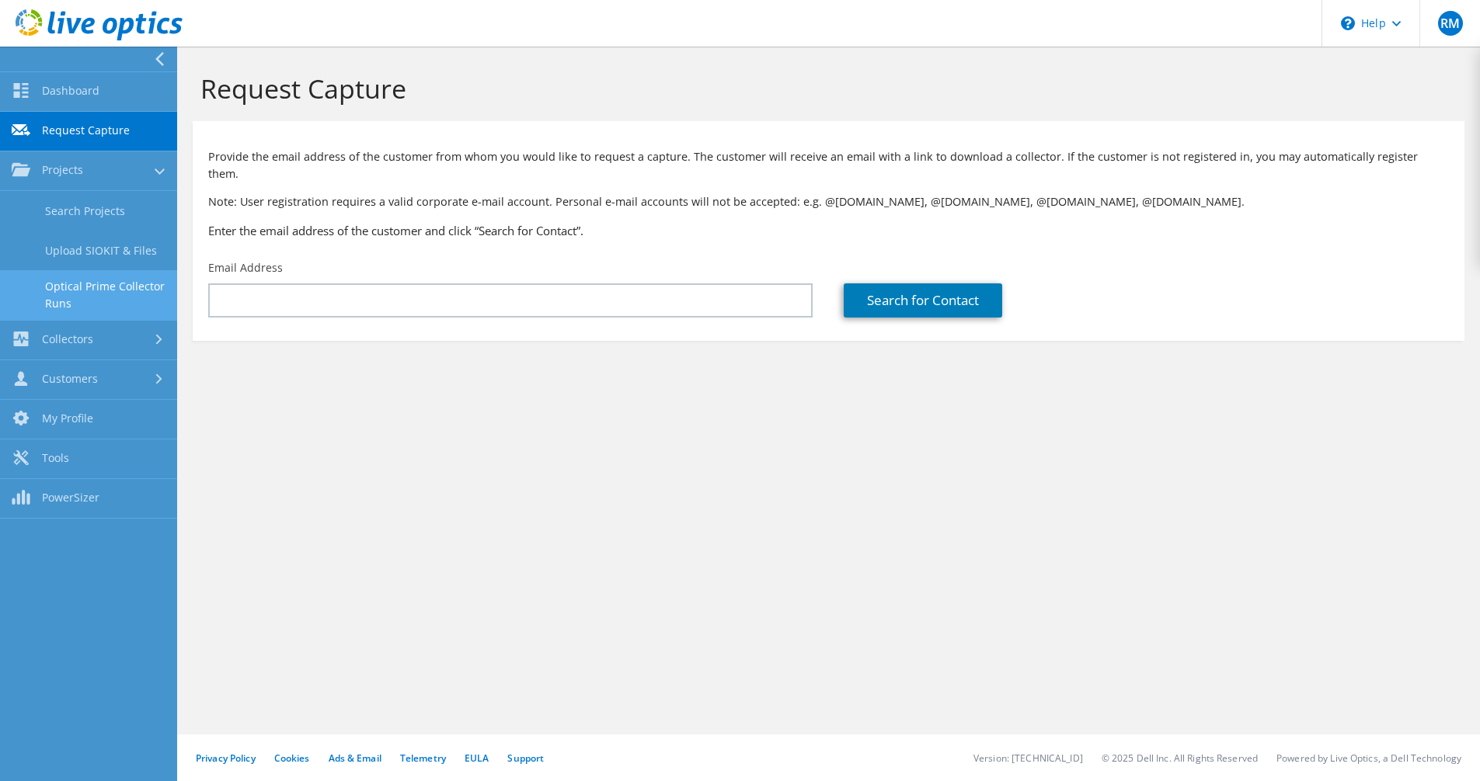
click at [102, 296] on link "Optical Prime Collector Runs" at bounding box center [88, 295] width 177 height 50
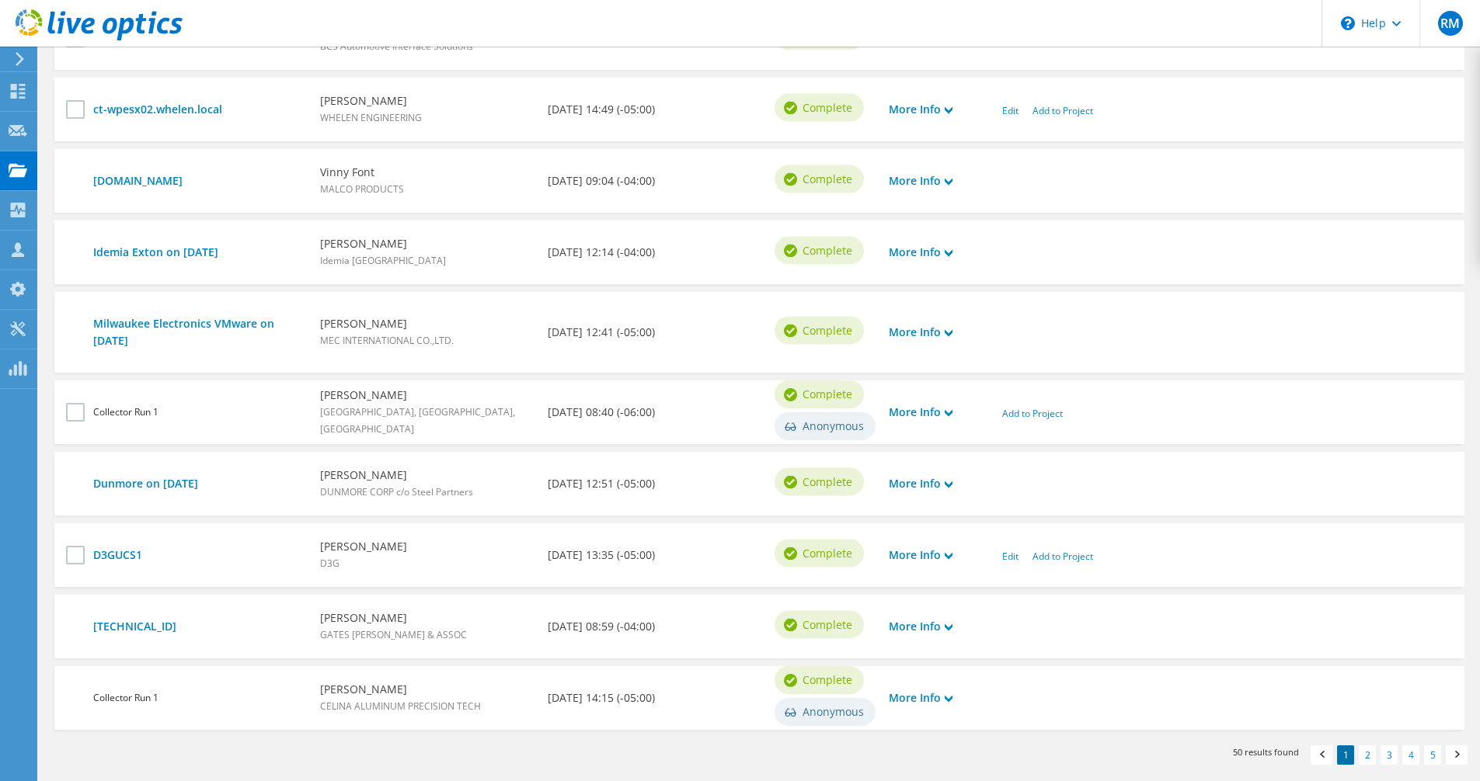
scroll to position [544, 0]
